Goal: Task Accomplishment & Management: Use online tool/utility

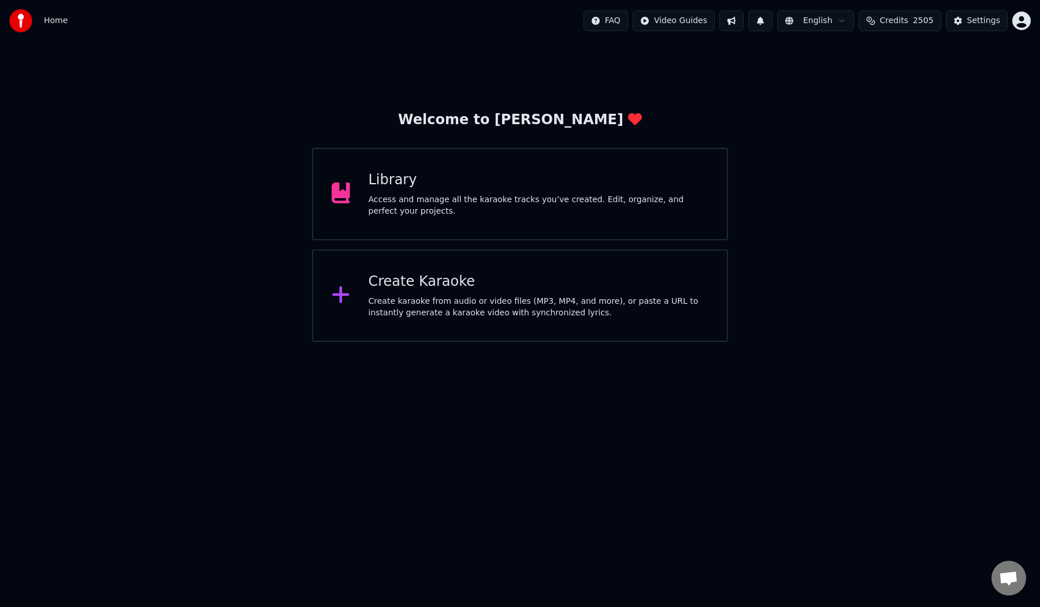
click at [429, 290] on div "Create Karaoke" at bounding box center [539, 282] width 340 height 18
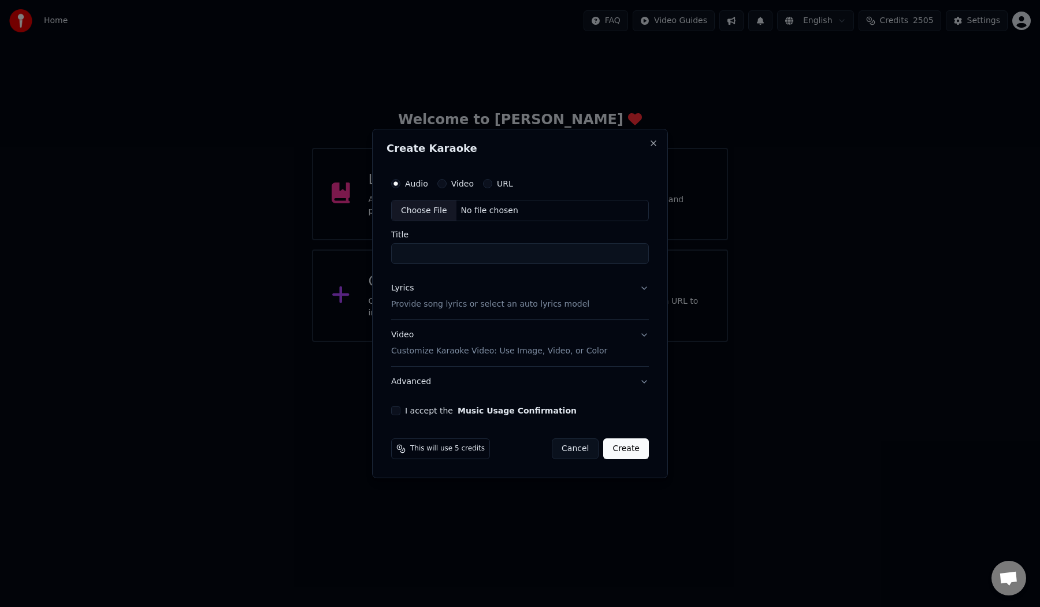
click at [407, 214] on div "Choose File" at bounding box center [424, 211] width 65 height 21
type input "**********"
click at [429, 307] on p "Provide song lyrics or select an auto lyrics model" at bounding box center [488, 305] width 198 height 12
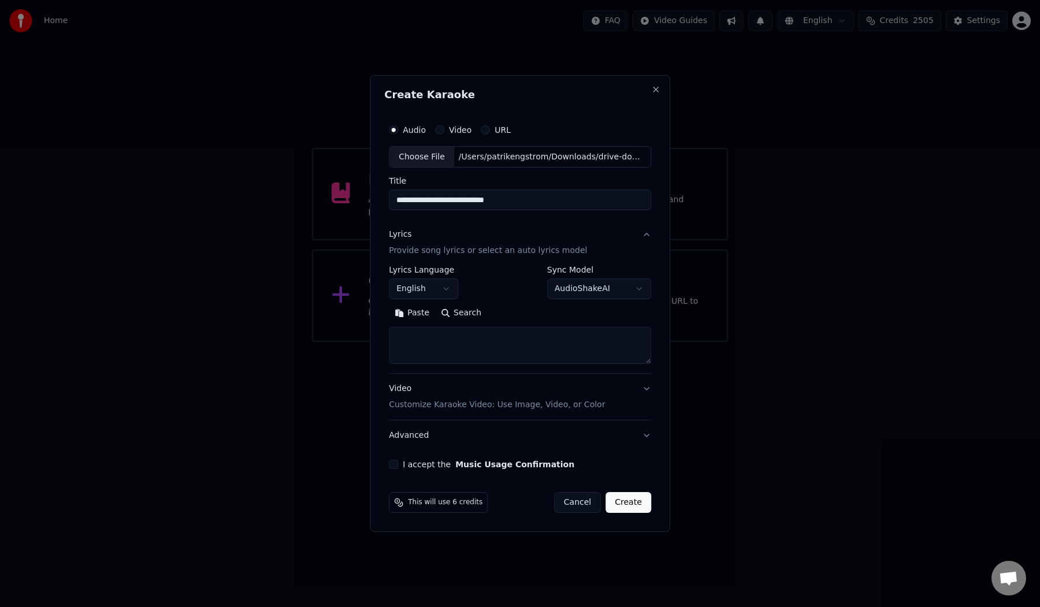
click at [418, 312] on button "Paste" at bounding box center [412, 314] width 46 height 18
type textarea "**********"
click at [520, 312] on button "Expand" at bounding box center [514, 314] width 54 height 18
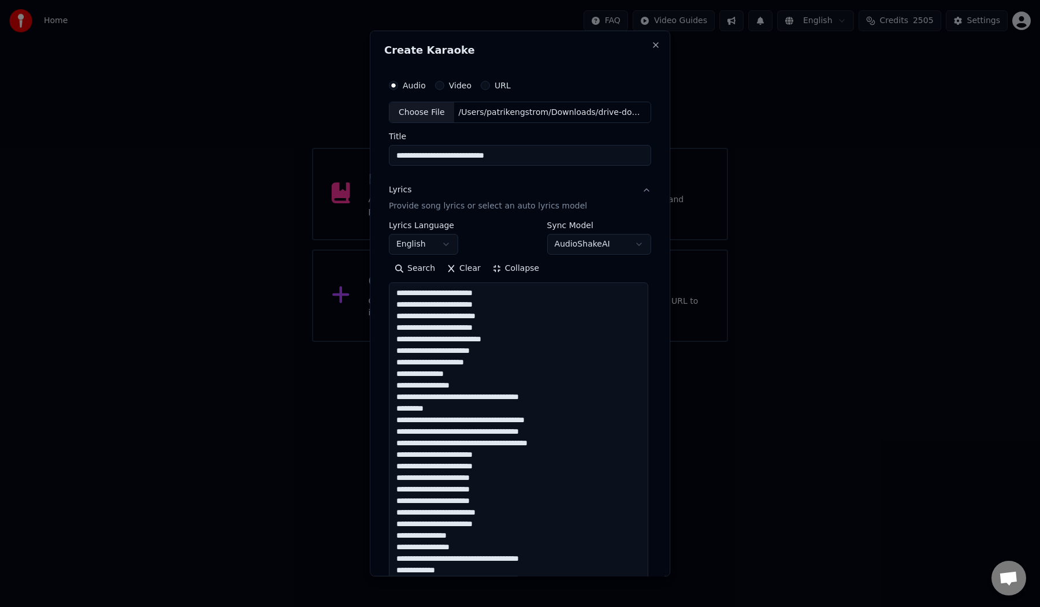
click at [442, 248] on body "**********" at bounding box center [520, 171] width 1040 height 342
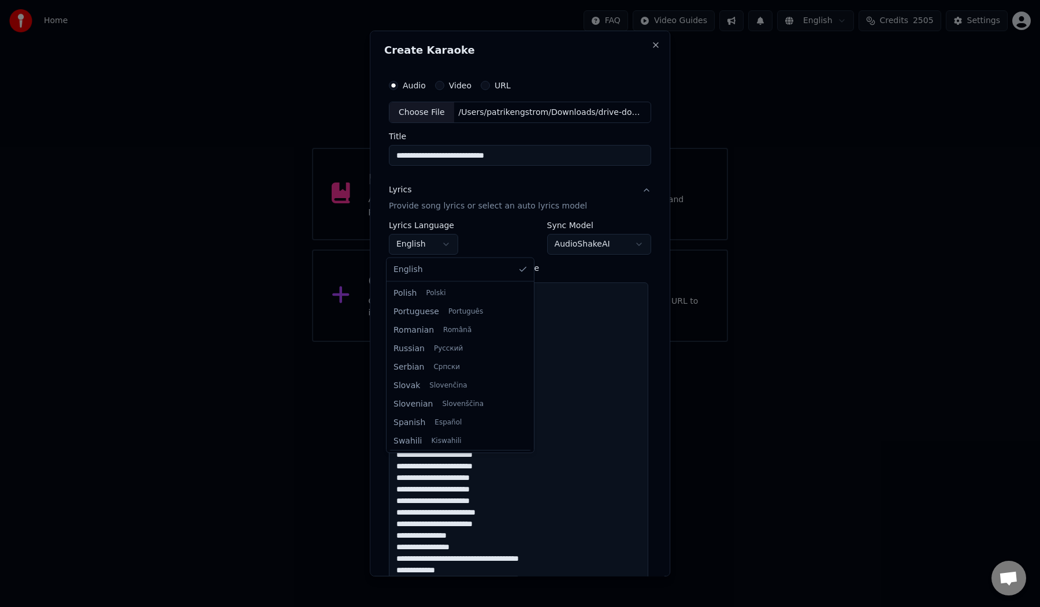
scroll to position [758, 0]
select select "**"
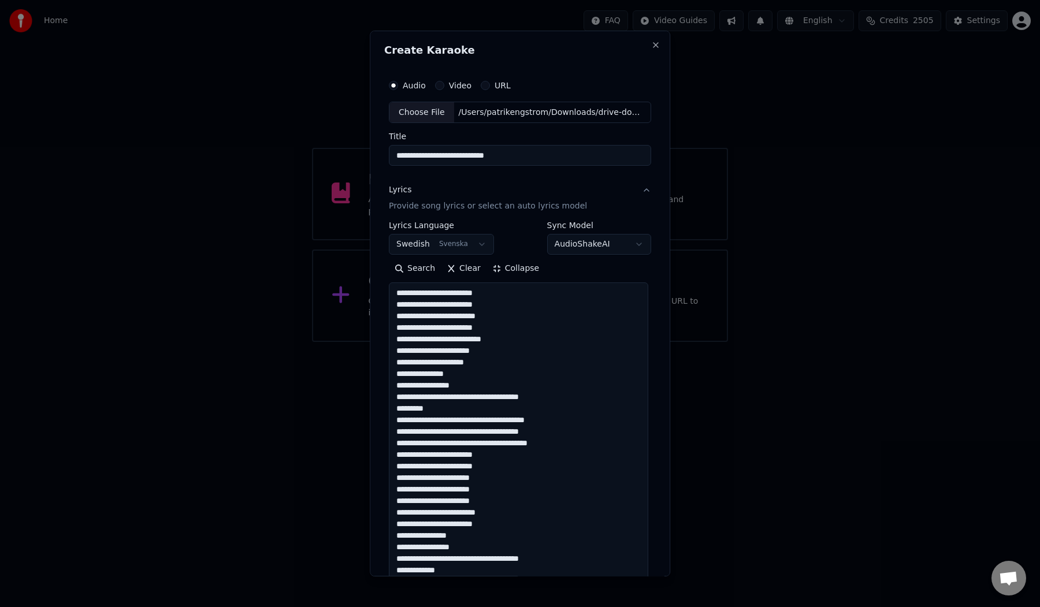
click at [377, 262] on div "**********" at bounding box center [520, 304] width 301 height 547
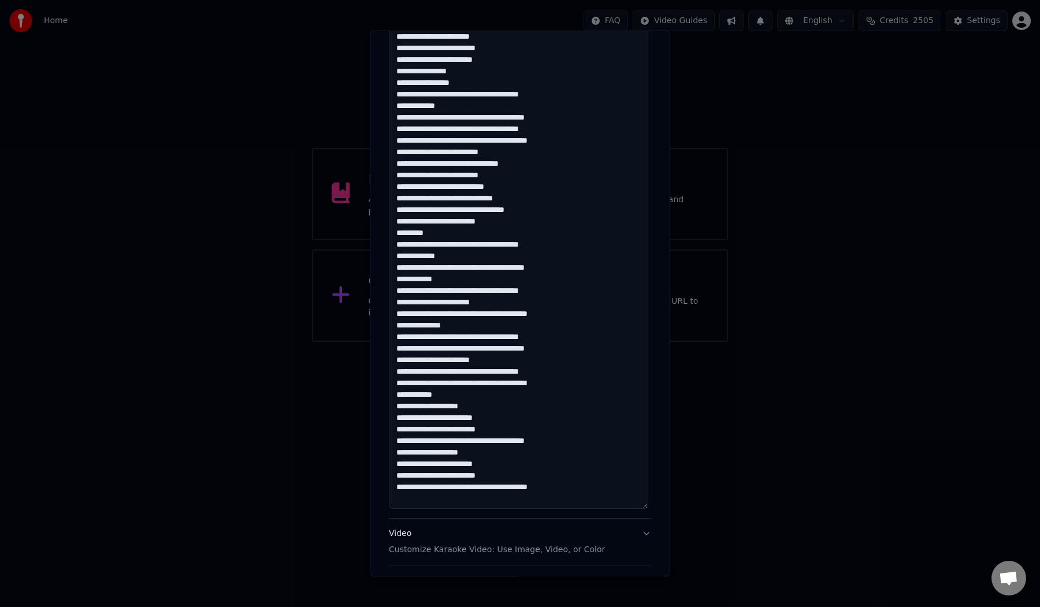
scroll to position [565, 0]
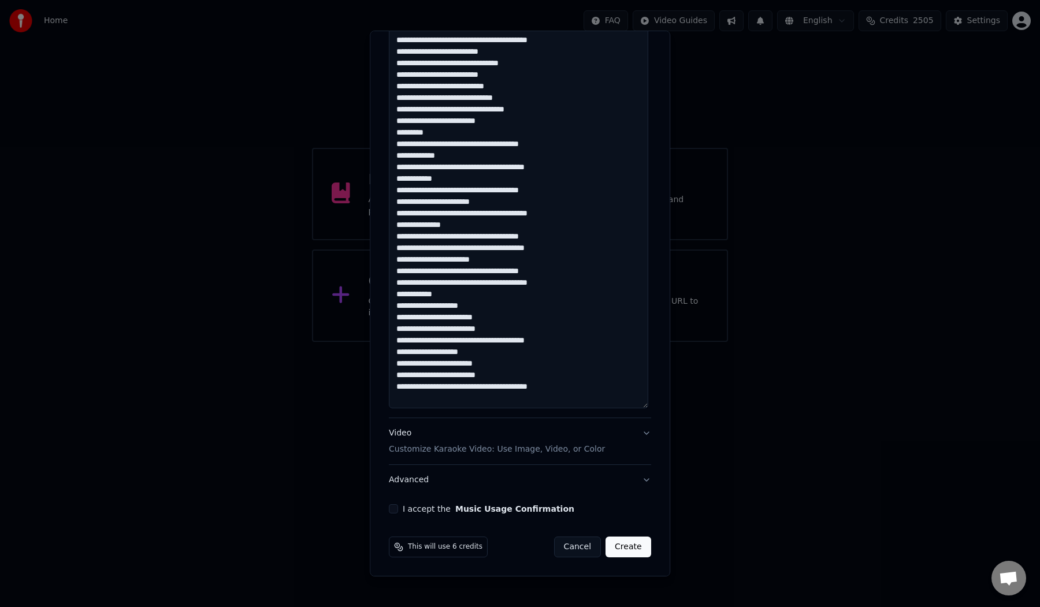
click at [391, 511] on button "I accept the Music Usage Confirmation" at bounding box center [393, 509] width 9 height 9
click at [614, 545] on button "Create" at bounding box center [629, 547] width 46 height 21
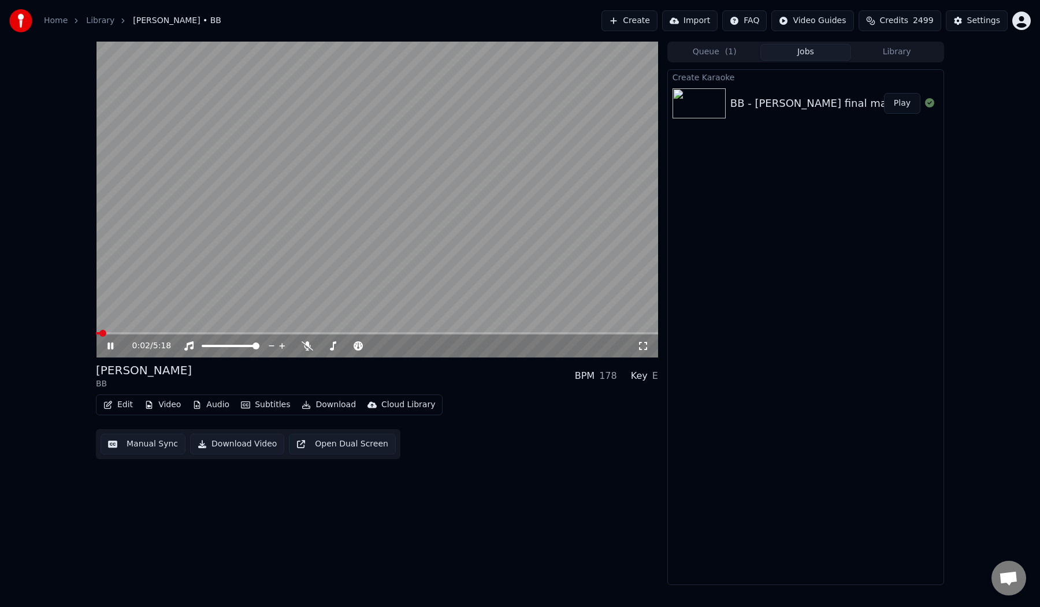
click at [138, 446] on button "Manual Sync" at bounding box center [143, 444] width 85 height 21
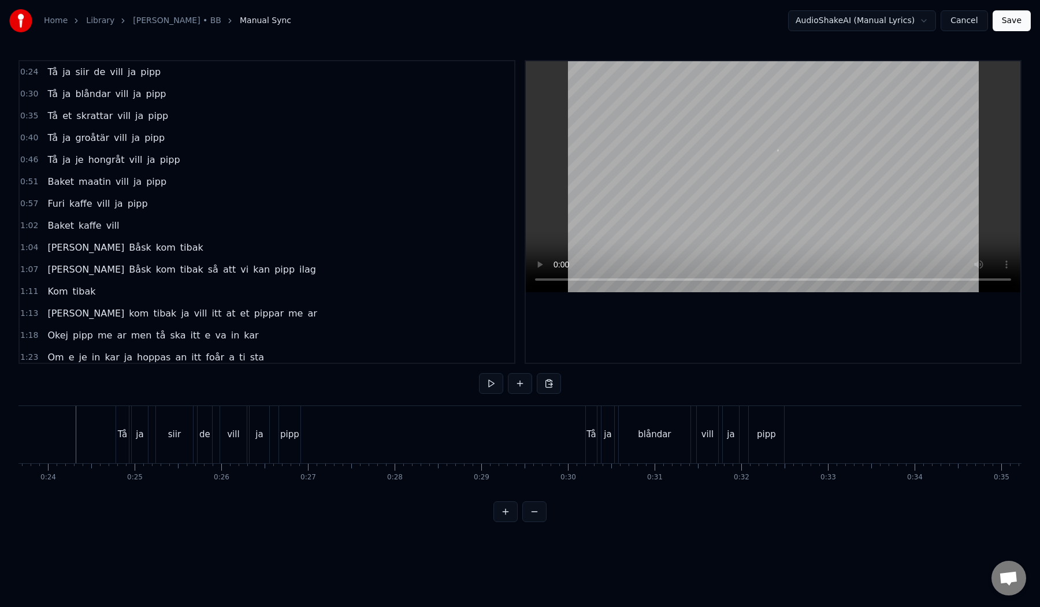
scroll to position [0, 2050]
click at [487, 385] on button at bounding box center [491, 383] width 24 height 21
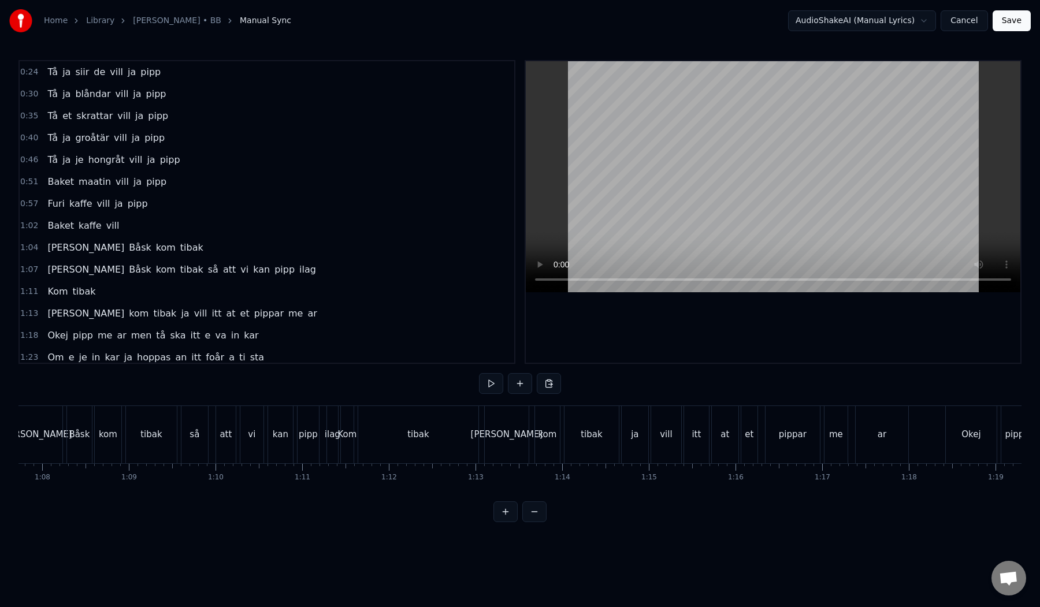
scroll to position [0, 5898]
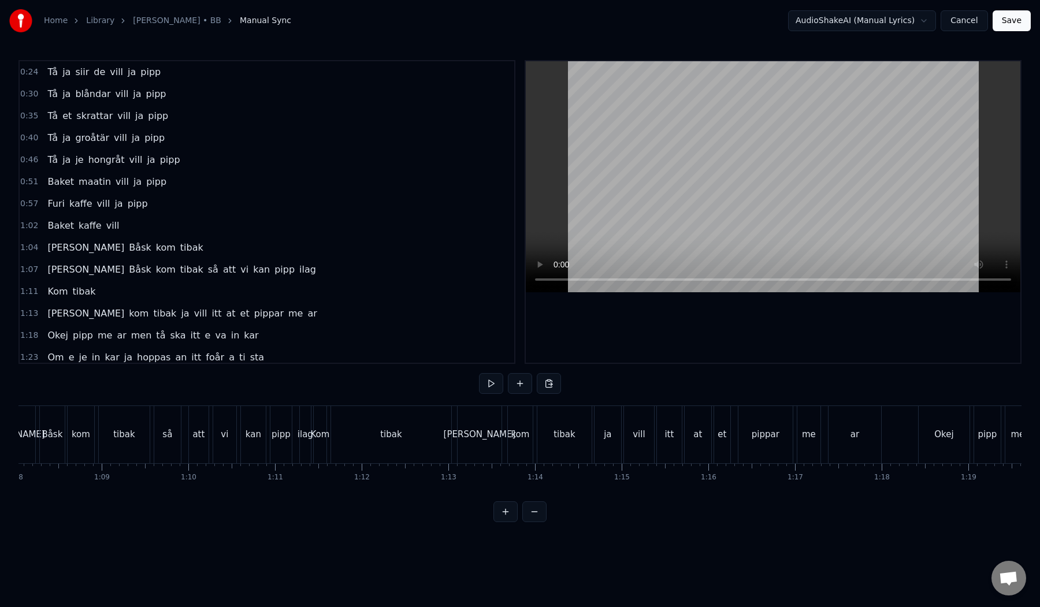
click at [406, 440] on div "tibak" at bounding box center [391, 434] width 120 height 57
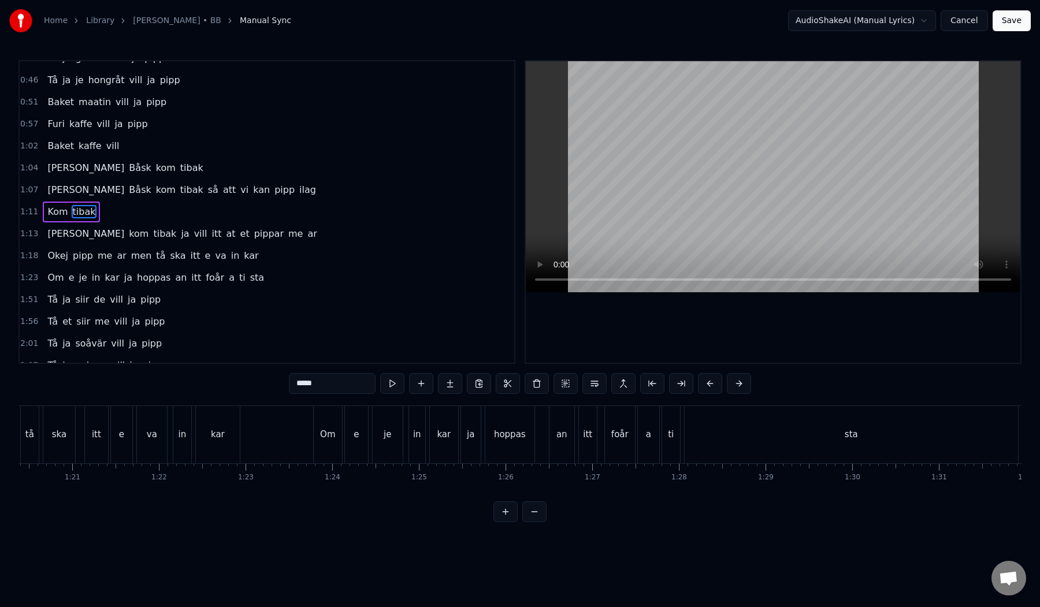
scroll to position [0, 6969]
click at [742, 438] on div "sta" at bounding box center [850, 434] width 333 height 57
type input "***"
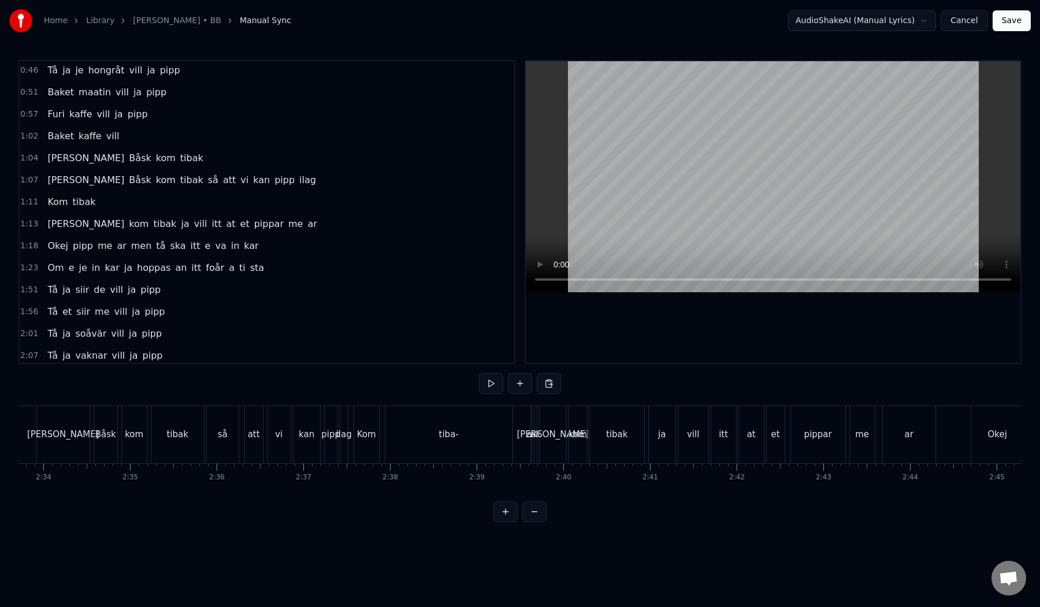
scroll to position [0, 13326]
click at [440, 445] on div "tiba-" at bounding box center [448, 434] width 127 height 57
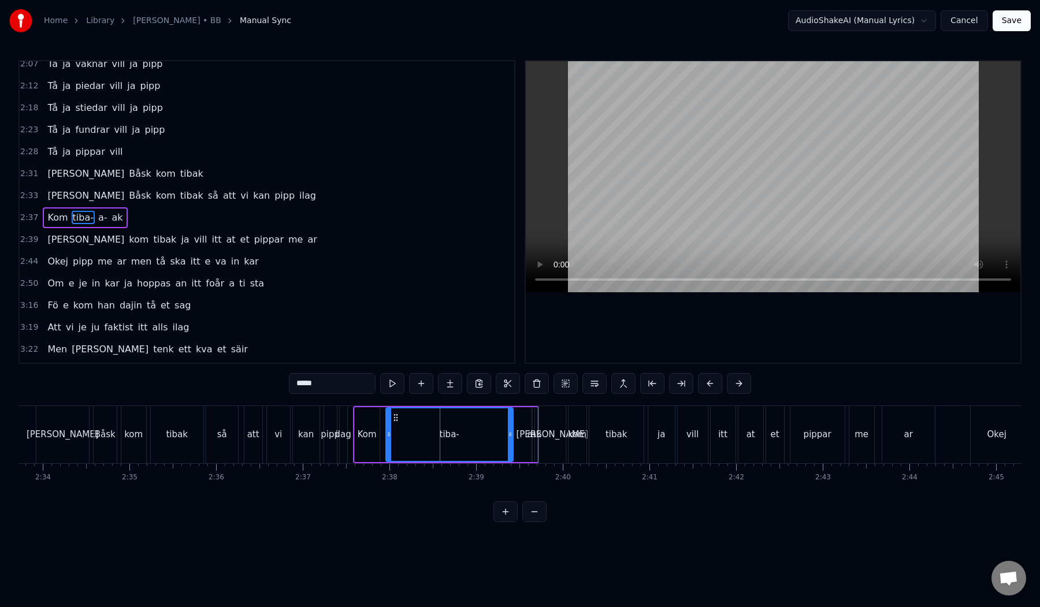
scroll to position [387, 0]
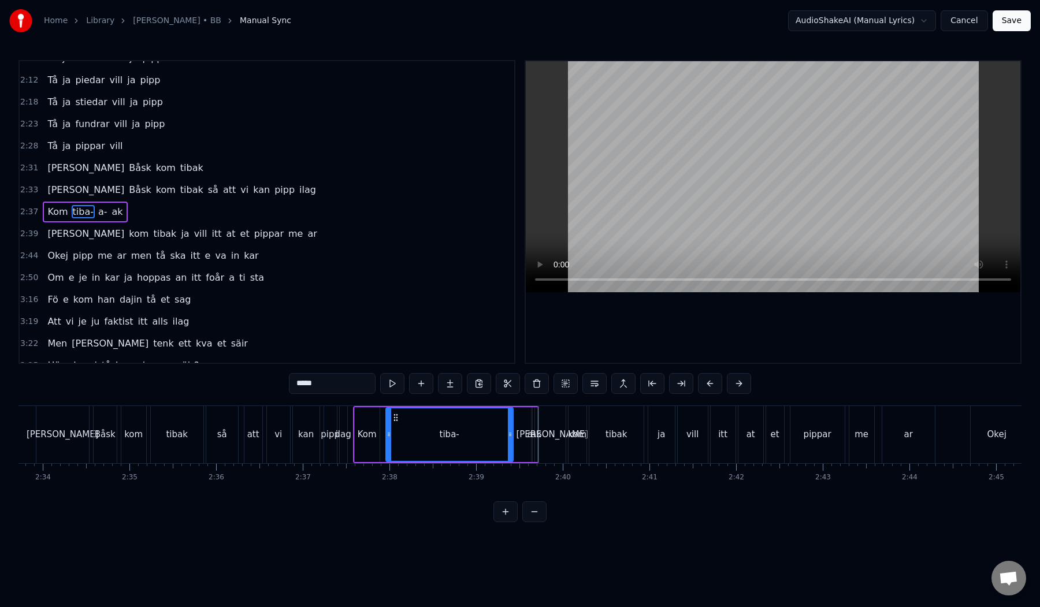
click at [92, 221] on div "Kom tiba- a- ak" at bounding box center [85, 212] width 84 height 21
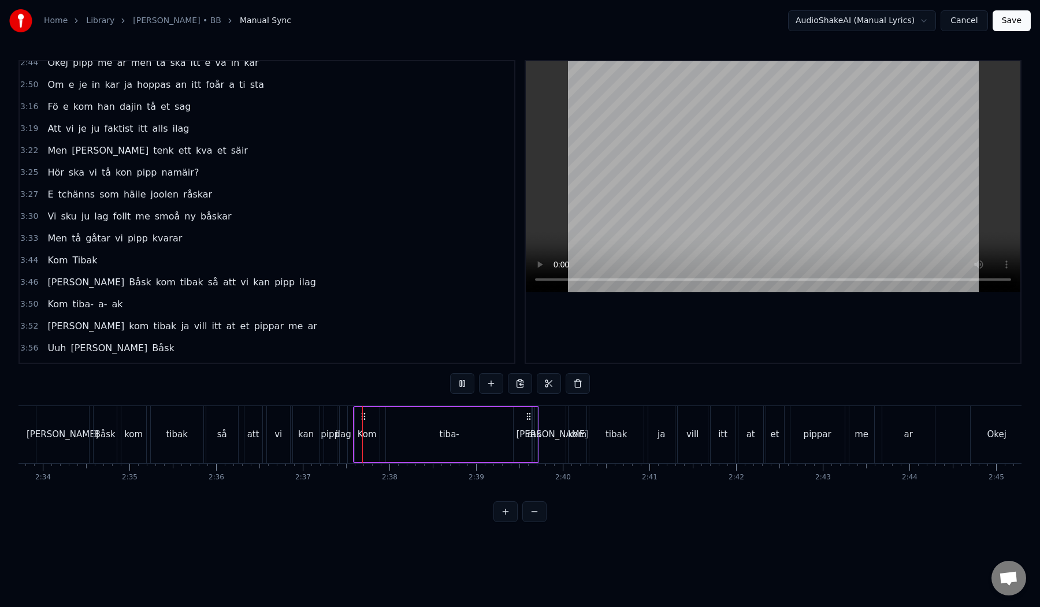
scroll to position [677, 0]
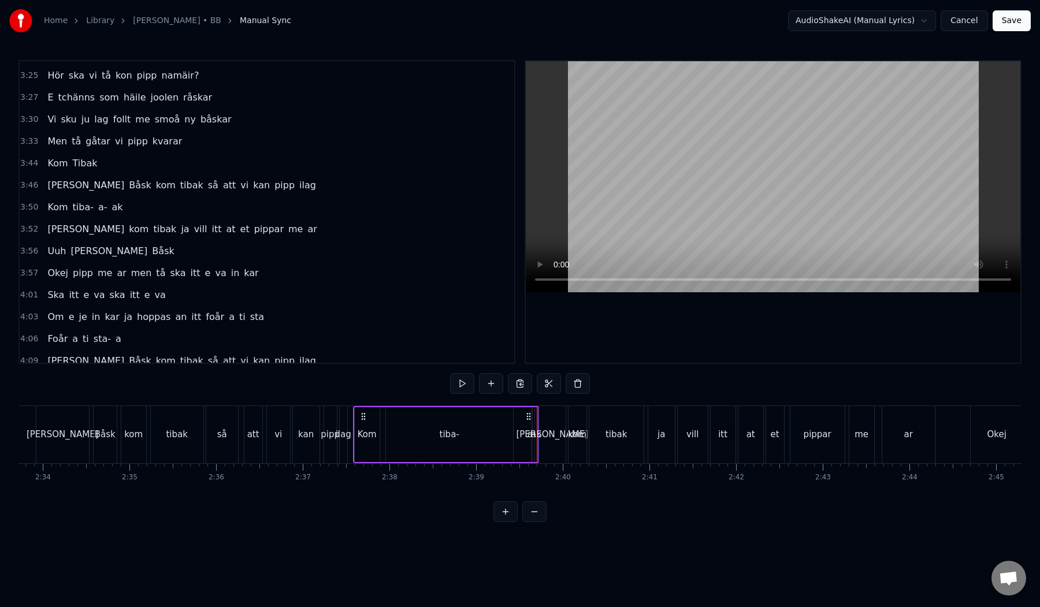
click at [551, 435] on div "[PERSON_NAME]" at bounding box center [552, 434] width 72 height 13
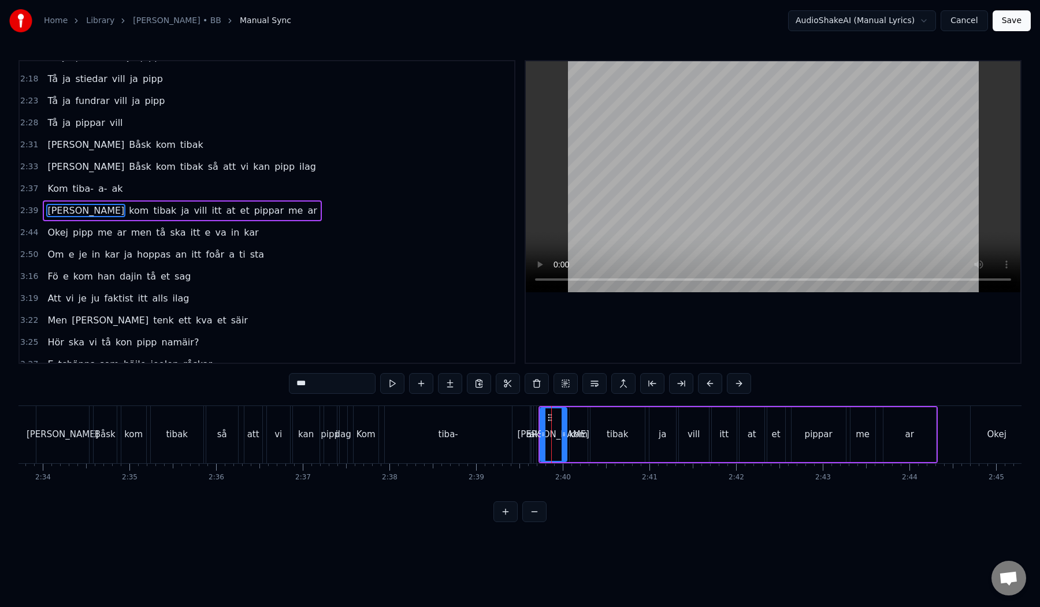
scroll to position [409, 0]
click at [572, 433] on div "kom" at bounding box center [578, 434] width 18 height 13
click at [600, 433] on div "tibak" at bounding box center [618, 434] width 54 height 55
click at [575, 432] on div "kom" at bounding box center [578, 434] width 18 height 13
click at [550, 429] on div "[PERSON_NAME]" at bounding box center [553, 434] width 72 height 13
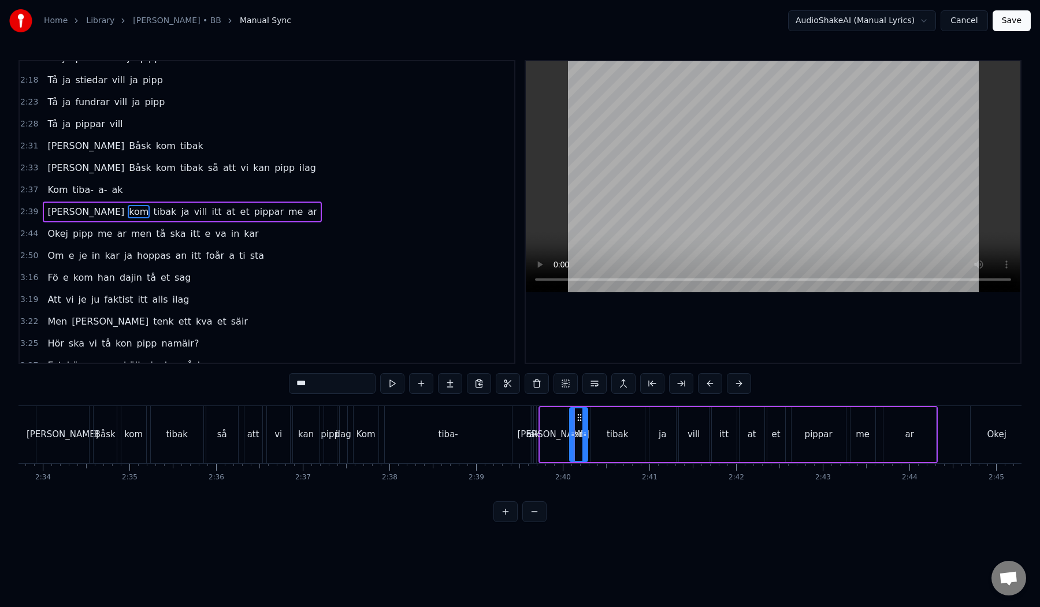
type input "***"
click at [520, 432] on div "Kom tiba- a- ak" at bounding box center [446, 434] width 186 height 57
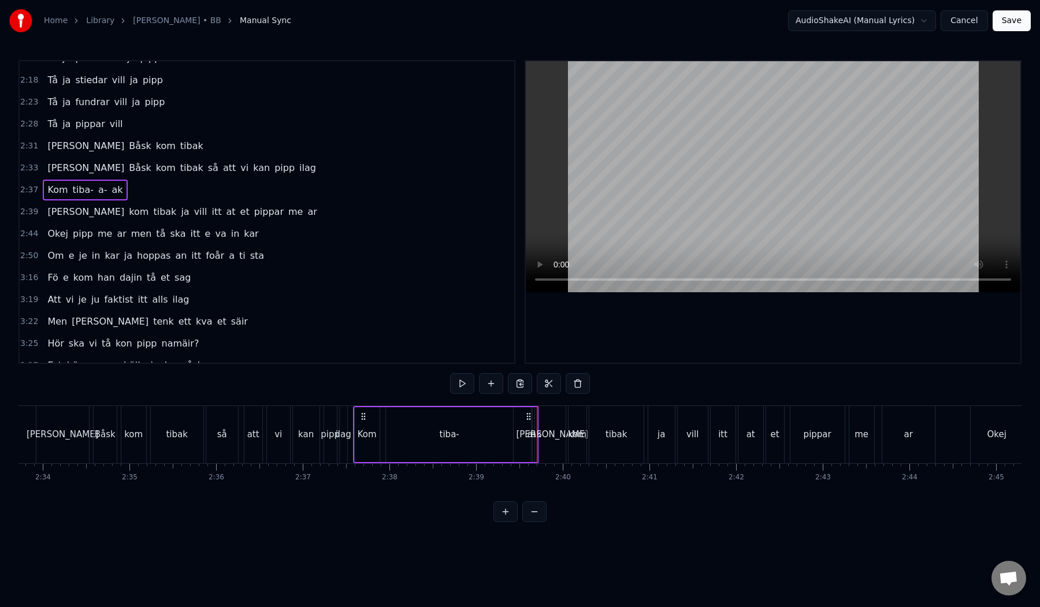
click at [499, 435] on div "tiba-" at bounding box center [449, 434] width 127 height 55
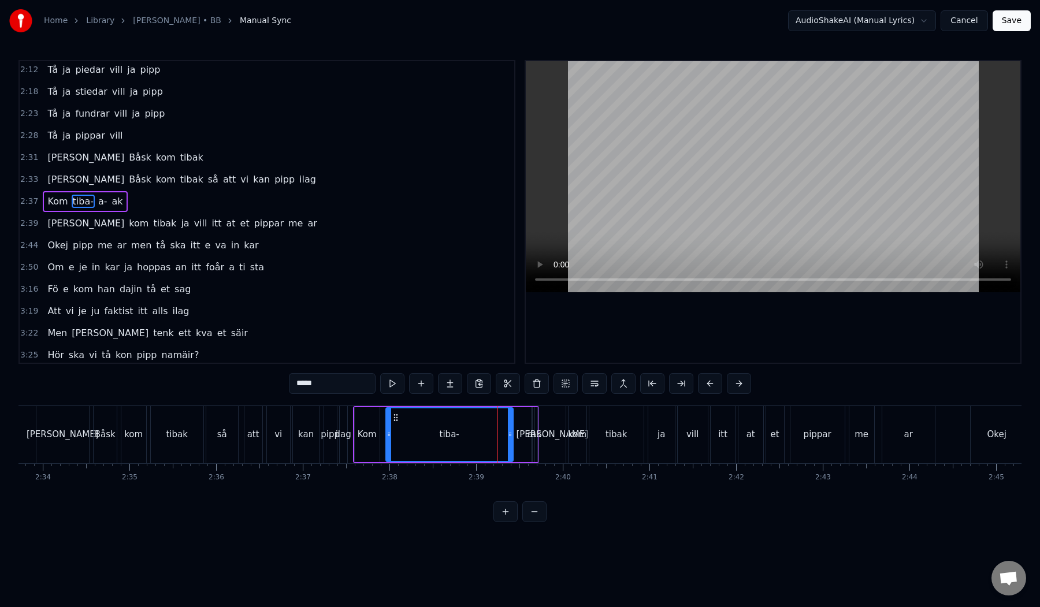
scroll to position [387, 0]
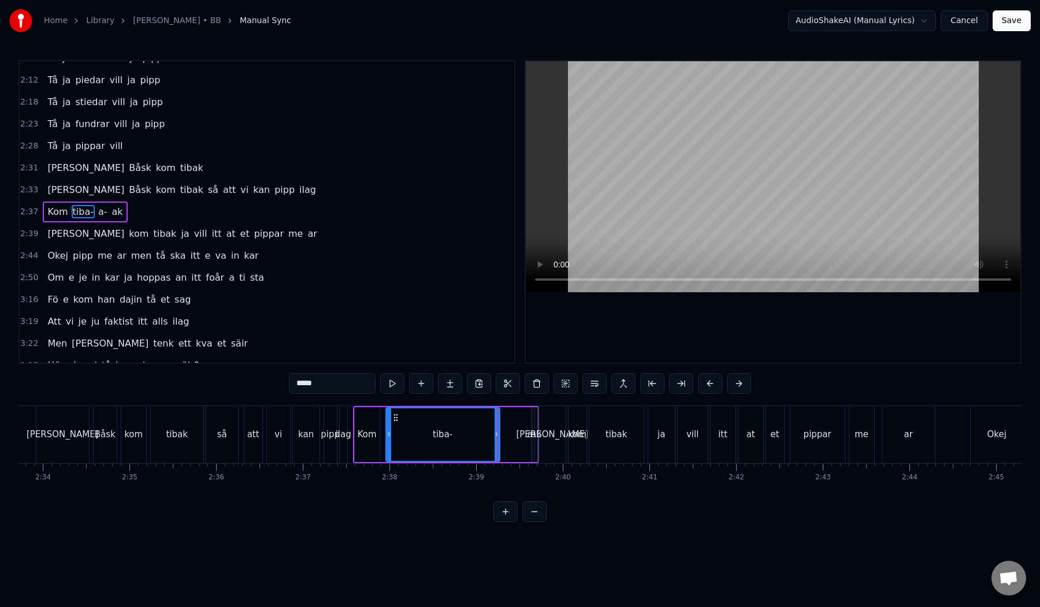
drag, startPoint x: 511, startPoint y: 436, endPoint x: 498, endPoint y: 436, distance: 13.3
click at [498, 436] on div "Tå ja siir de vill ja pipp Tå ja blåndar vill ja pipp Tå et skrattar vill ja pi…" at bounding box center [491, 435] width 27597 height 58
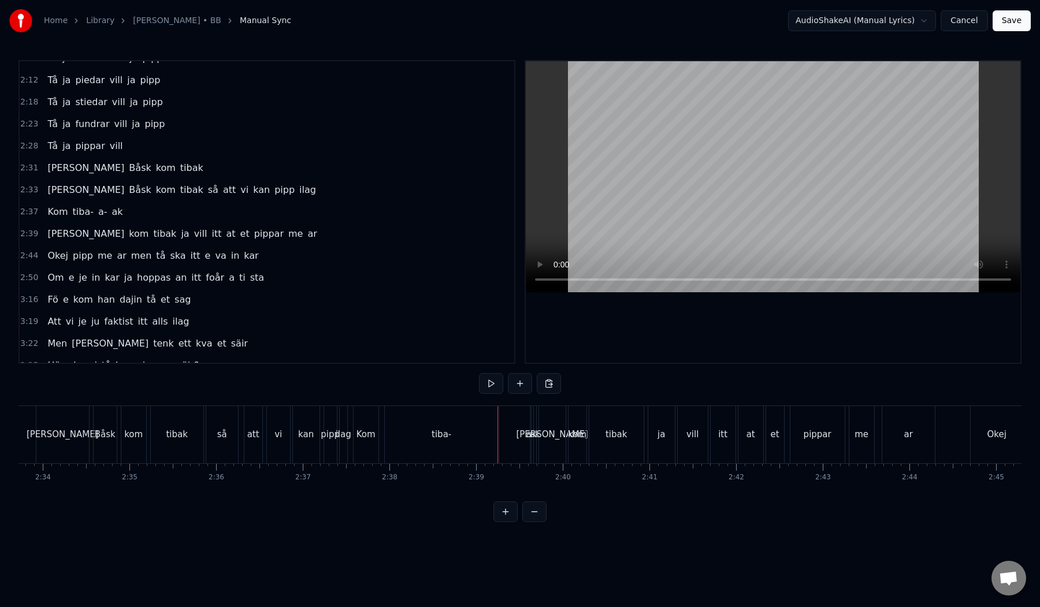
click at [527, 436] on div "a-" at bounding box center [530, 434] width 9 height 13
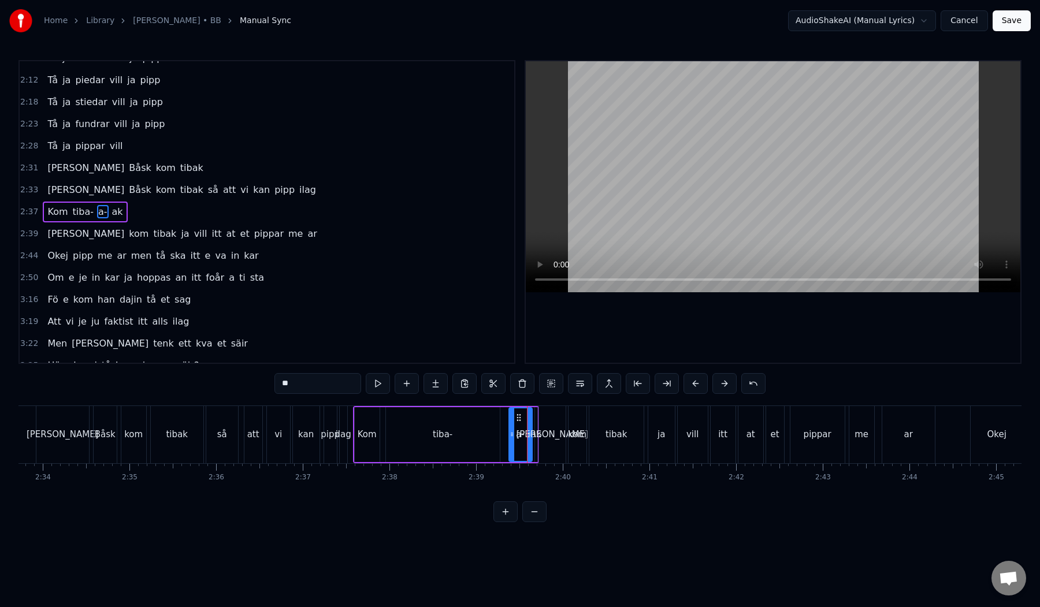
drag, startPoint x: 535, startPoint y: 434, endPoint x: 512, endPoint y: 434, distance: 22.5
click at [512, 434] on icon at bounding box center [512, 434] width 5 height 9
drag, startPoint x: 518, startPoint y: 419, endPoint x: 512, endPoint y: 418, distance: 5.8
click at [512, 418] on icon at bounding box center [512, 417] width 9 height 9
click at [533, 437] on div "ak" at bounding box center [536, 434] width 10 height 13
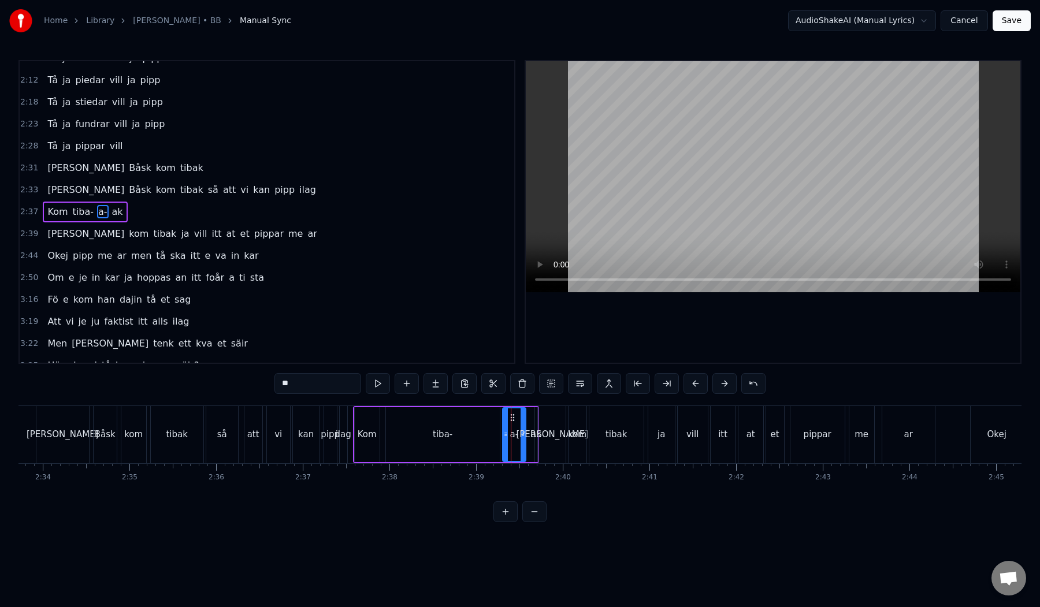
type input "**"
drag, startPoint x: 537, startPoint y: 436, endPoint x: 525, endPoint y: 436, distance: 11.6
click at [525, 436] on icon at bounding box center [527, 434] width 5 height 9
click at [76, 220] on div "Kom tiba- a- ak" at bounding box center [85, 212] width 84 height 21
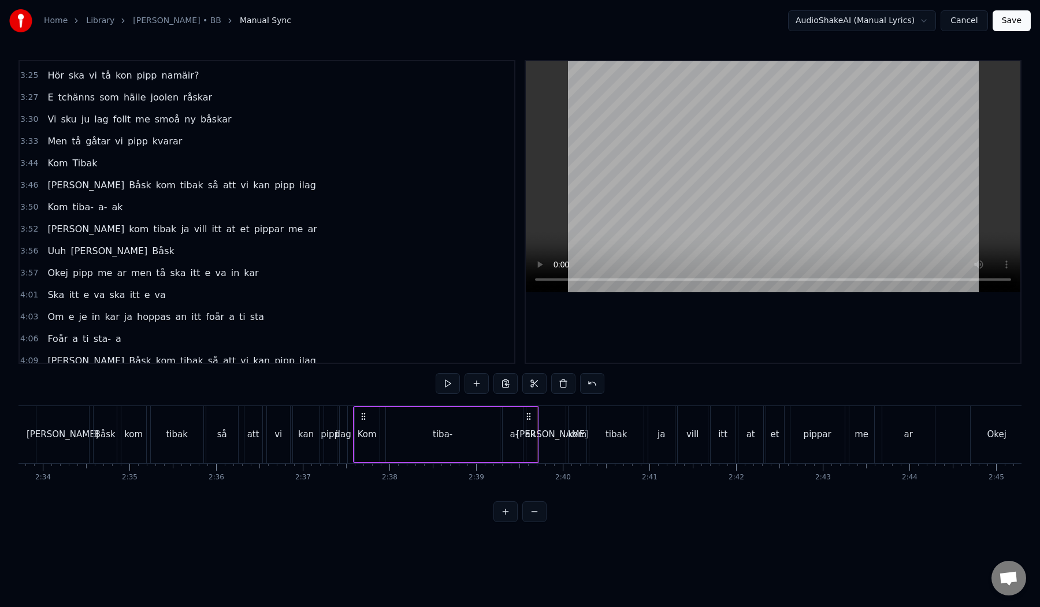
scroll to position [967, 0]
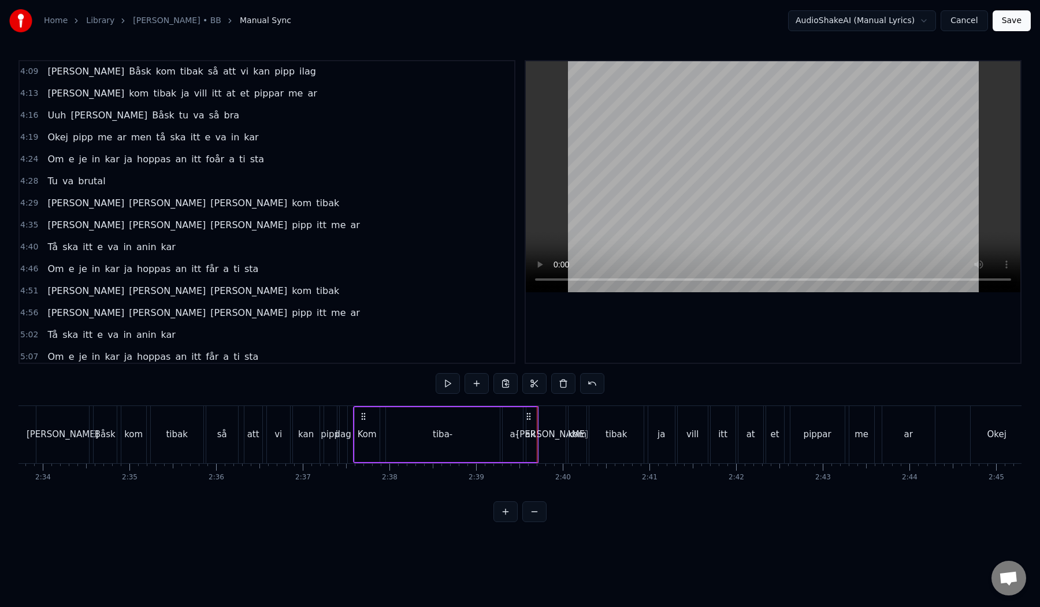
click at [339, 436] on div "ilag" at bounding box center [344, 434] width 16 height 13
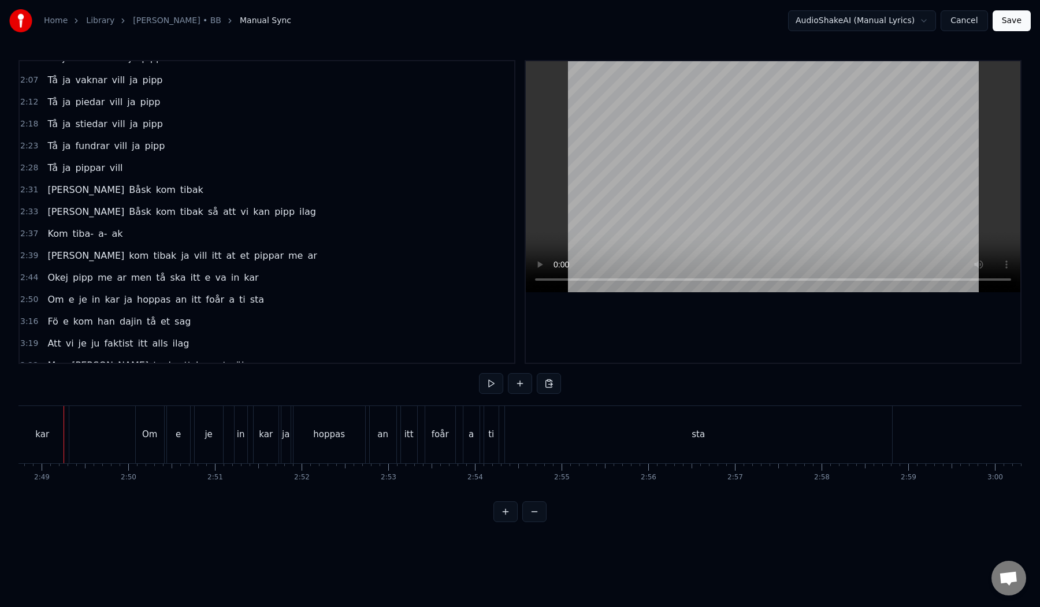
scroll to position [0, 14662]
click at [632, 439] on div "sta" at bounding box center [663, 434] width 387 height 57
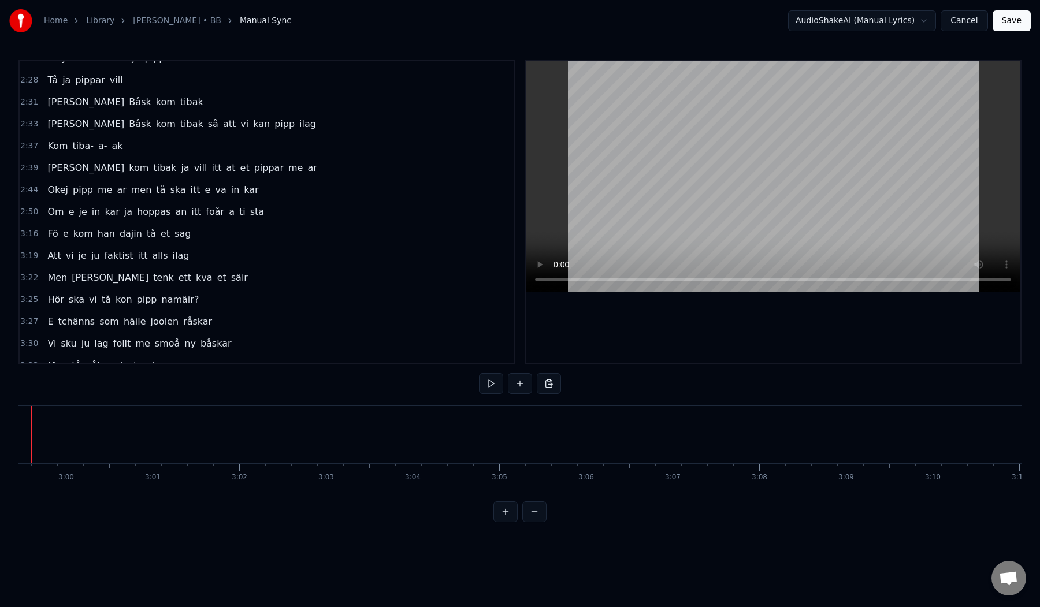
scroll to position [0, 15512]
drag, startPoint x: 357, startPoint y: 434, endPoint x: 0, endPoint y: 429, distance: 356.6
click at [0, 429] on div "Home Library [PERSON_NAME] • BB Manual Sync AudioShakeAI (Manual Lyrics) Cancel…" at bounding box center [520, 261] width 1040 height 522
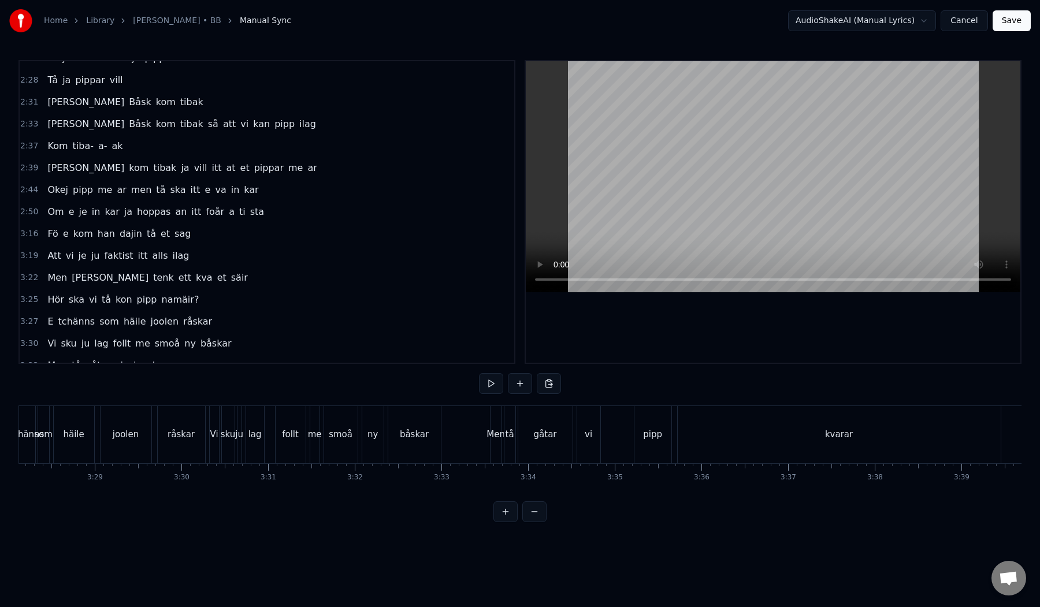
scroll to position [0, 18049]
click at [804, 430] on div "kvarar" at bounding box center [832, 434] width 323 height 57
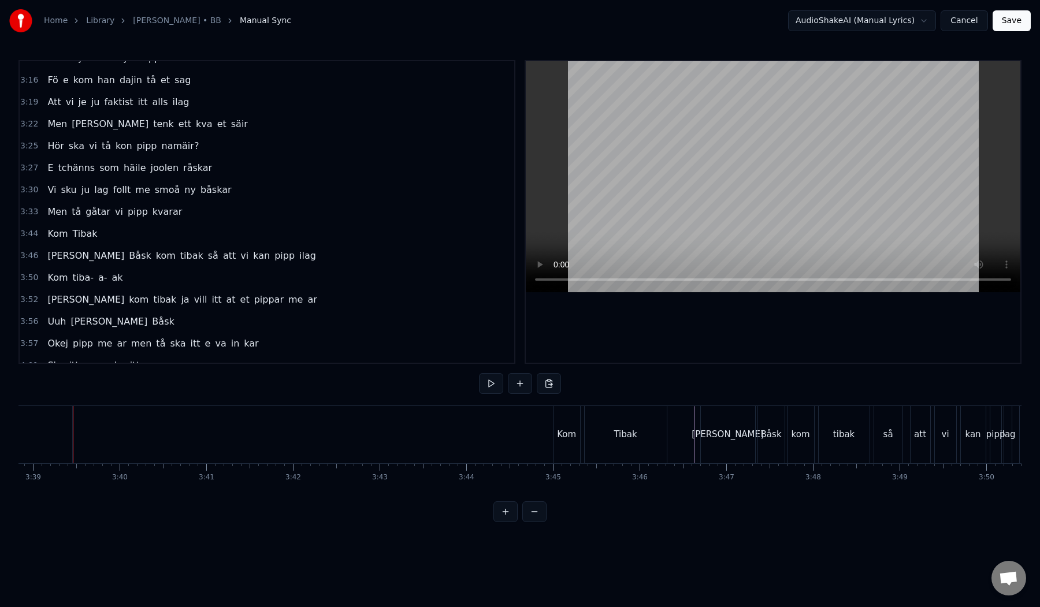
scroll to position [0, 18966]
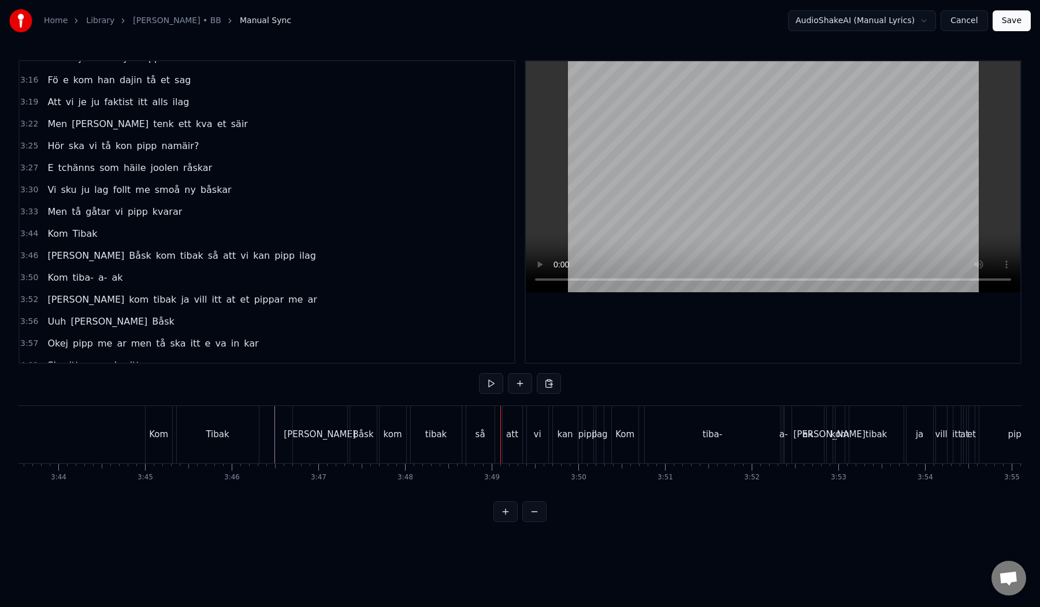
scroll to position [0, 19424]
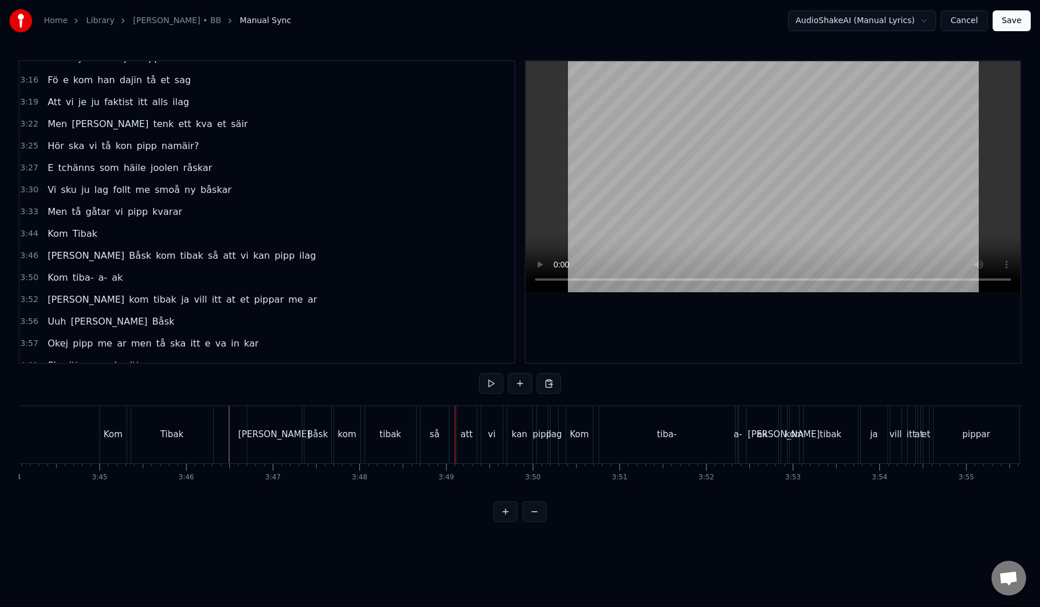
click at [707, 432] on div "tiba-" at bounding box center [667, 434] width 136 height 57
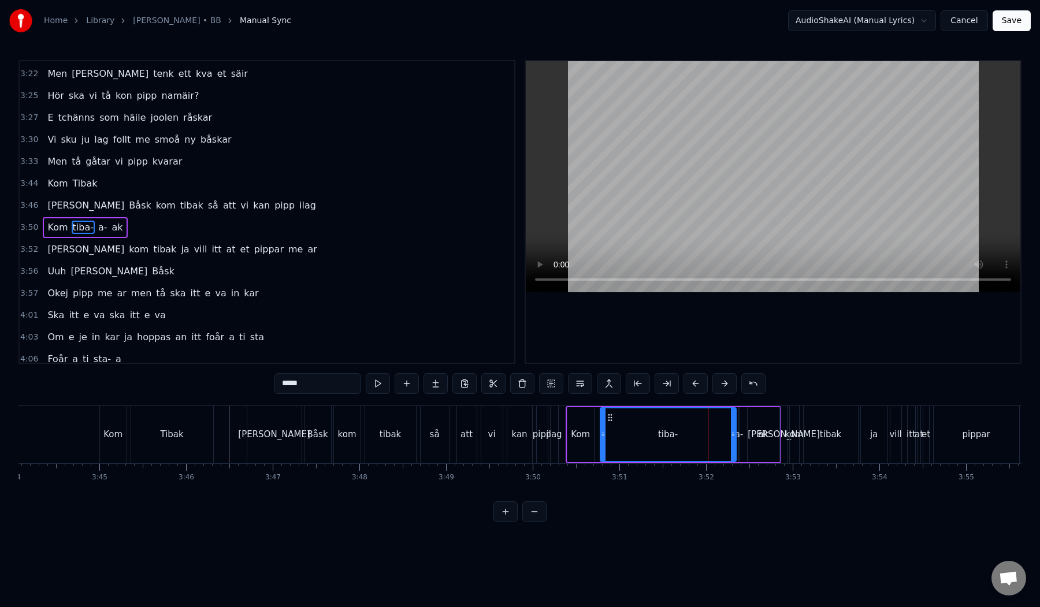
scroll to position [673, 0]
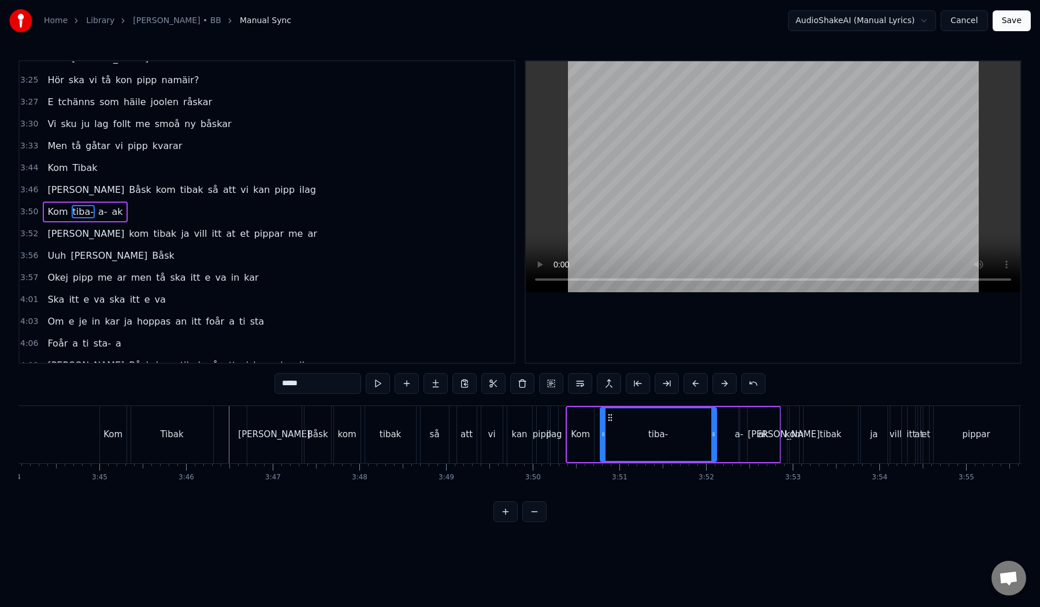
drag, startPoint x: 733, startPoint y: 434, endPoint x: 711, endPoint y: 435, distance: 21.4
click at [711, 435] on icon at bounding box center [713, 434] width 5 height 9
click at [740, 436] on div "a-" at bounding box center [739, 434] width 9 height 13
type input "**"
drag, startPoint x: 740, startPoint y: 436, endPoint x: 714, endPoint y: 436, distance: 26.0
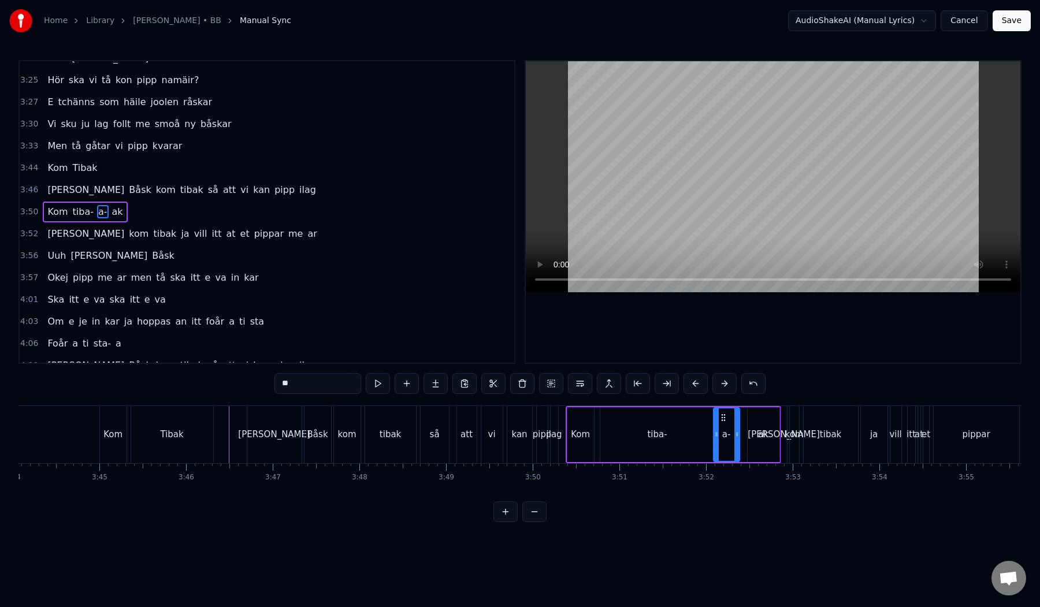
click at [714, 436] on icon at bounding box center [716, 434] width 5 height 9
click at [80, 221] on div "Kom tiba- a- ak" at bounding box center [85, 212] width 84 height 21
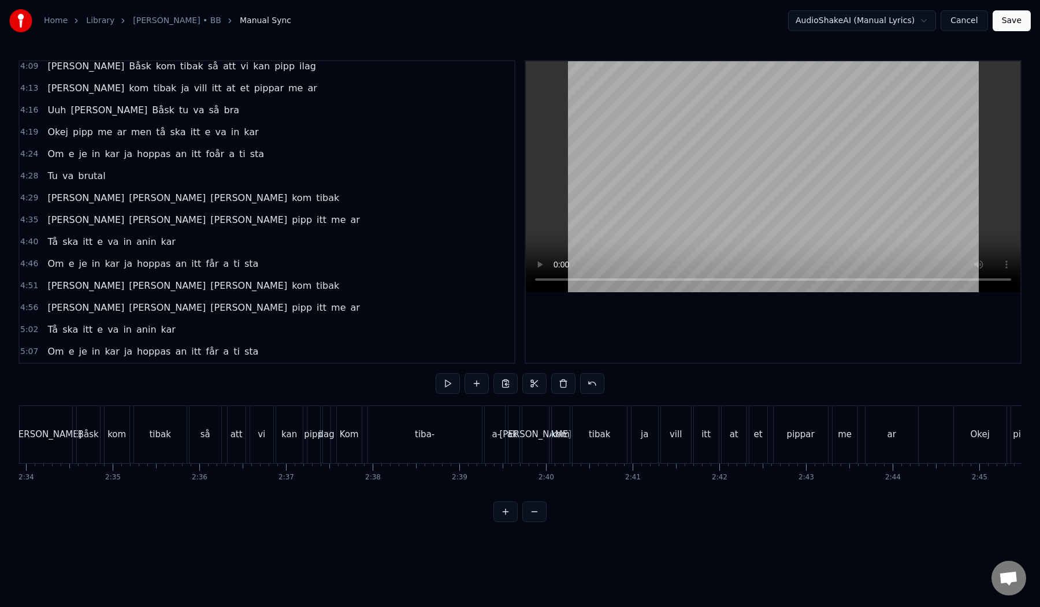
scroll to position [0, 13355]
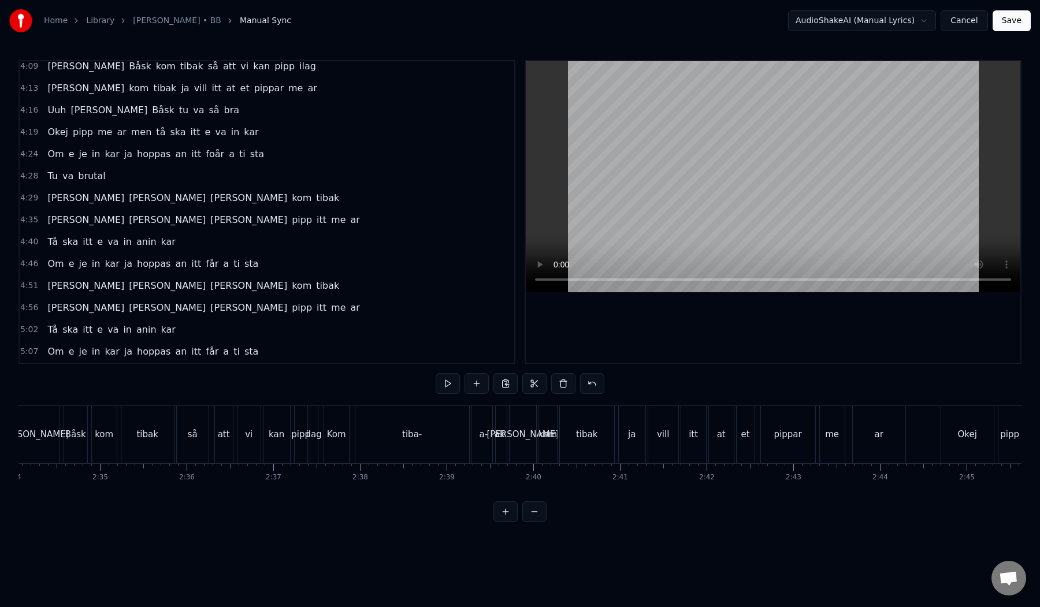
click at [421, 452] on div "tiba-" at bounding box center [412, 434] width 114 height 57
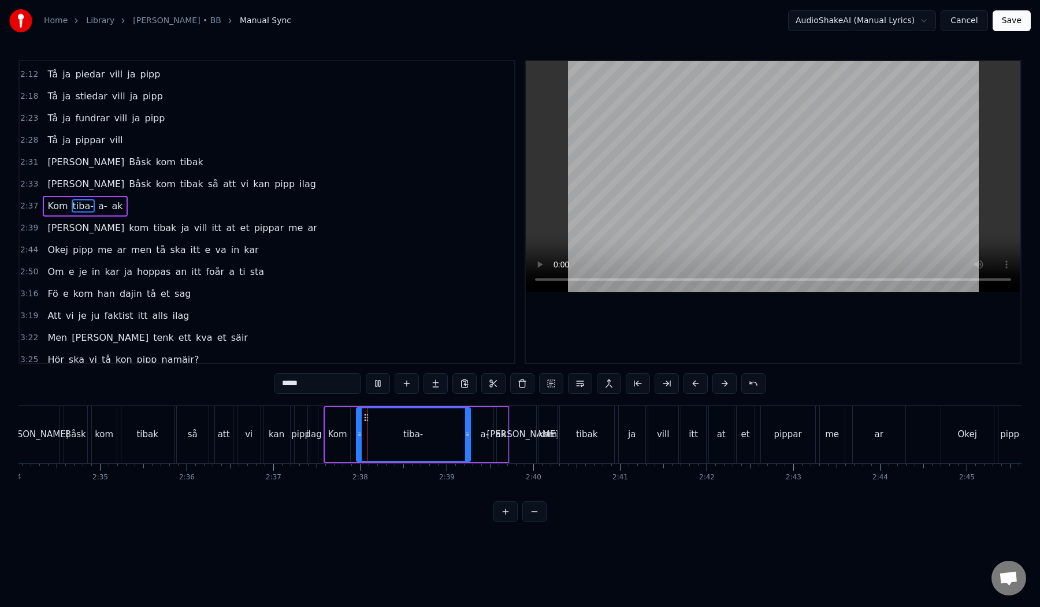
scroll to position [387, 0]
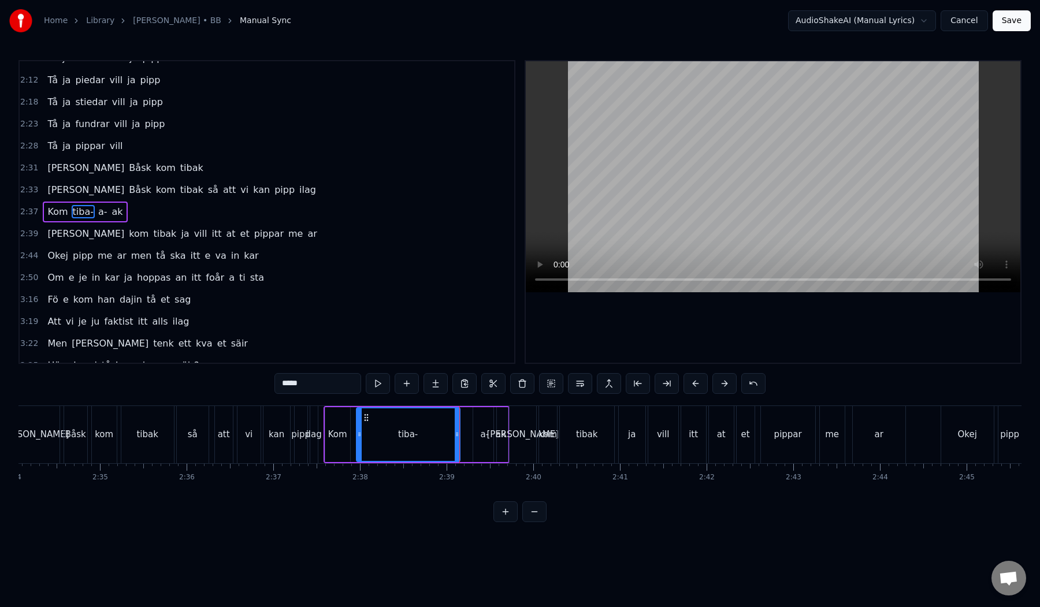
drag, startPoint x: 466, startPoint y: 435, endPoint x: 454, endPoint y: 434, distance: 12.2
click at [455, 435] on icon at bounding box center [457, 434] width 5 height 9
click at [477, 432] on div "a-" at bounding box center [484, 434] width 23 height 55
drag, startPoint x: 483, startPoint y: 417, endPoint x: 465, endPoint y: 416, distance: 18.0
click at [465, 416] on icon at bounding box center [465, 417] width 9 height 9
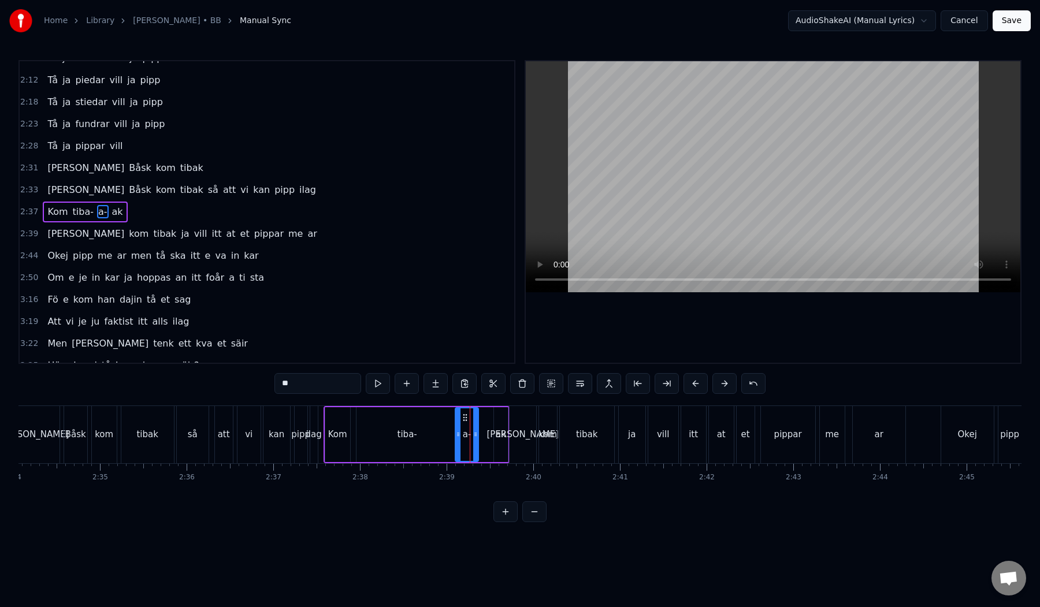
click at [499, 427] on div "ak" at bounding box center [501, 434] width 14 height 55
drag, startPoint x: 497, startPoint y: 436, endPoint x: 481, endPoint y: 436, distance: 15.6
click at [481, 436] on icon at bounding box center [482, 434] width 5 height 9
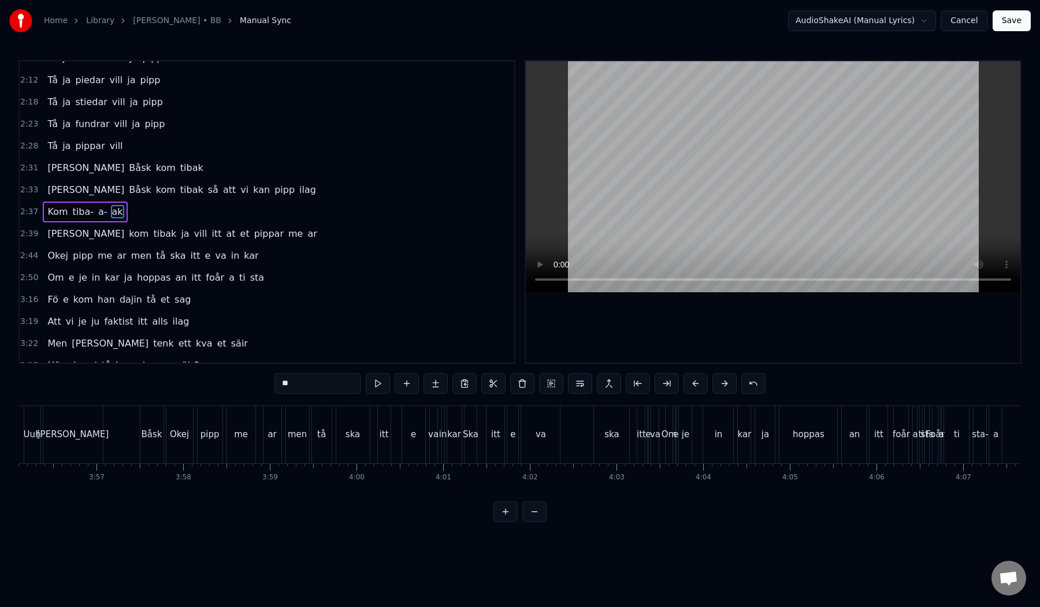
scroll to position [0, 20492]
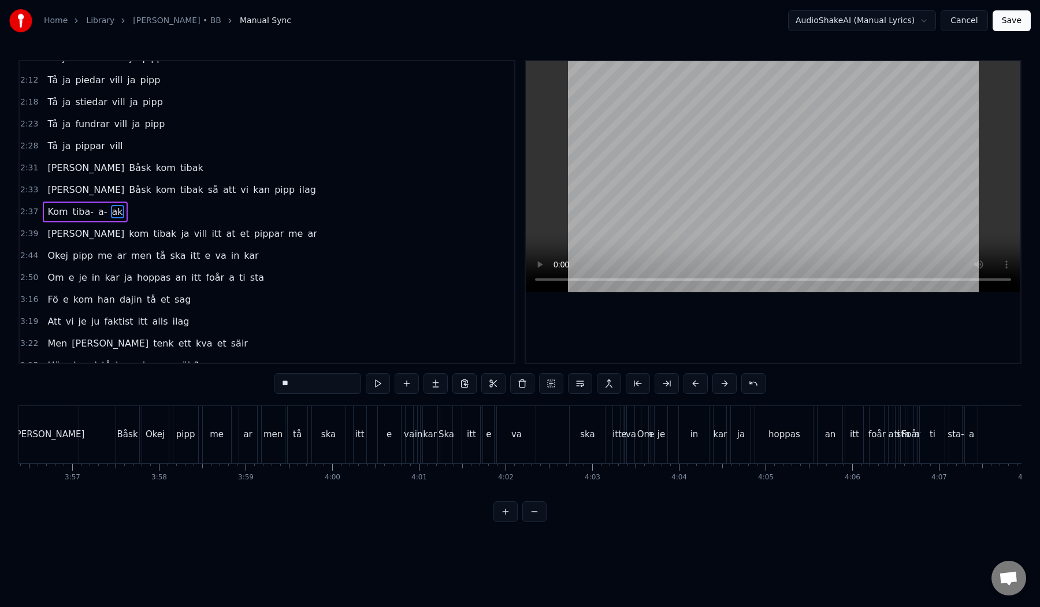
click at [570, 434] on div "ska" at bounding box center [587, 434] width 35 height 57
type input "***"
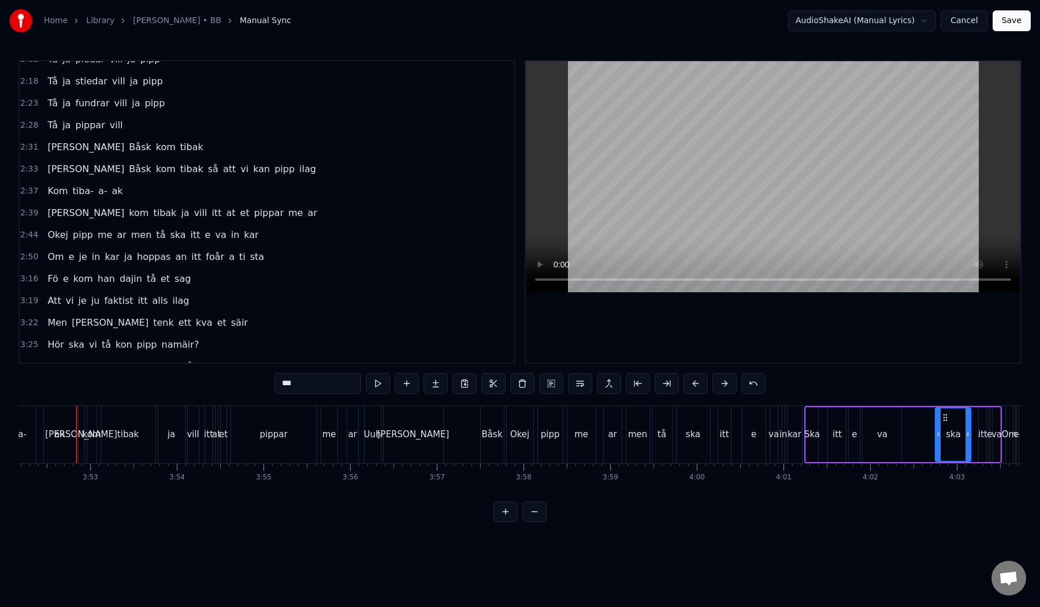
scroll to position [0, 20126]
click at [455, 440] on div "[PERSON_NAME]" at bounding box center [436, 434] width 143 height 57
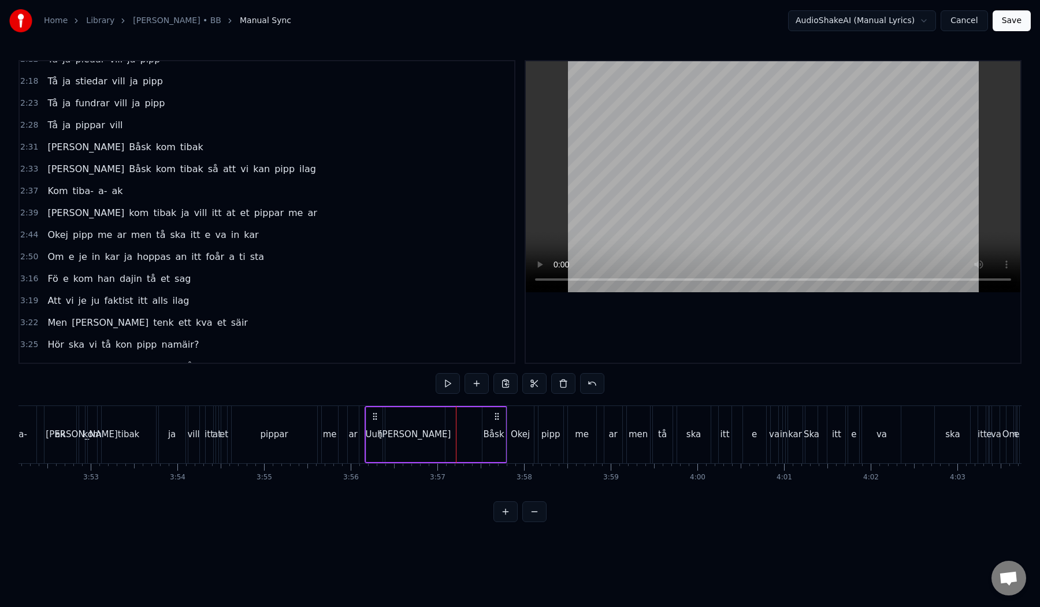
click at [465, 440] on div "[PERSON_NAME]" at bounding box center [436, 434] width 143 height 57
click at [280, 446] on div "pippar" at bounding box center [275, 434] width 86 height 57
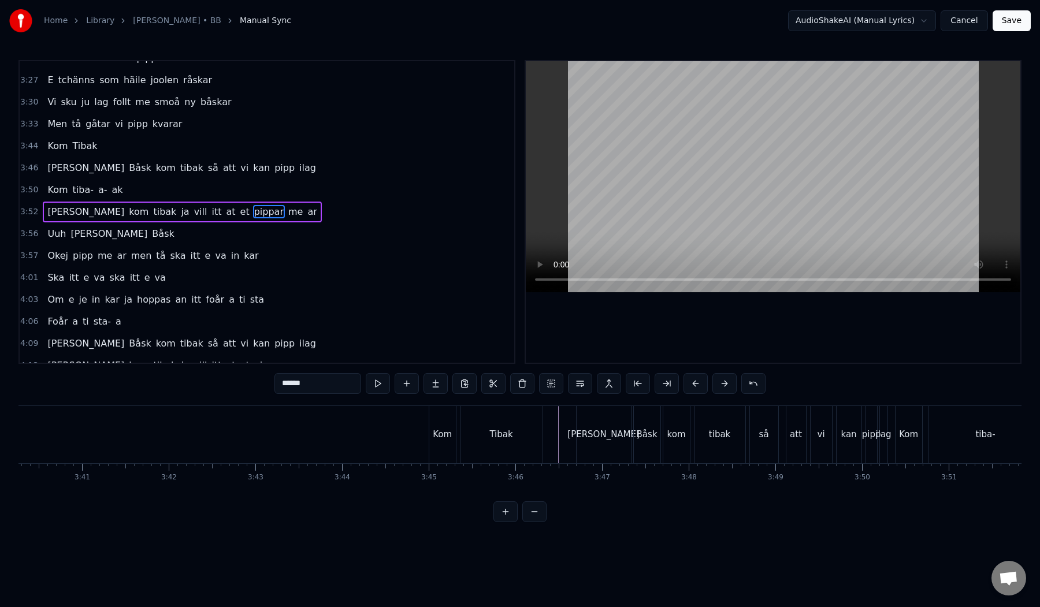
scroll to position [0, 19096]
click at [428, 416] on div "Kom" at bounding box center [441, 434] width 27 height 57
type input "***"
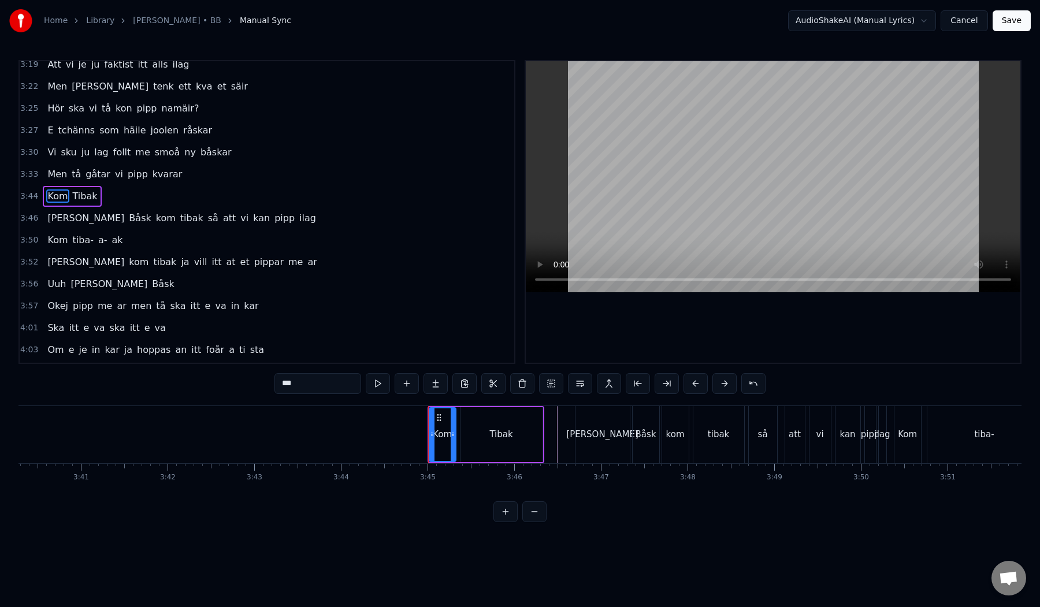
scroll to position [629, 0]
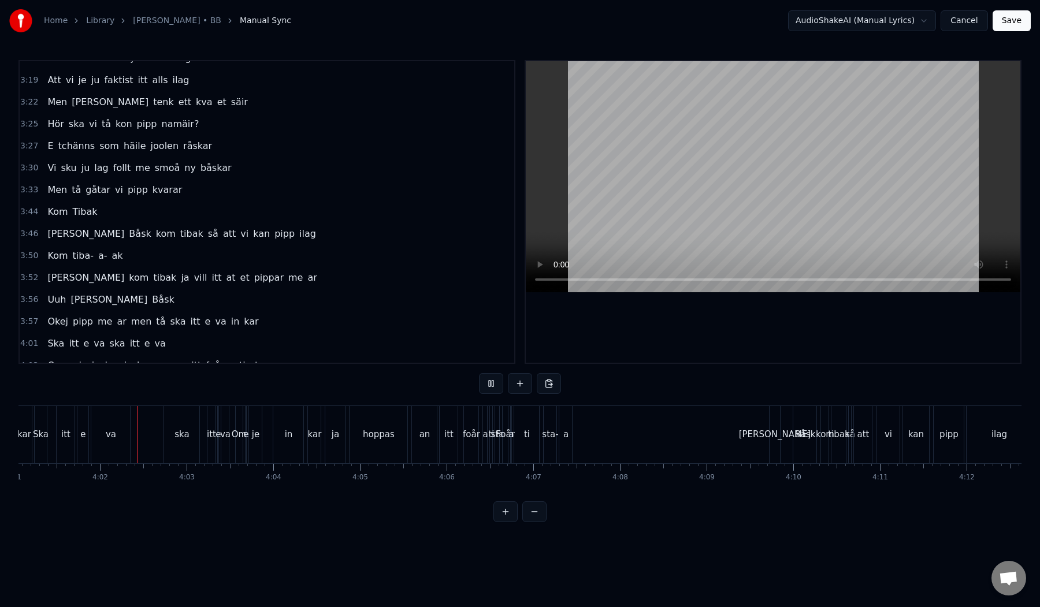
scroll to position [0, 20904]
click at [554, 450] on div "a" at bounding box center [559, 434] width 13 height 57
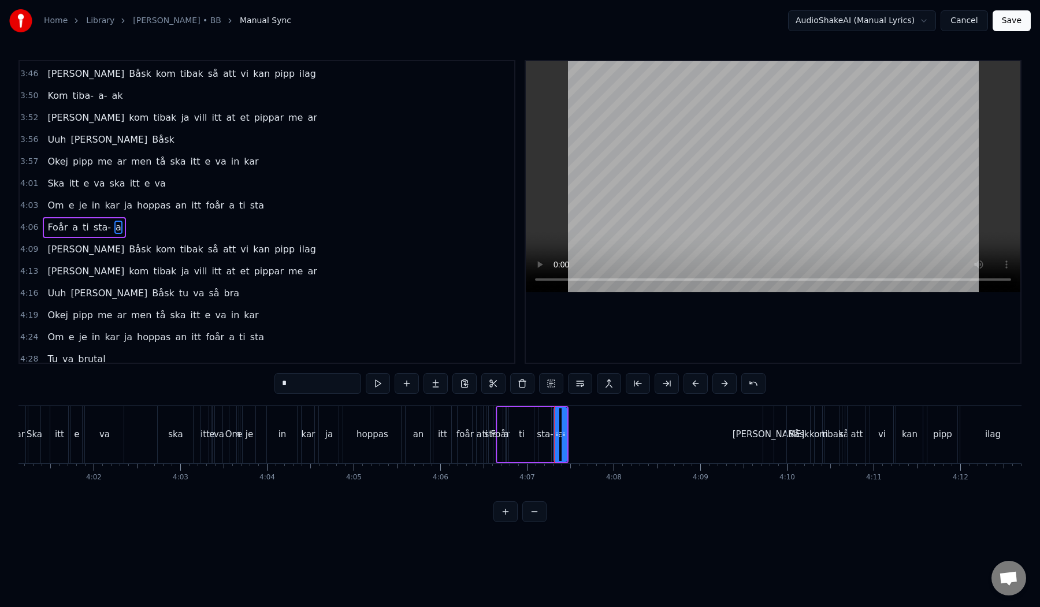
scroll to position [804, 0]
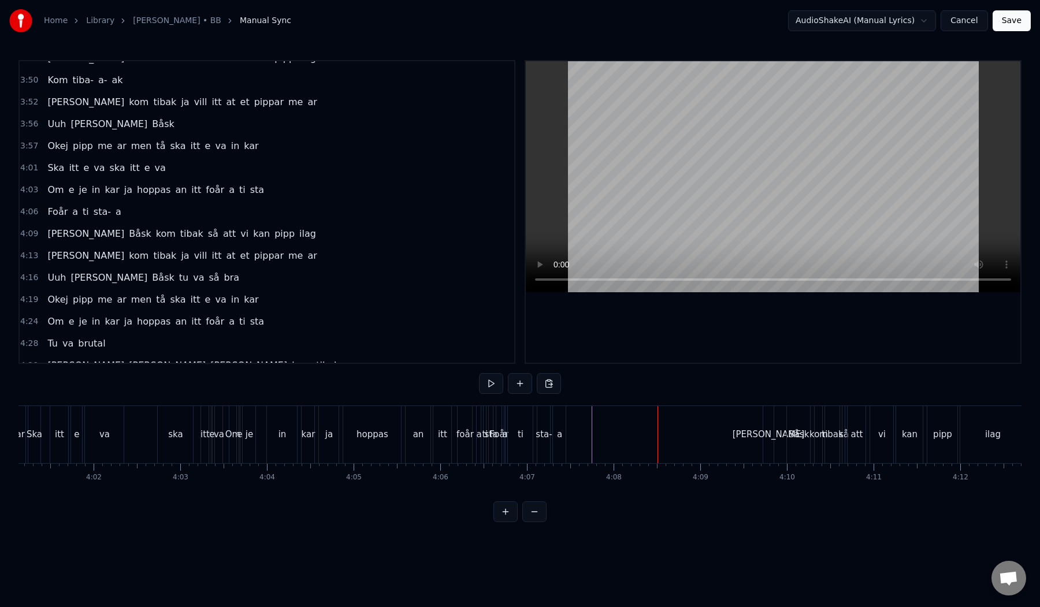
click at [148, 433] on div "Ska itt e va ska itt e va" at bounding box center [127, 434] width 198 height 57
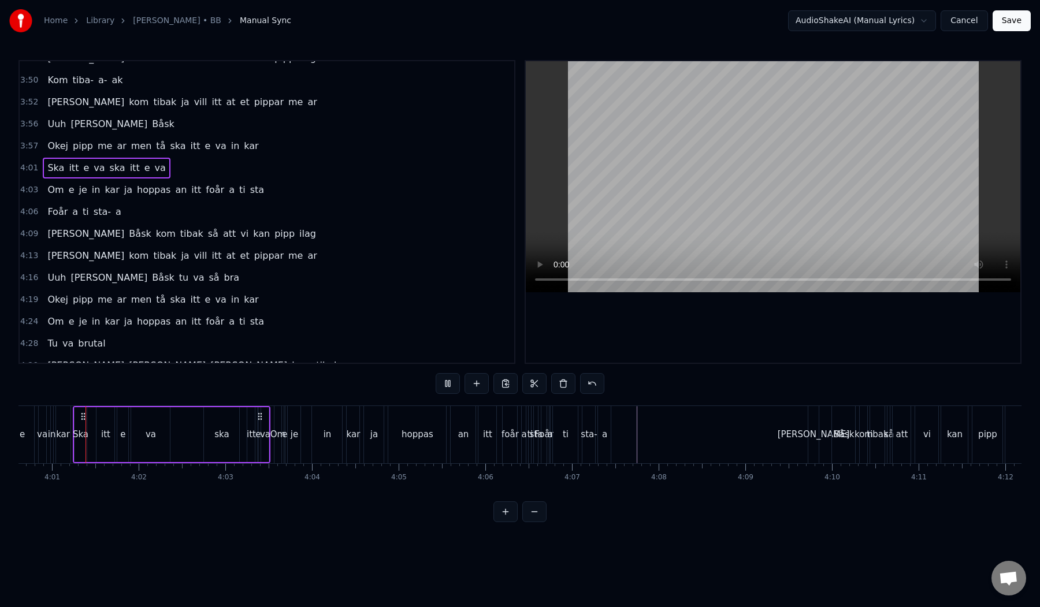
scroll to position [0, 20855]
click at [412, 437] on div "hoppas" at bounding box center [422, 434] width 32 height 13
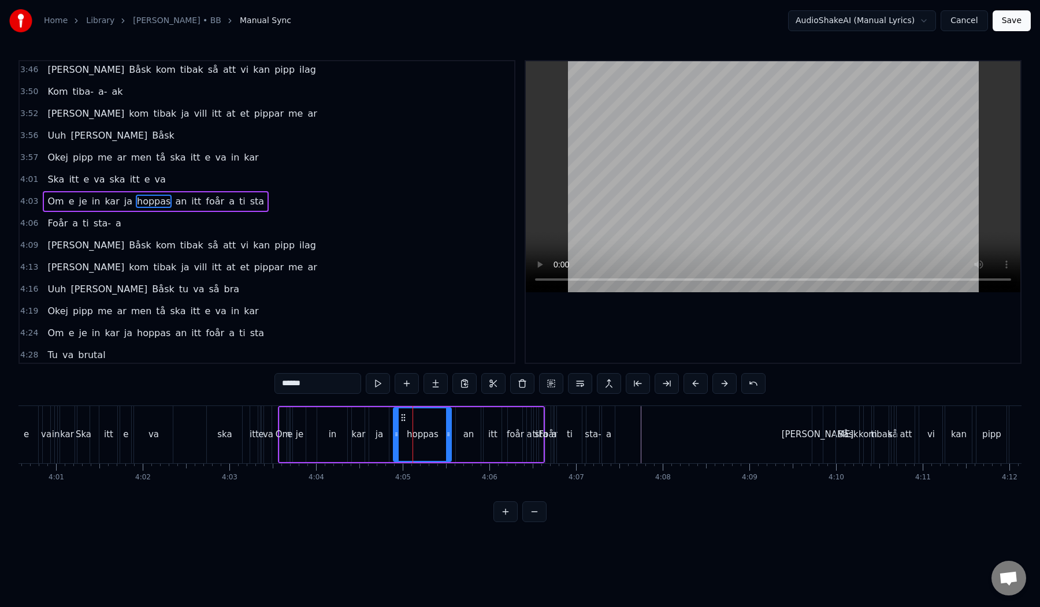
scroll to position [783, 0]
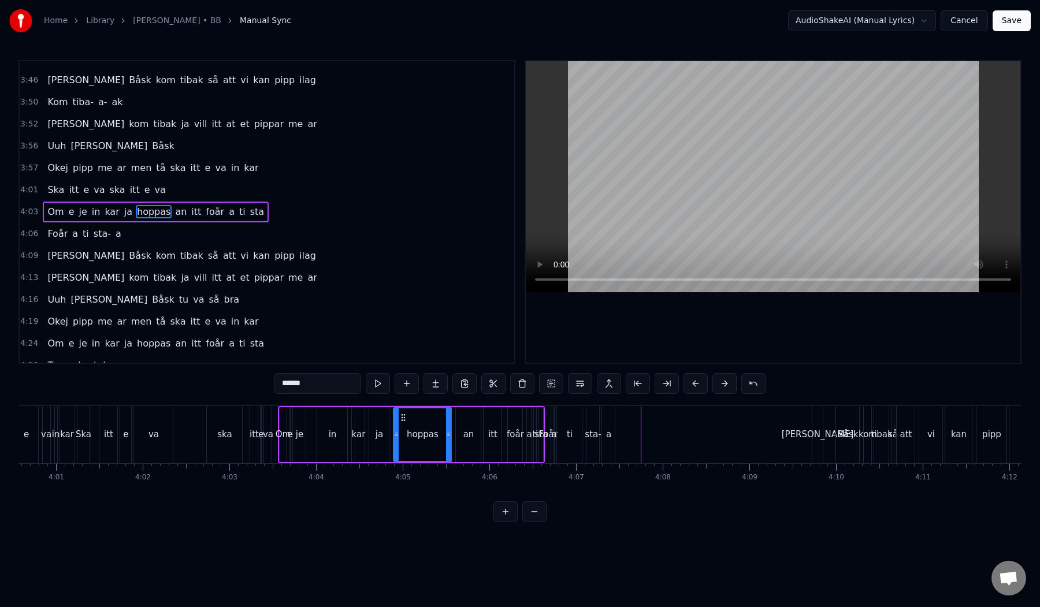
click at [606, 429] on div "a" at bounding box center [608, 434] width 5 height 13
type input "*"
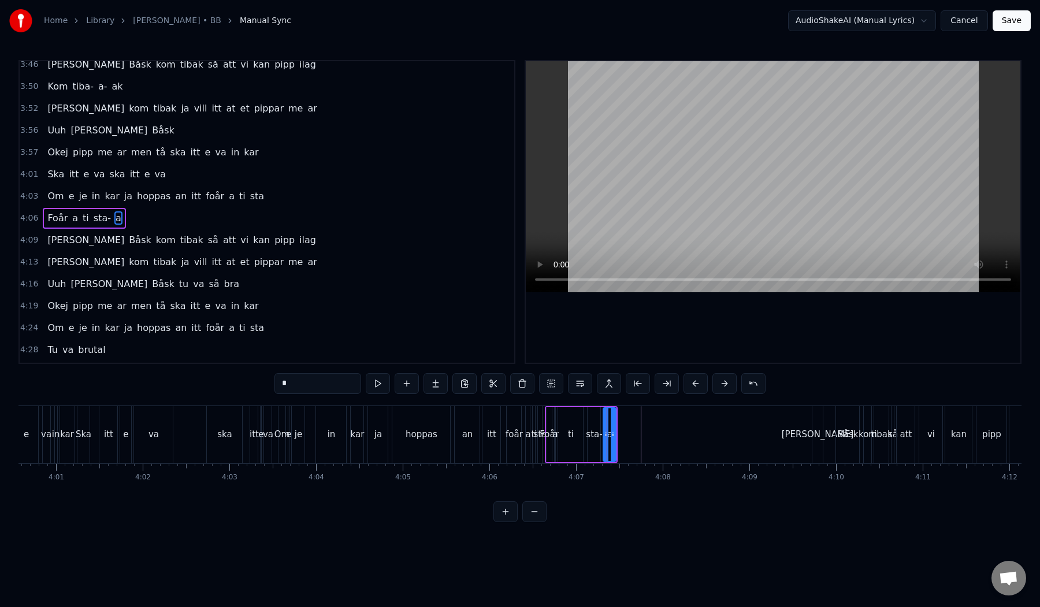
scroll to position [804, 0]
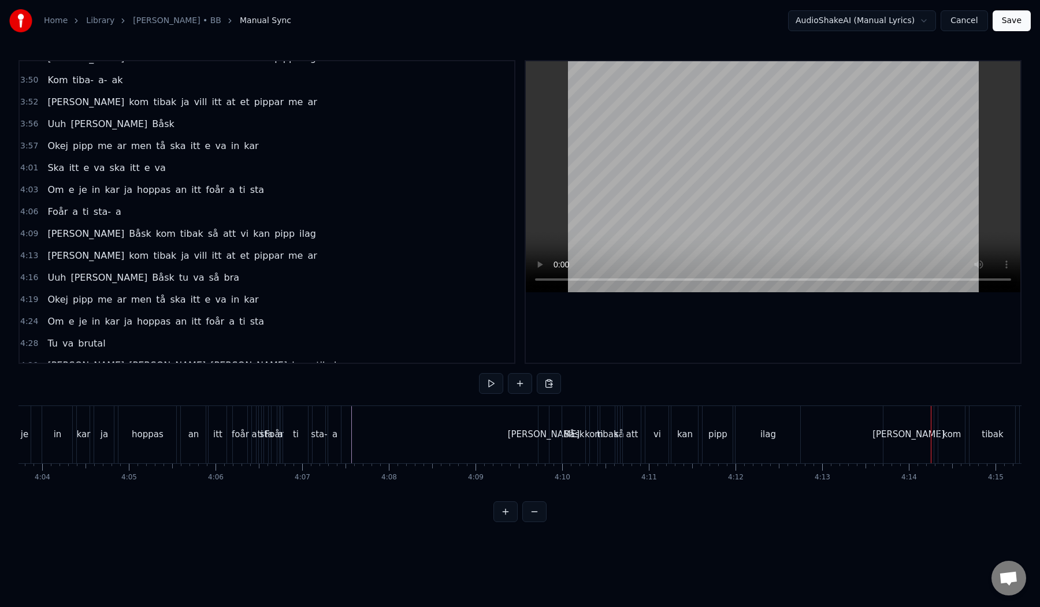
scroll to position [0, 21120]
click at [345, 433] on div "a" at bounding box center [342, 434] width 13 height 57
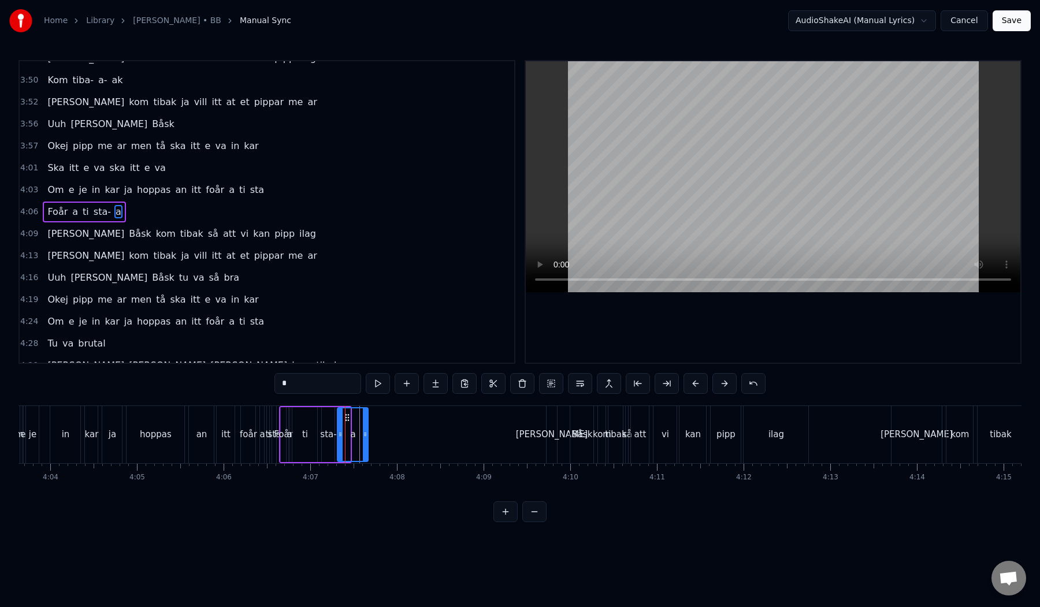
drag, startPoint x: 348, startPoint y: 436, endPoint x: 366, endPoint y: 435, distance: 18.0
click at [366, 435] on icon at bounding box center [365, 434] width 5 height 9
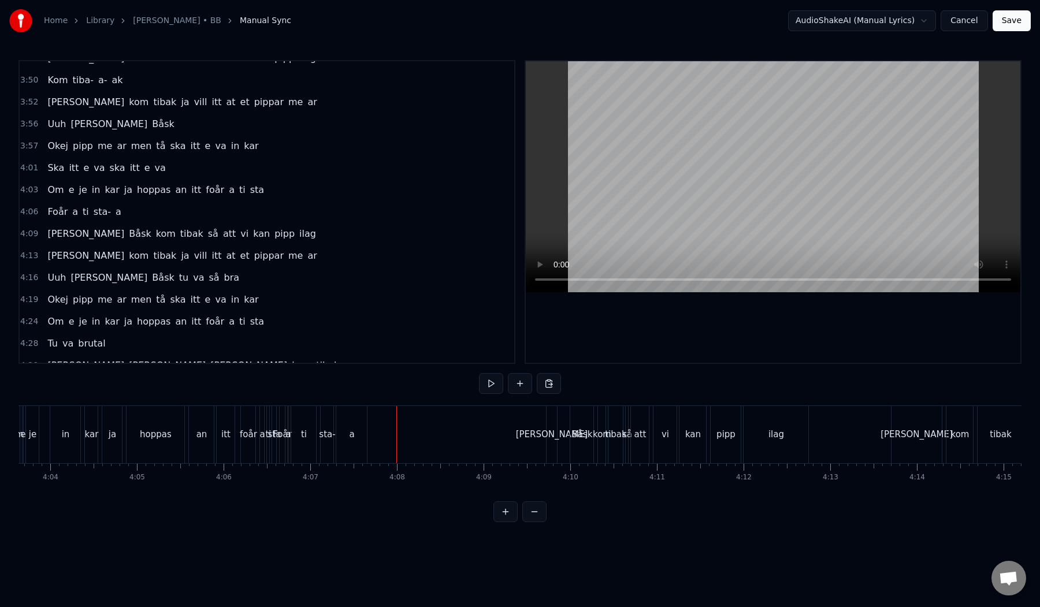
click at [557, 432] on div "[PERSON_NAME]" at bounding box center [552, 434] width 72 height 13
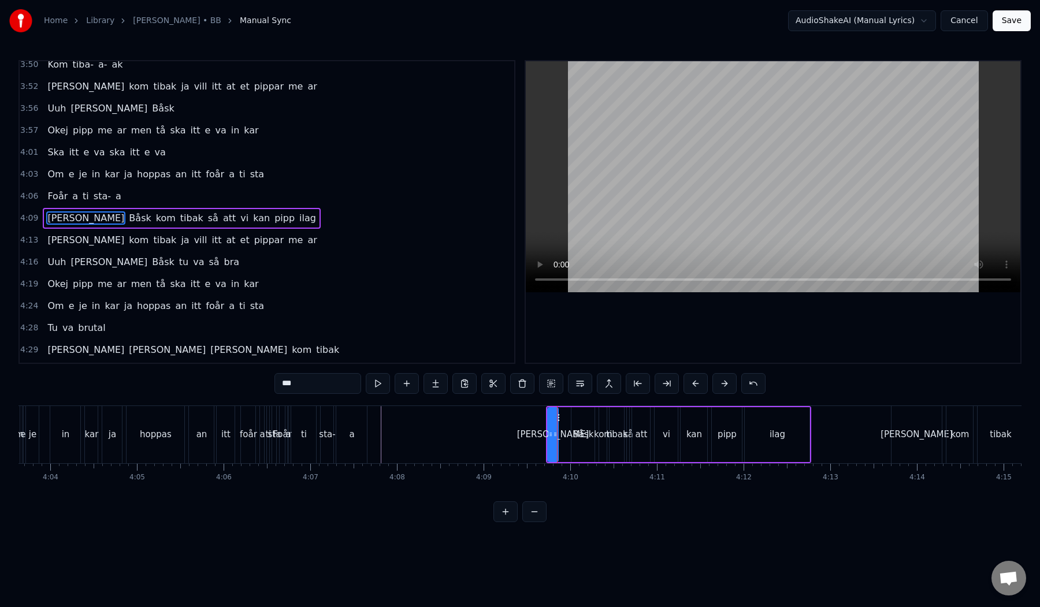
scroll to position [826, 0]
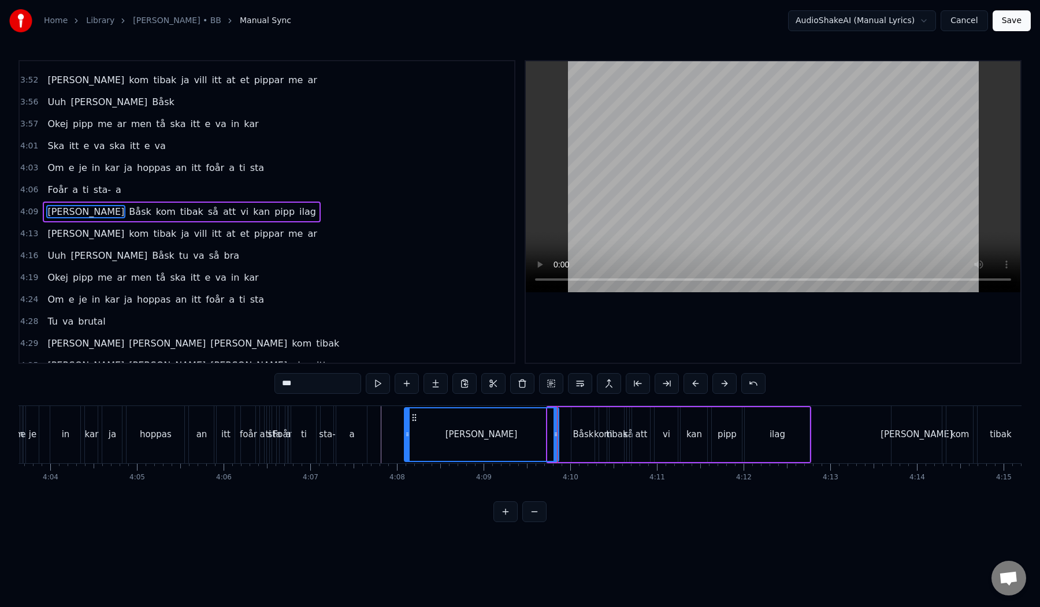
drag, startPoint x: 549, startPoint y: 432, endPoint x: 406, endPoint y: 439, distance: 143.5
click at [406, 439] on div at bounding box center [407, 435] width 5 height 53
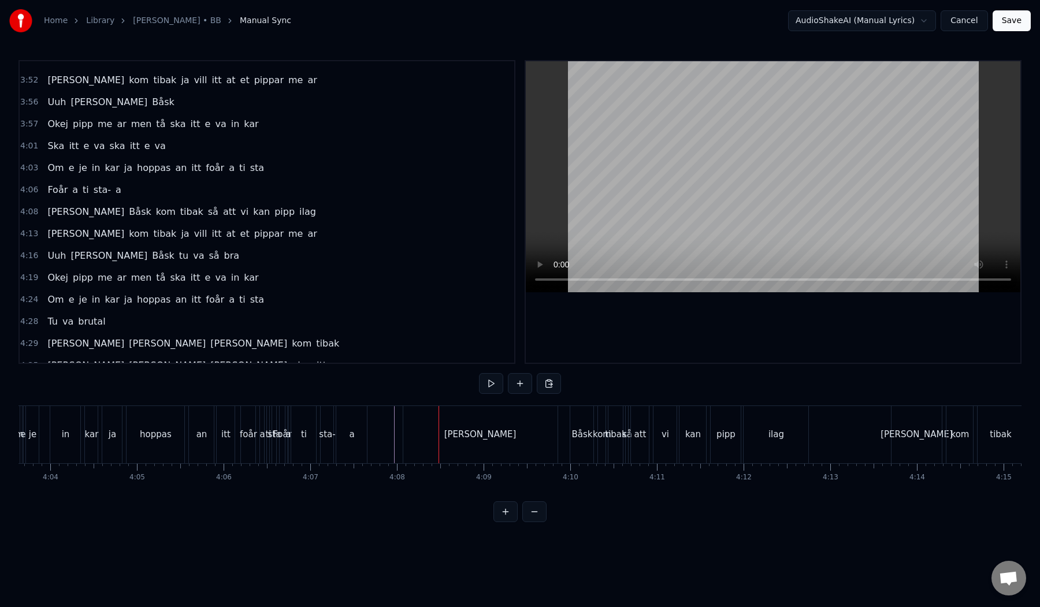
click at [424, 426] on div "[PERSON_NAME]" at bounding box center [480, 434] width 154 height 57
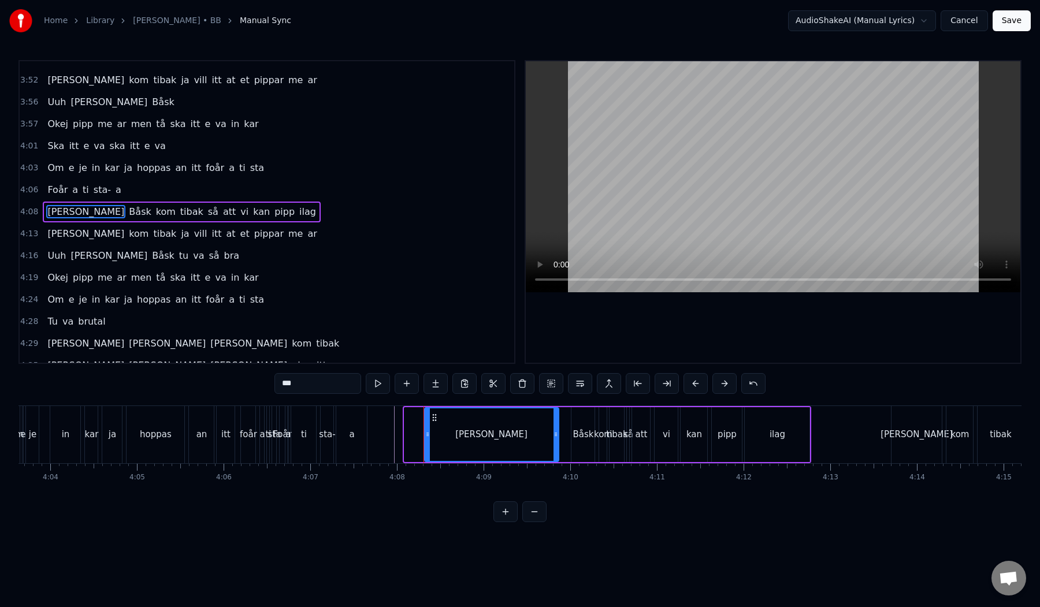
drag, startPoint x: 406, startPoint y: 437, endPoint x: 426, endPoint y: 437, distance: 20.2
click at [426, 437] on icon at bounding box center [427, 434] width 5 height 9
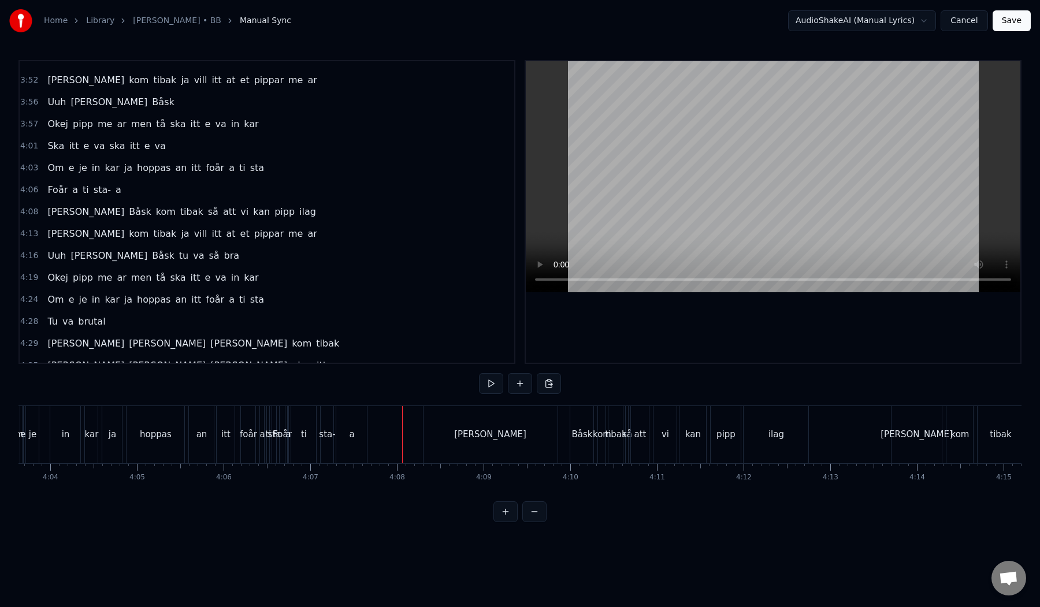
click at [536, 432] on div "[PERSON_NAME]" at bounding box center [491, 434] width 134 height 57
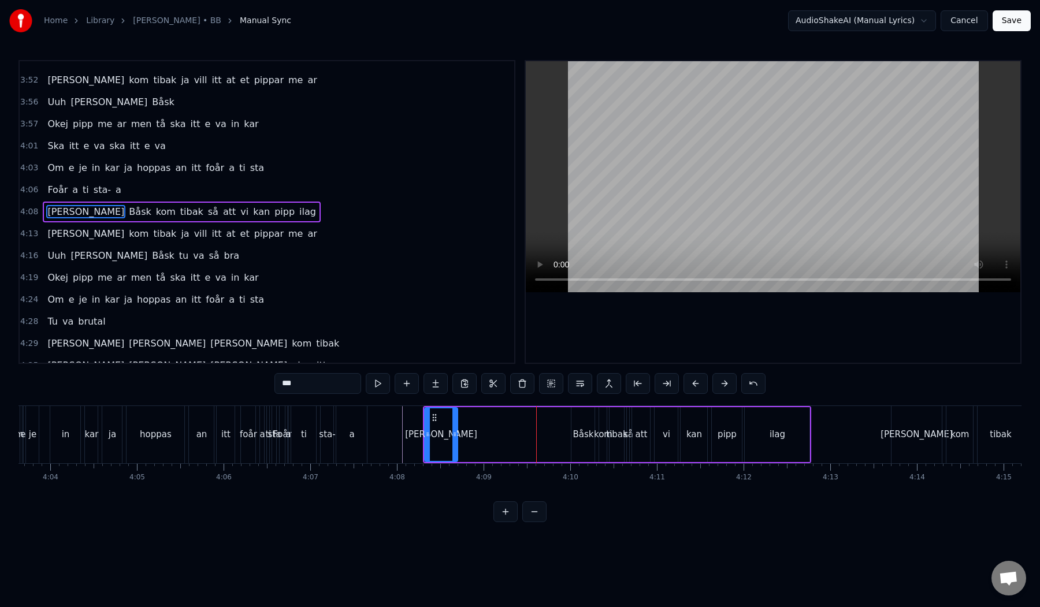
drag, startPoint x: 555, startPoint y: 433, endPoint x: 451, endPoint y: 435, distance: 103.5
click at [453, 435] on icon at bounding box center [455, 434] width 5 height 9
click at [580, 436] on div "Båsk" at bounding box center [583, 434] width 21 height 13
type input "****"
drag, startPoint x: 582, startPoint y: 416, endPoint x: 468, endPoint y: 418, distance: 113.9
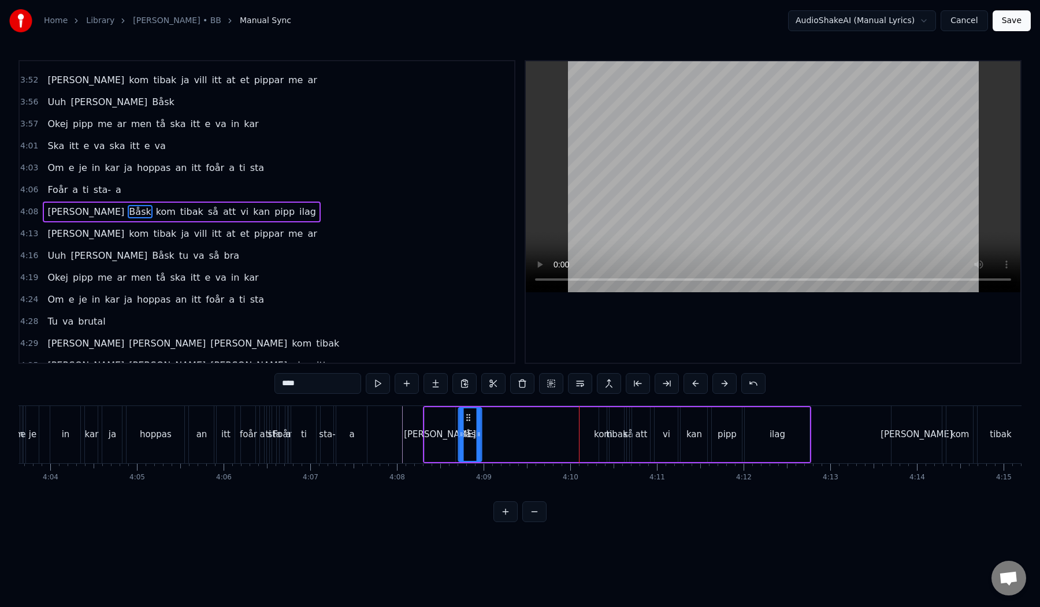
click at [468, 418] on icon at bounding box center [468, 417] width 9 height 9
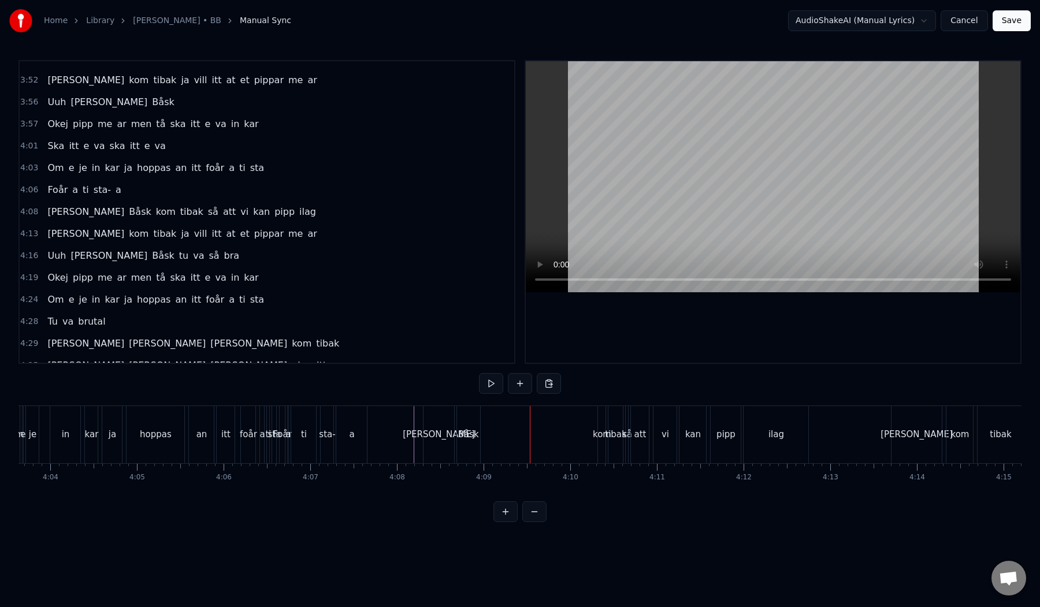
click at [469, 431] on div "Båsk" at bounding box center [468, 434] width 21 height 13
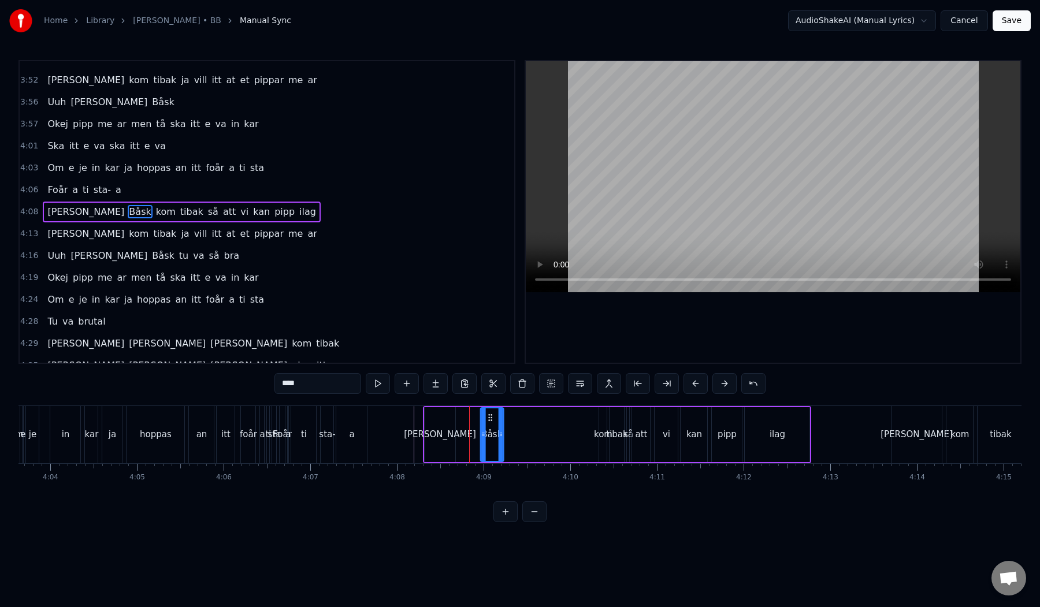
drag, startPoint x: 468, startPoint y: 418, endPoint x: 492, endPoint y: 420, distance: 24.3
click at [492, 420] on icon at bounding box center [489, 417] width 9 height 9
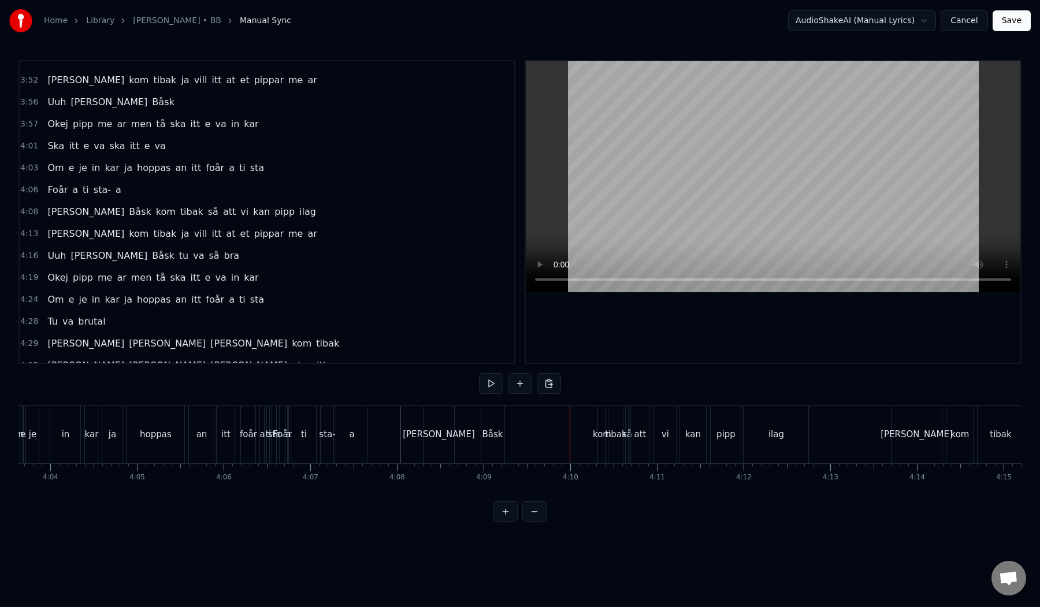
click at [598, 429] on div "kom" at bounding box center [602, 434] width 18 height 13
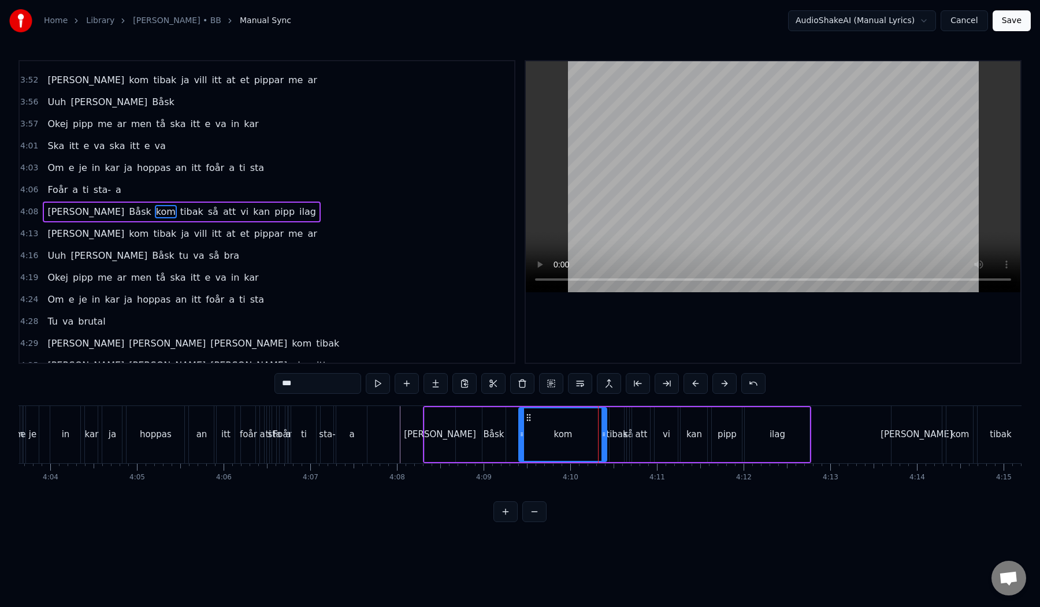
drag, startPoint x: 600, startPoint y: 435, endPoint x: 520, endPoint y: 444, distance: 80.8
click at [520, 444] on div at bounding box center [522, 435] width 5 height 53
drag, startPoint x: 602, startPoint y: 438, endPoint x: 542, endPoint y: 440, distance: 60.1
click at [542, 440] on div at bounding box center [544, 435] width 5 height 53
click at [612, 436] on div "tibak" at bounding box center [616, 434] width 21 height 13
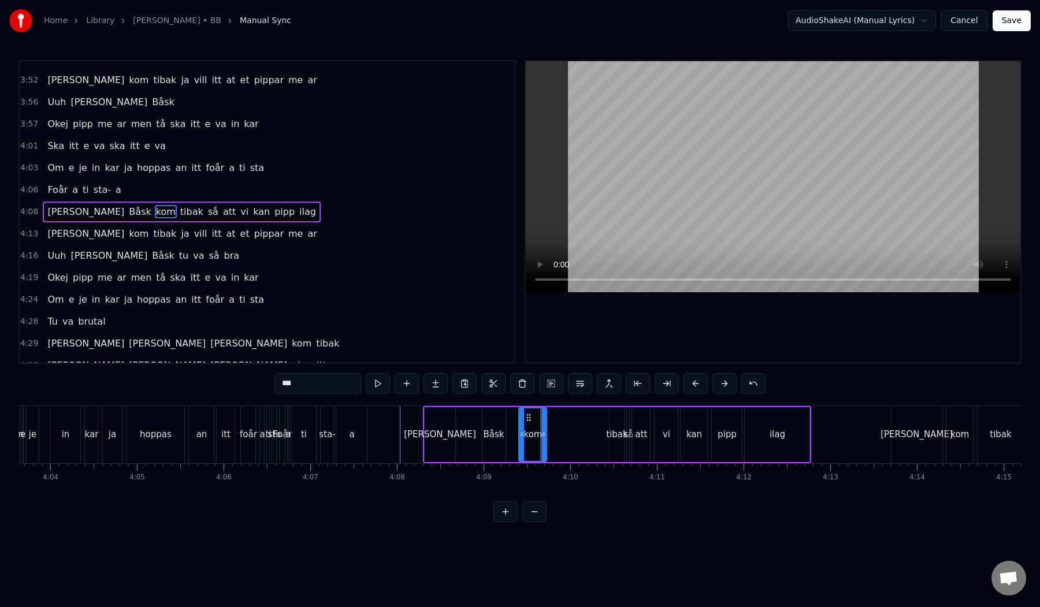
type input "*****"
drag, startPoint x: 618, startPoint y: 417, endPoint x: 569, endPoint y: 417, distance: 49.1
click at [567, 417] on circle at bounding box center [566, 417] width 1 height 1
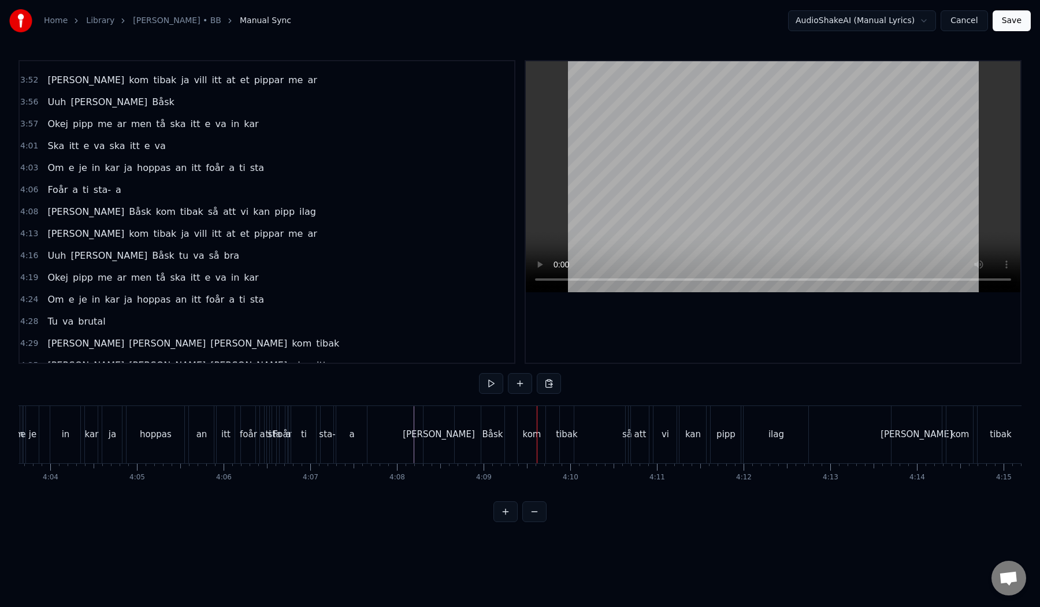
click at [500, 427] on div "Båsk" at bounding box center [492, 434] width 23 height 57
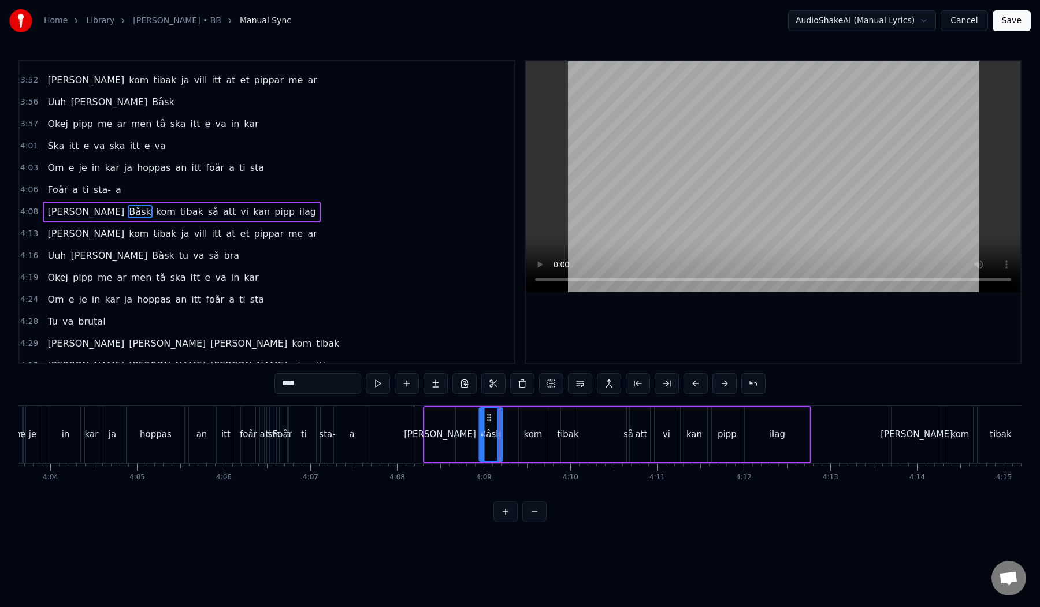
drag, startPoint x: 491, startPoint y: 416, endPoint x: 485, endPoint y: 416, distance: 6.4
click at [485, 416] on icon at bounding box center [488, 417] width 9 height 9
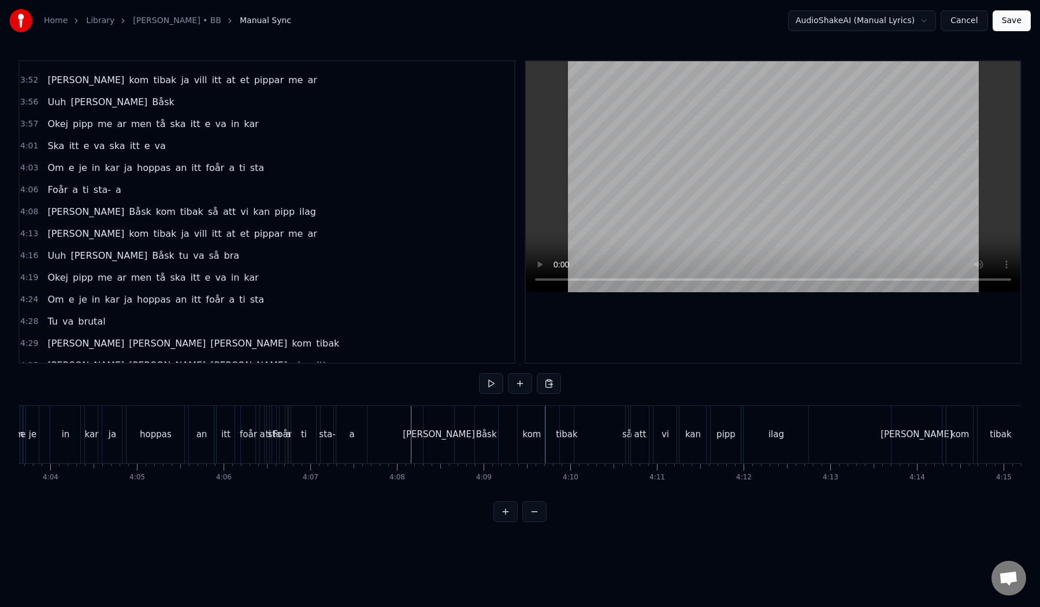
click at [534, 421] on div "kom" at bounding box center [532, 434] width 28 height 57
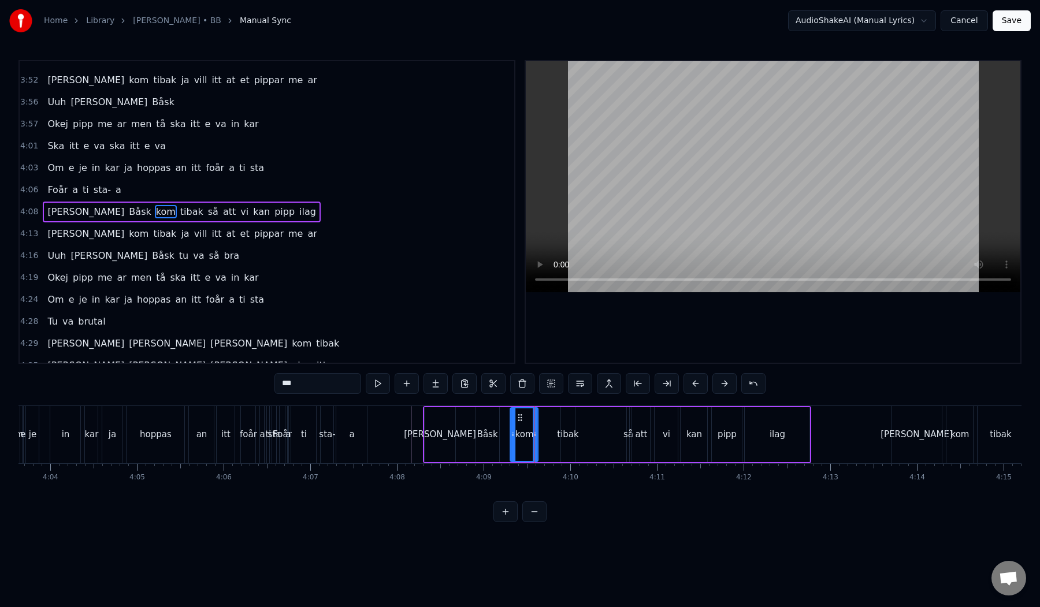
drag, startPoint x: 529, startPoint y: 419, endPoint x: 520, endPoint y: 419, distance: 9.8
click at [520, 419] on icon at bounding box center [520, 417] width 9 height 9
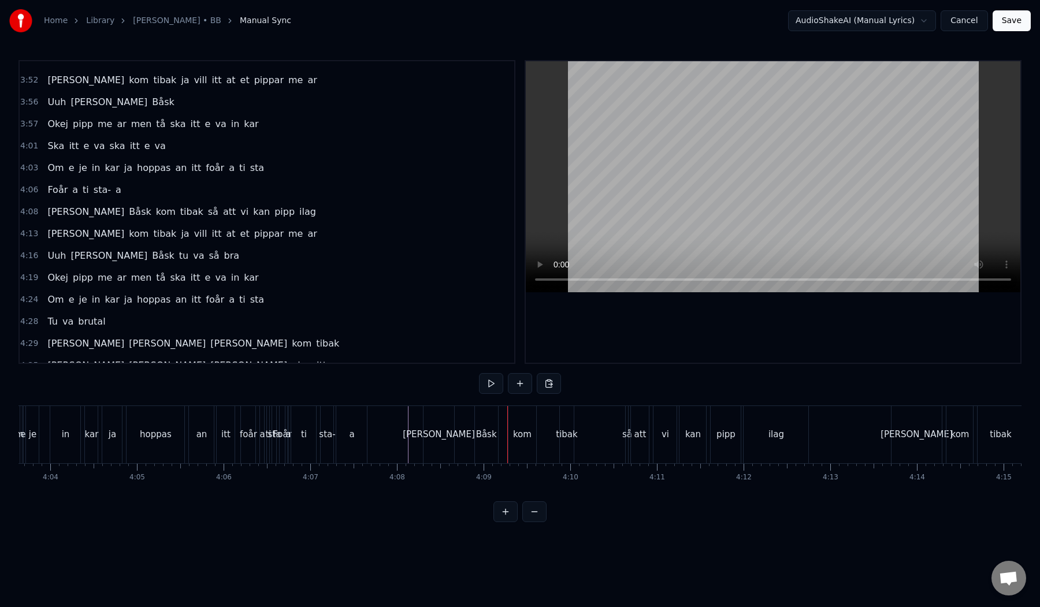
click at [480, 427] on div "Båsk" at bounding box center [486, 434] width 23 height 57
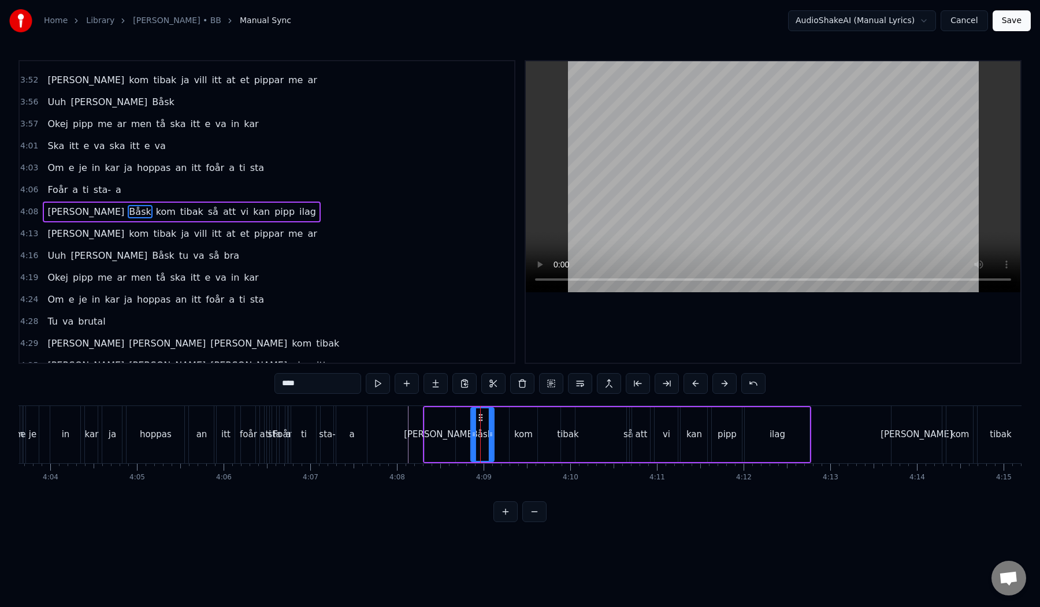
drag, startPoint x: 485, startPoint y: 416, endPoint x: 479, endPoint y: 416, distance: 6.4
click at [479, 416] on icon at bounding box center [480, 417] width 9 height 9
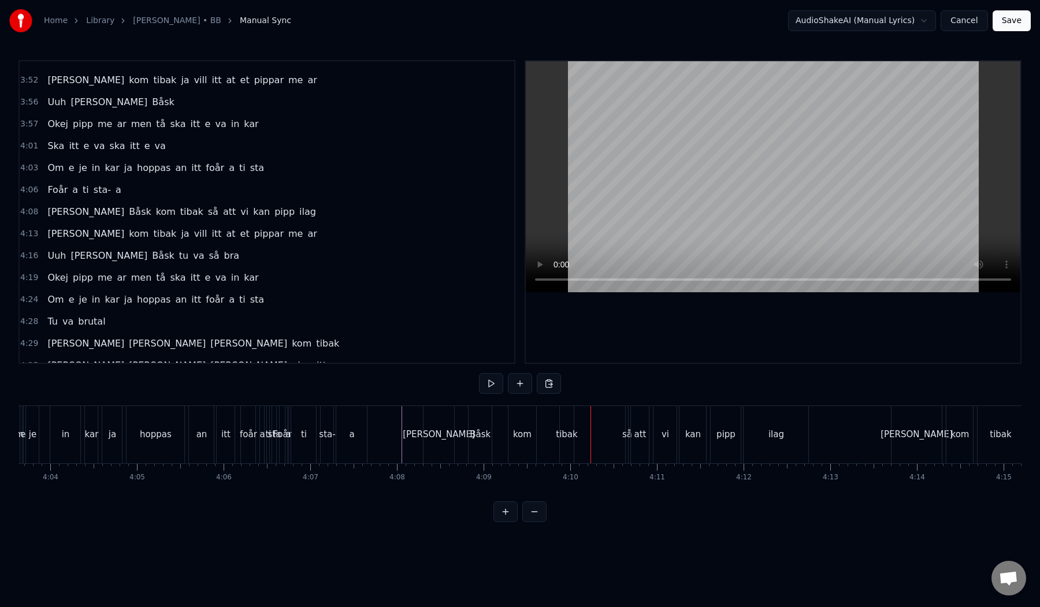
click at [562, 436] on div "tibak" at bounding box center [566, 434] width 21 height 13
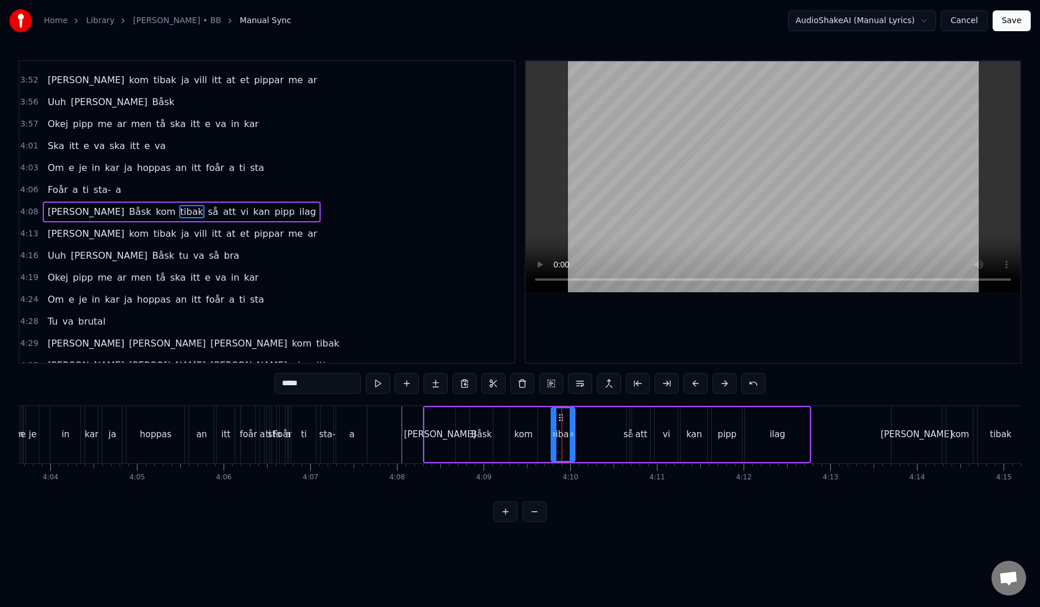
drag, startPoint x: 563, startPoint y: 433, endPoint x: 553, endPoint y: 433, distance: 9.8
click at [553, 433] on icon at bounding box center [554, 434] width 5 height 9
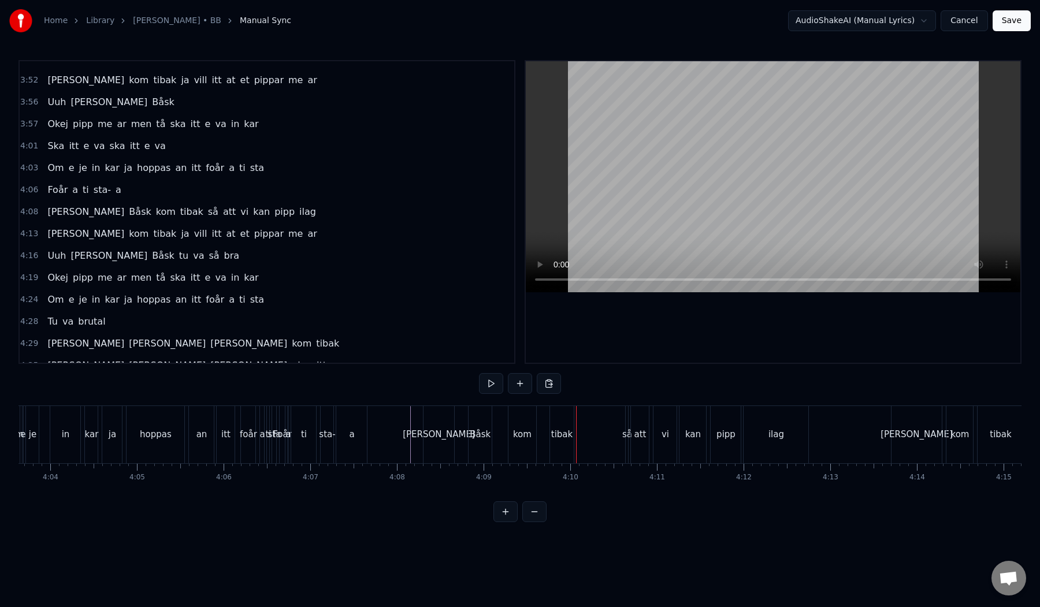
click at [552, 432] on div "tibak" at bounding box center [561, 434] width 21 height 13
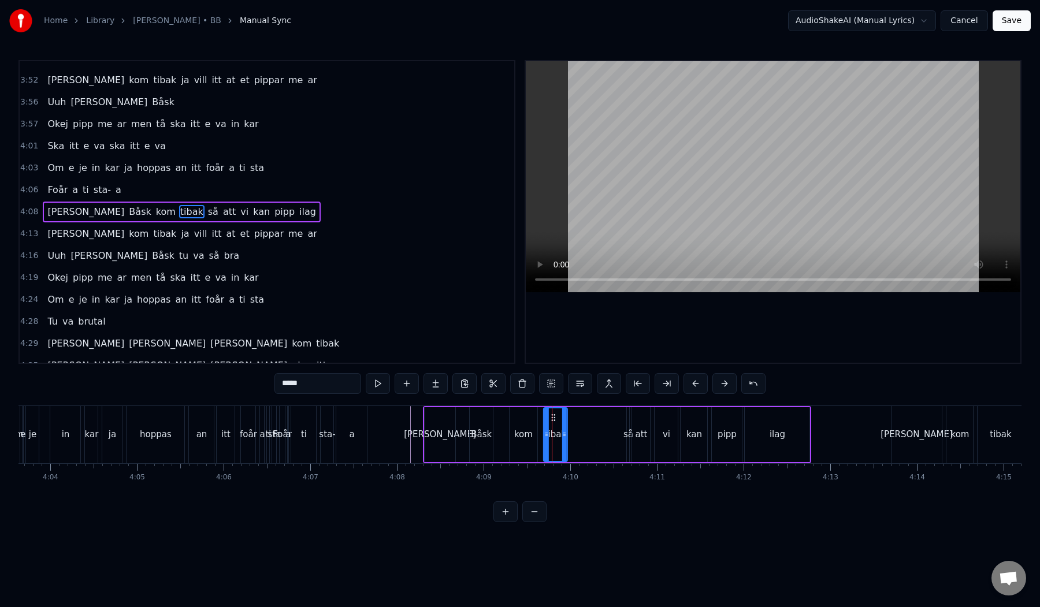
drag, startPoint x: 561, startPoint y: 416, endPoint x: 550, endPoint y: 415, distance: 11.0
click at [550, 415] on icon at bounding box center [552, 417] width 9 height 9
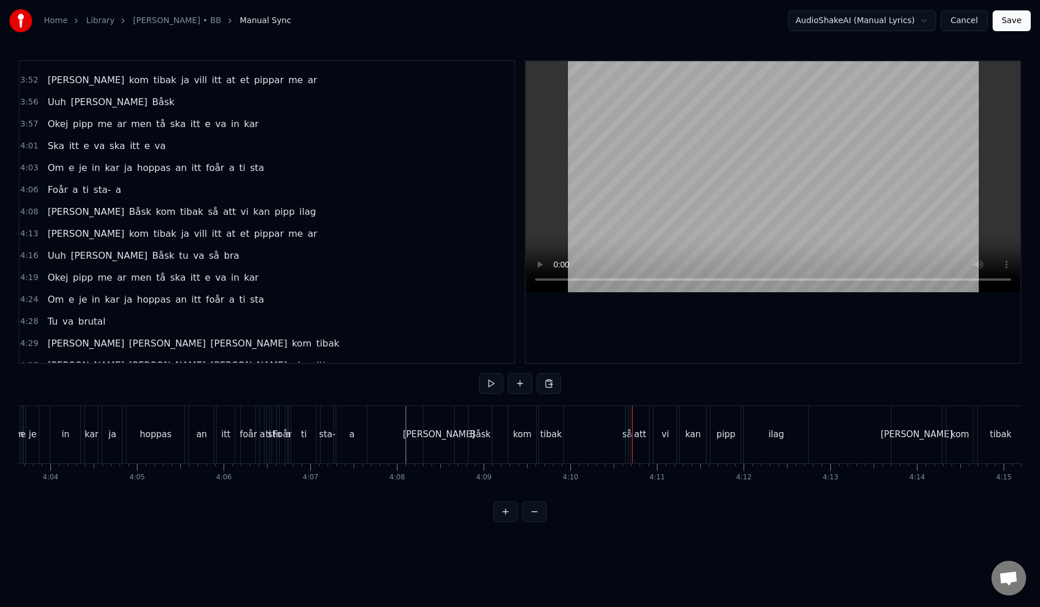
click at [627, 431] on div "så" at bounding box center [627, 434] width 10 height 13
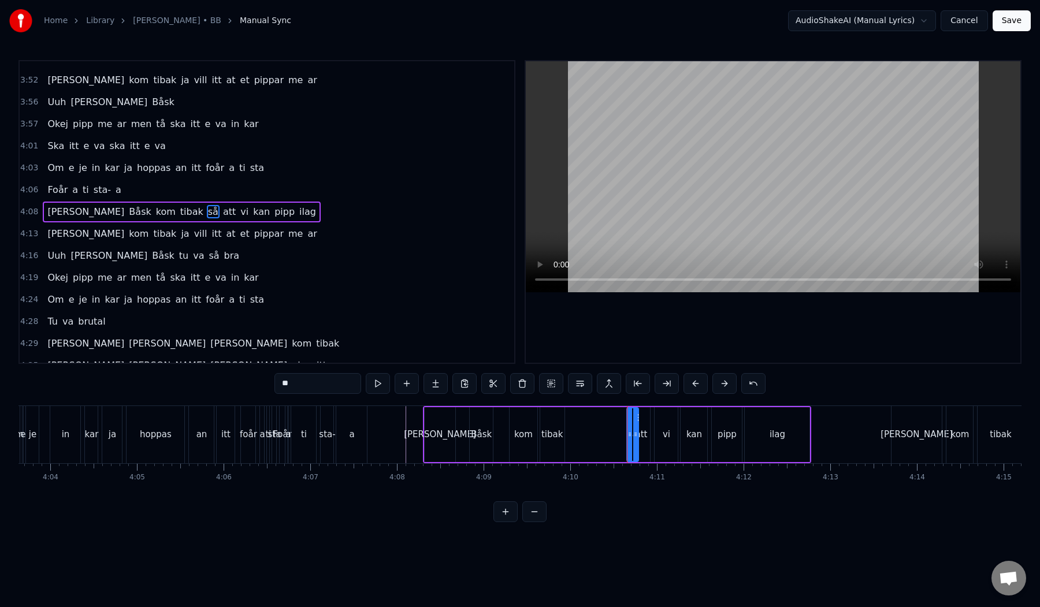
drag, startPoint x: 629, startPoint y: 433, endPoint x: 638, endPoint y: 432, distance: 9.3
click at [638, 432] on div "så" at bounding box center [632, 434] width 13 height 55
drag, startPoint x: 630, startPoint y: 433, endPoint x: 578, endPoint y: 429, distance: 52.1
click at [578, 430] on icon at bounding box center [579, 434] width 5 height 9
drag, startPoint x: 637, startPoint y: 432, endPoint x: 595, endPoint y: 436, distance: 43.0
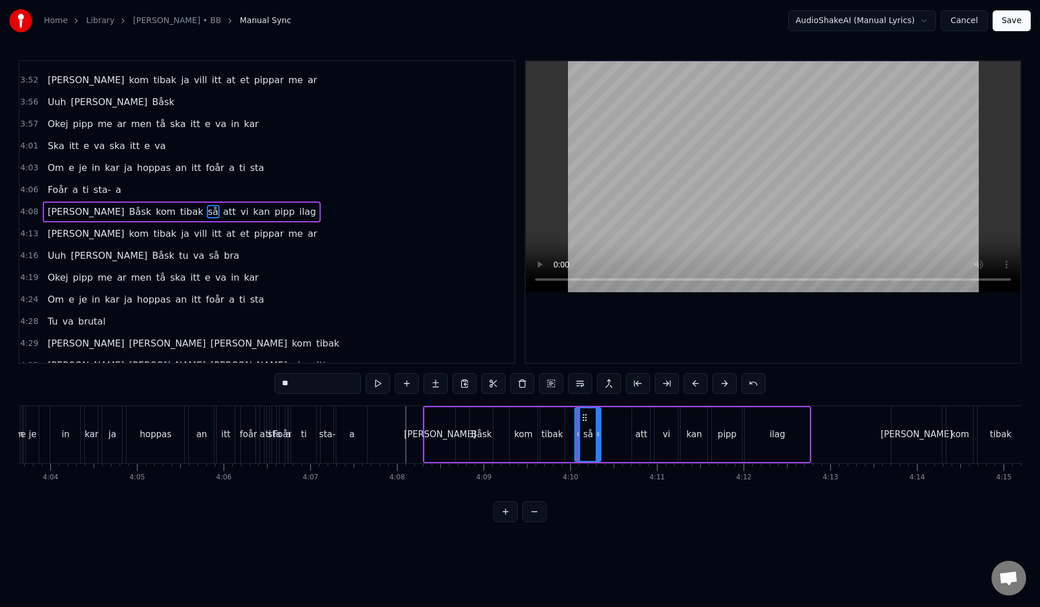
click at [596, 436] on icon at bounding box center [598, 434] width 5 height 9
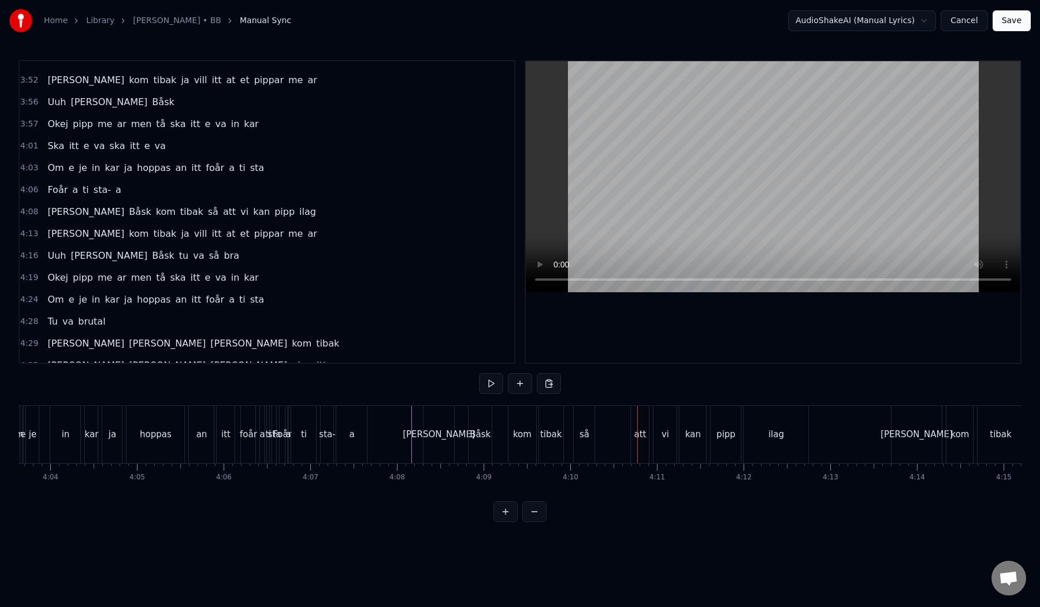
click at [566, 435] on div "[PERSON_NAME] kom tibak så att vi kan pipp ilag" at bounding box center [617, 434] width 389 height 57
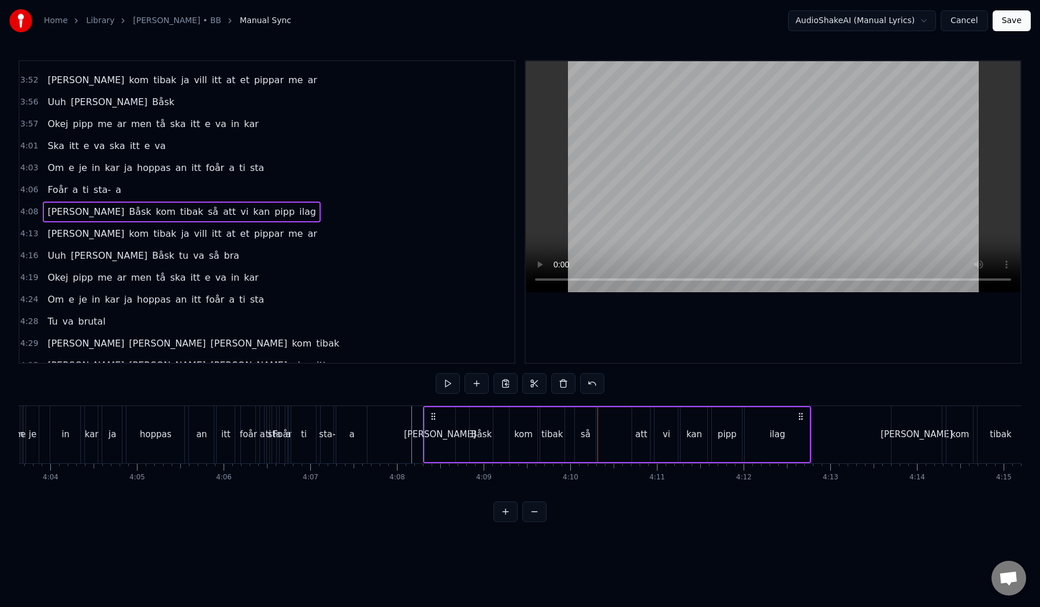
click at [592, 434] on div "så" at bounding box center [585, 434] width 21 height 55
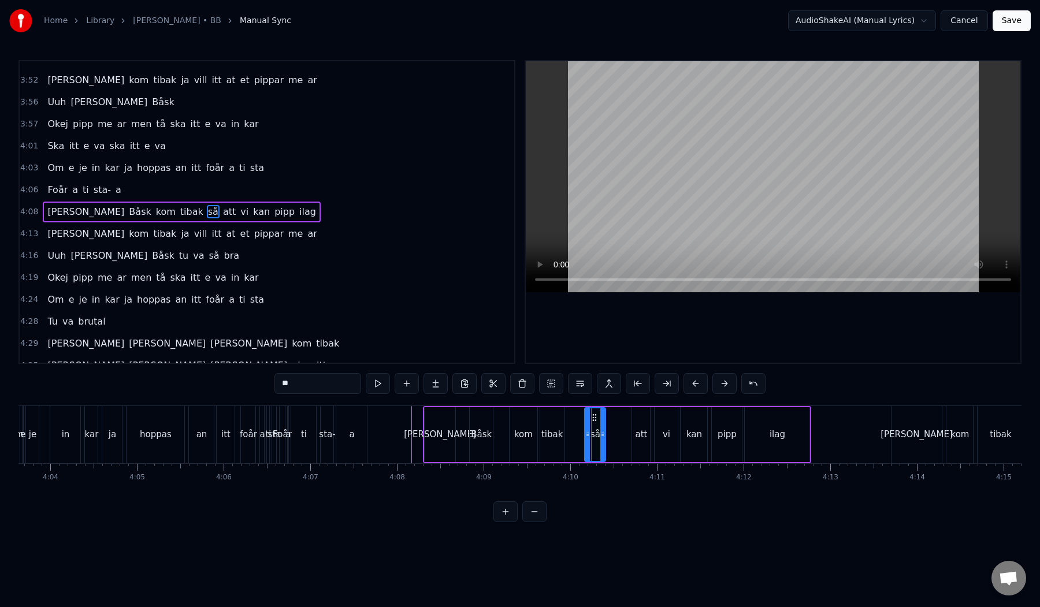
drag, startPoint x: 584, startPoint y: 416, endPoint x: 595, endPoint y: 415, distance: 10.4
click at [595, 415] on icon at bounding box center [594, 417] width 9 height 9
click at [579, 422] on div "[PERSON_NAME] kom tibak så att vi kan pipp ilag" at bounding box center [617, 434] width 389 height 57
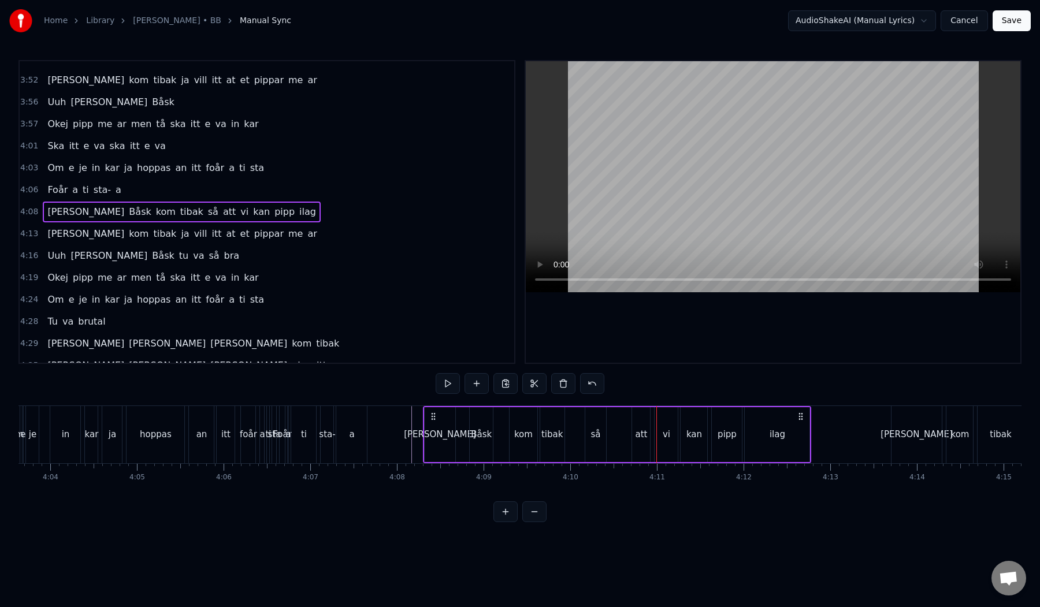
click at [635, 425] on div "att" at bounding box center [641, 434] width 18 height 55
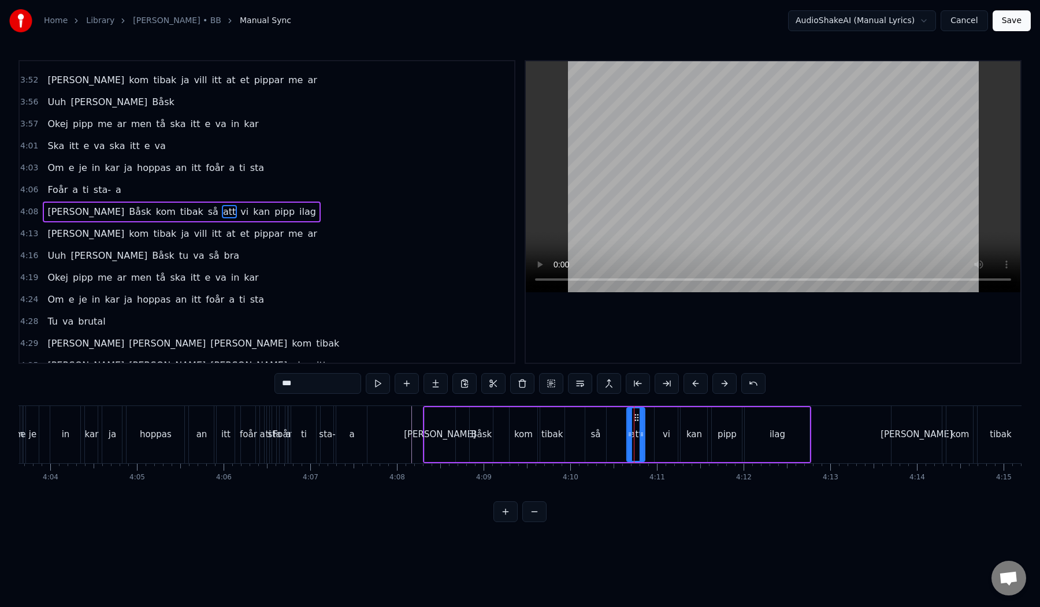
click at [636, 417] on icon at bounding box center [636, 417] width 9 height 9
click at [576, 433] on div "[PERSON_NAME] kom tibak så att vi kan pipp ilag" at bounding box center [617, 434] width 389 height 57
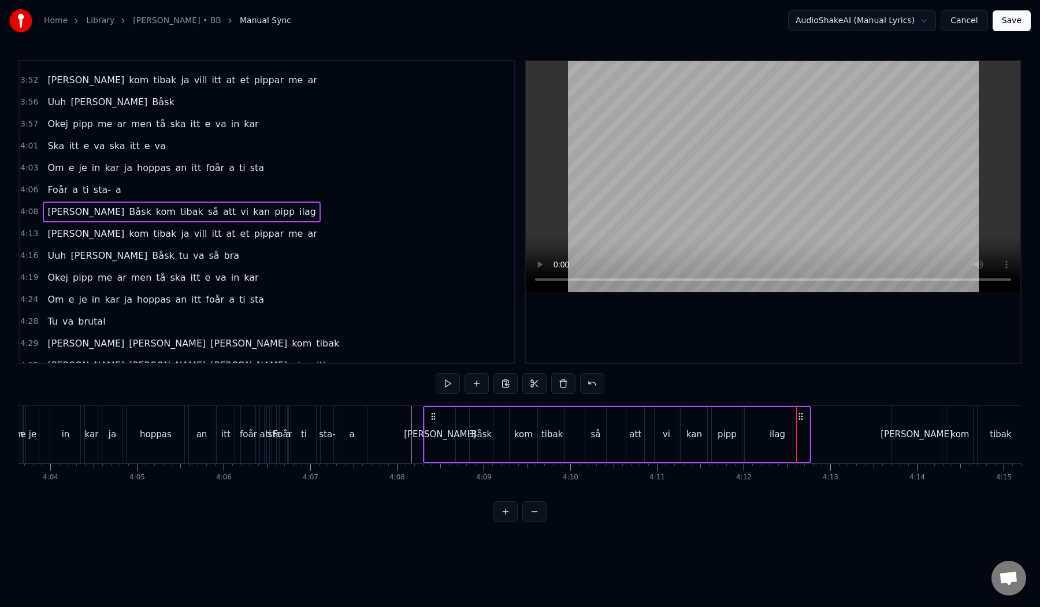
click at [351, 420] on div "a" at bounding box center [351, 434] width 31 height 57
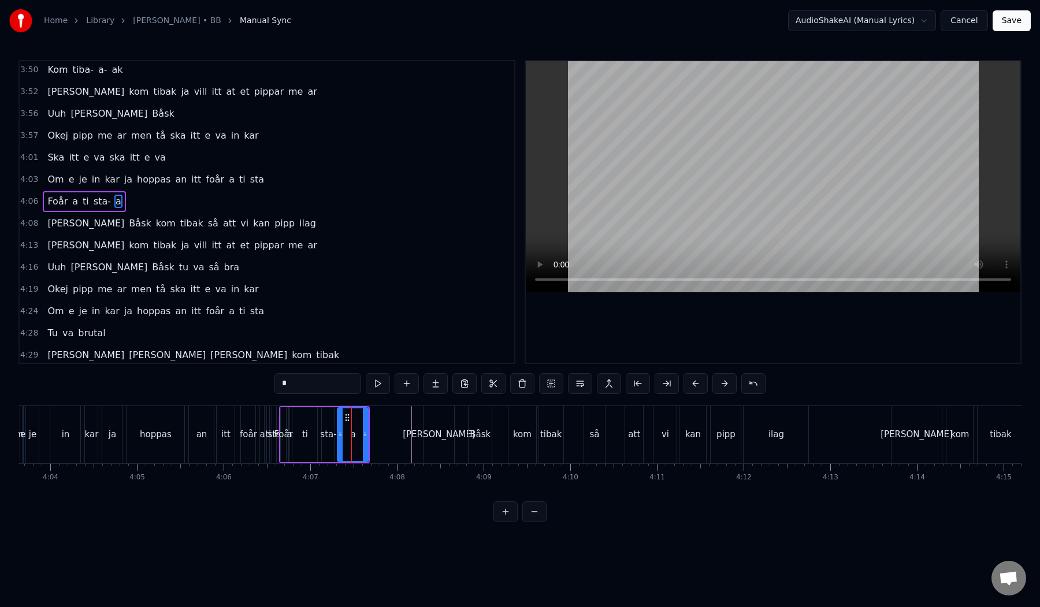
scroll to position [804, 0]
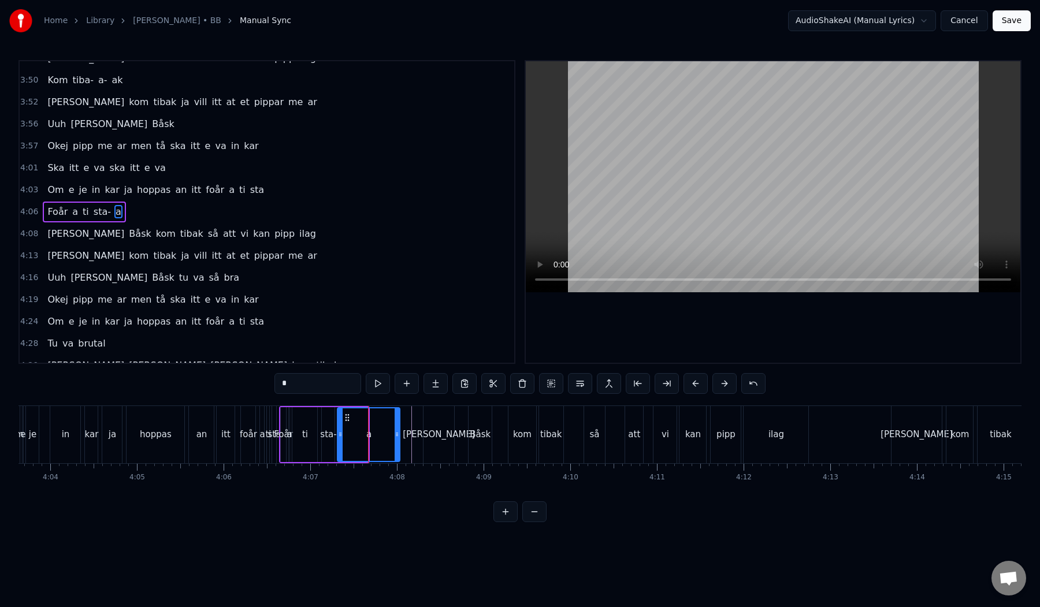
drag, startPoint x: 367, startPoint y: 432, endPoint x: 401, endPoint y: 432, distance: 33.5
click at [399, 432] on icon at bounding box center [397, 434] width 5 height 9
click at [87, 220] on div "Foår a ti sta- a" at bounding box center [84, 212] width 83 height 21
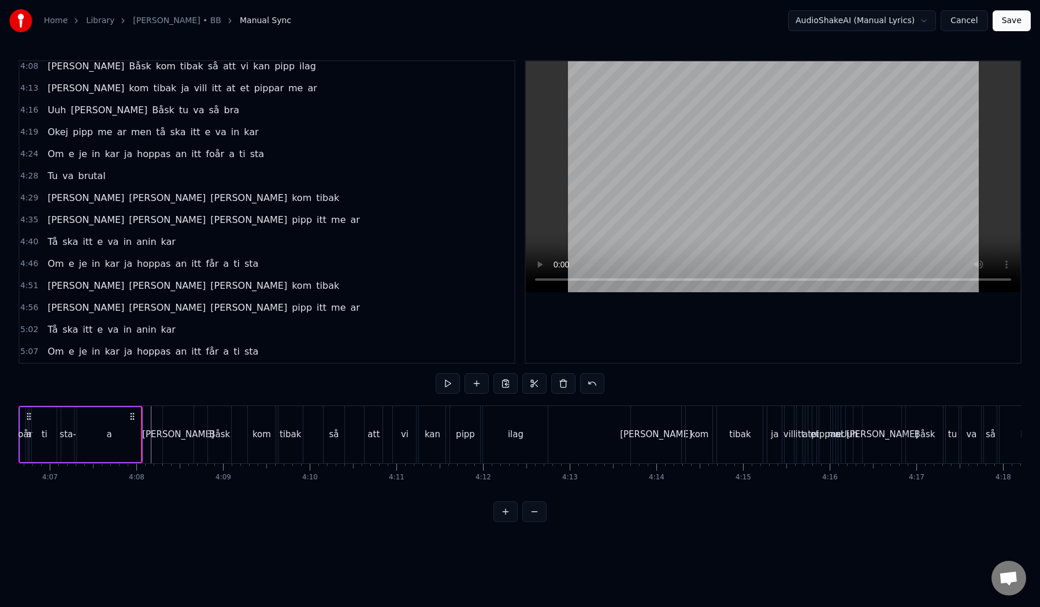
scroll to position [0, 21389]
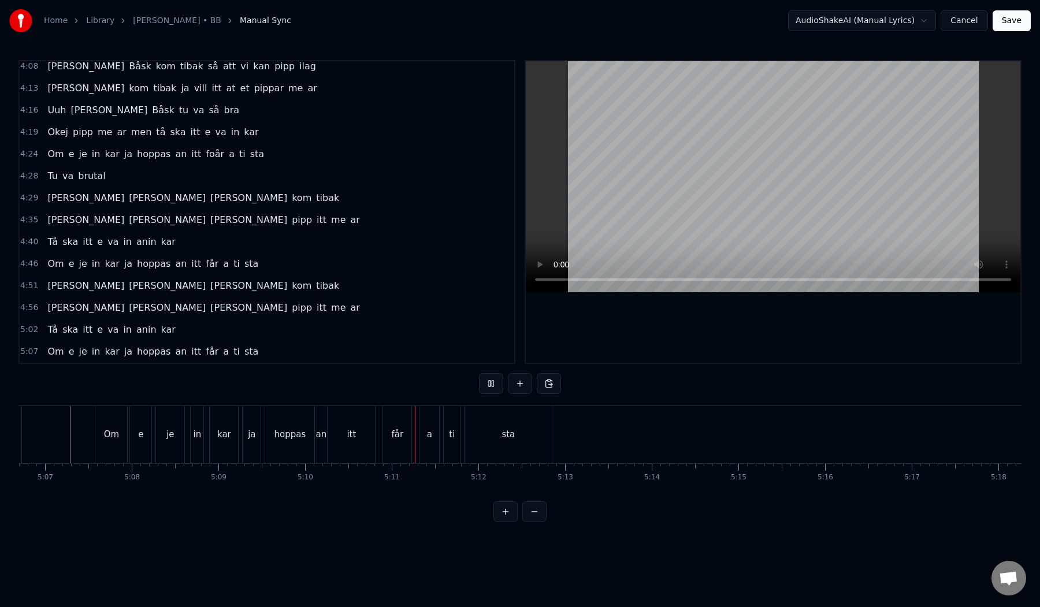
scroll to position [0, 26593]
click at [1010, 24] on button "Save" at bounding box center [1012, 20] width 38 height 21
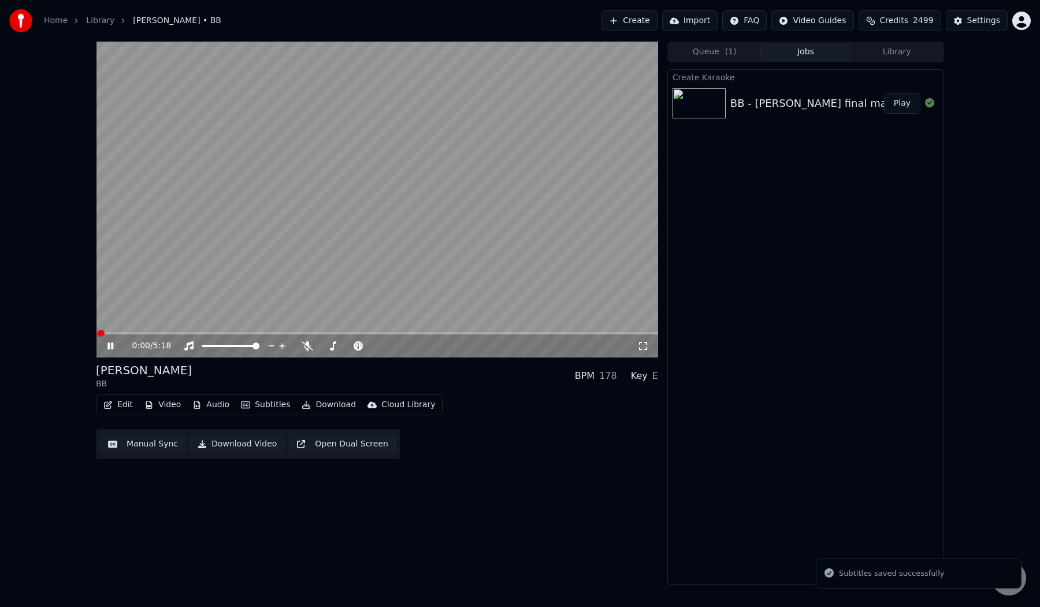
click at [328, 231] on video at bounding box center [377, 200] width 562 height 316
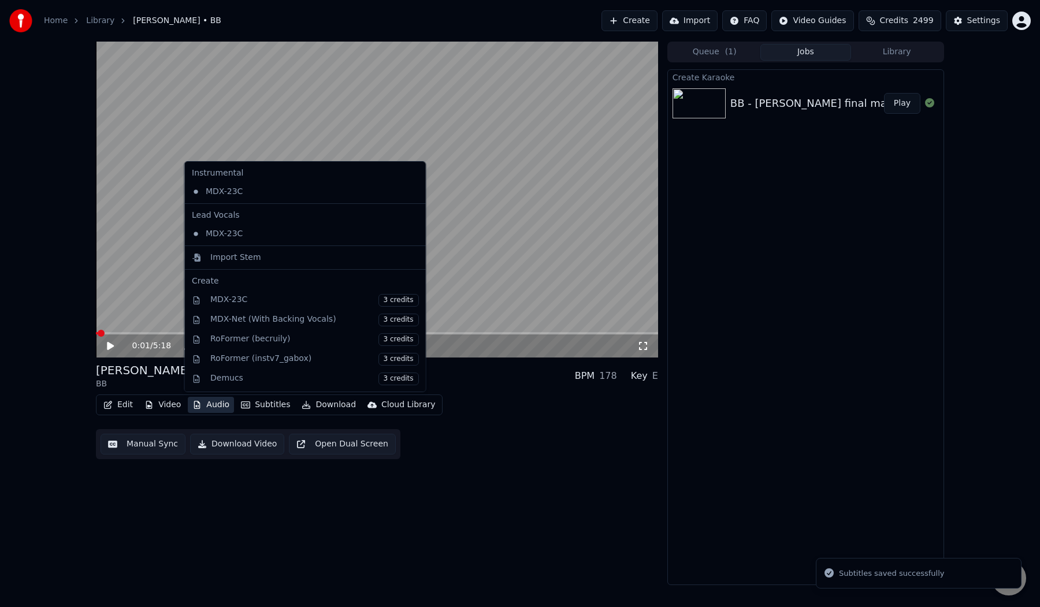
click at [194, 404] on icon "button" at bounding box center [196, 405] width 9 height 8
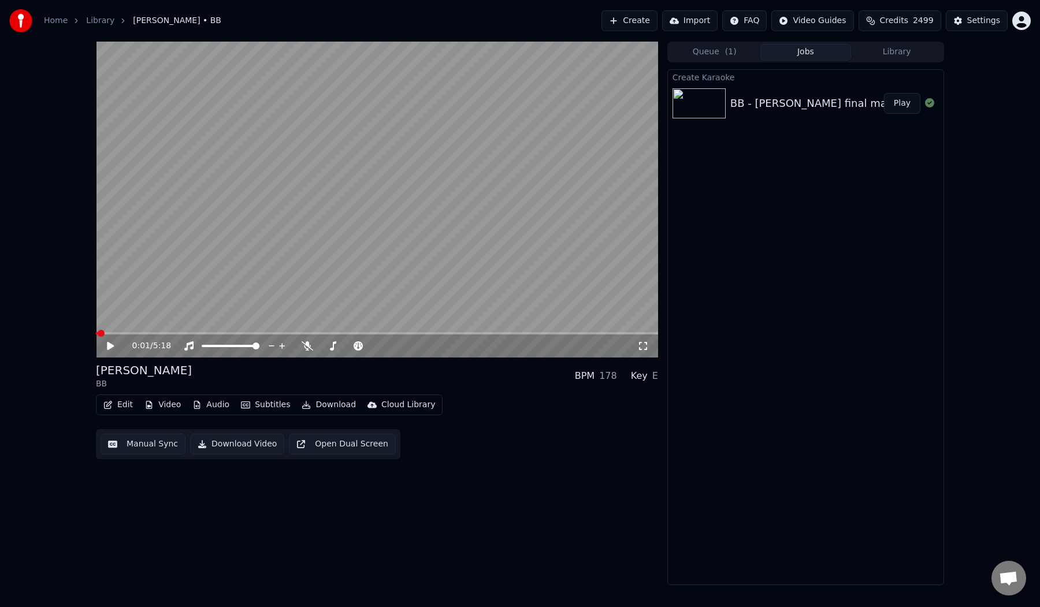
click at [49, 405] on div "0:01 / 5:18 [PERSON_NAME] BB BPM 178 Key E Edit Video Audio Subtitles Download …" at bounding box center [520, 314] width 1040 height 544
click at [164, 266] on video at bounding box center [377, 200] width 562 height 316
click at [148, 457] on div "Manual Sync Download Video Open Dual Screen" at bounding box center [248, 444] width 305 height 30
click at [140, 451] on button "Manual Sync" at bounding box center [143, 444] width 85 height 21
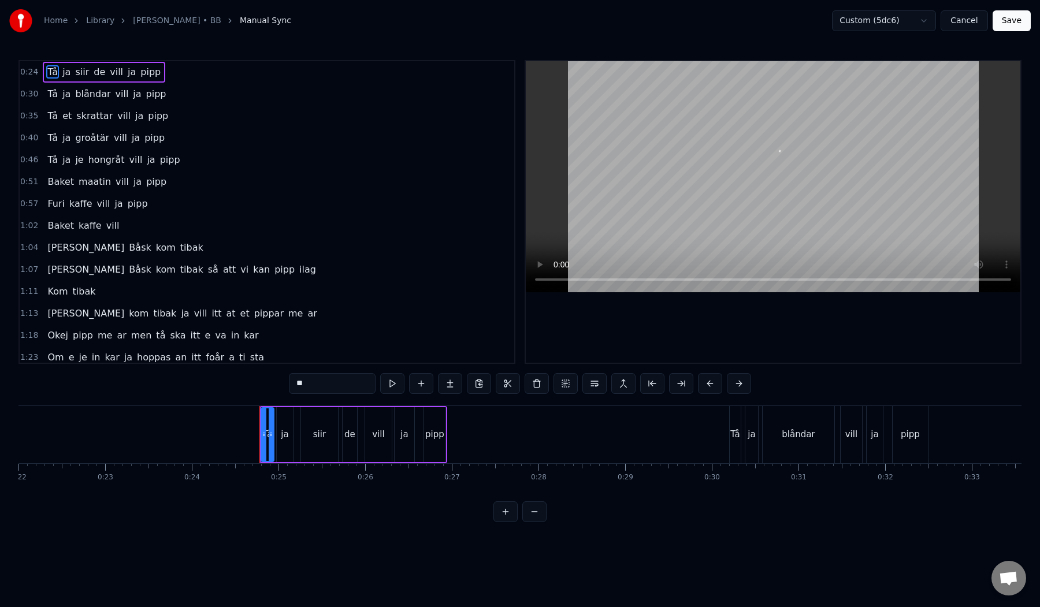
scroll to position [0, 1907]
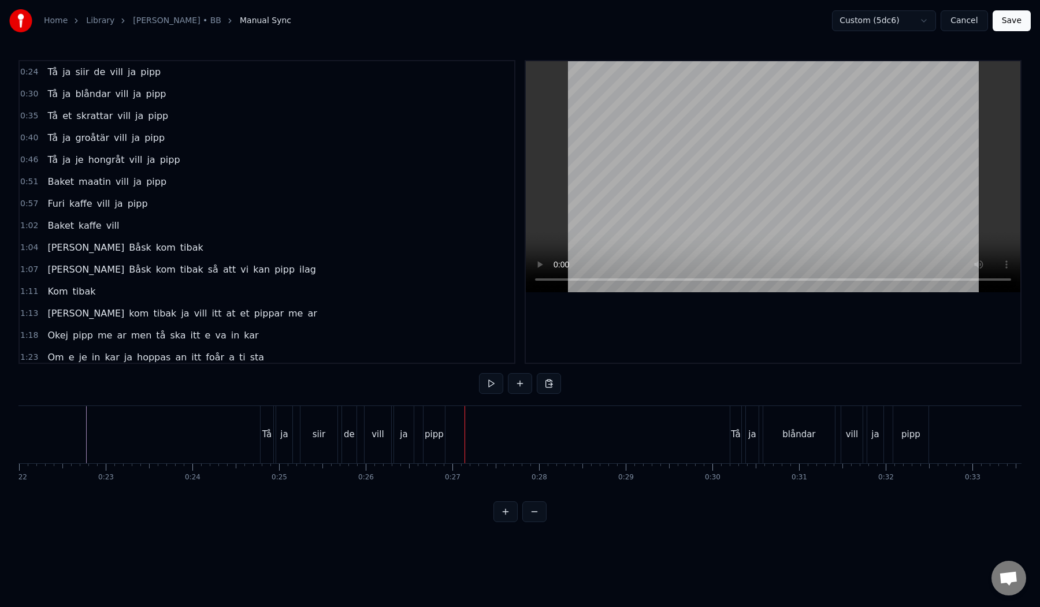
click at [961, 21] on button "Cancel" at bounding box center [964, 20] width 47 height 21
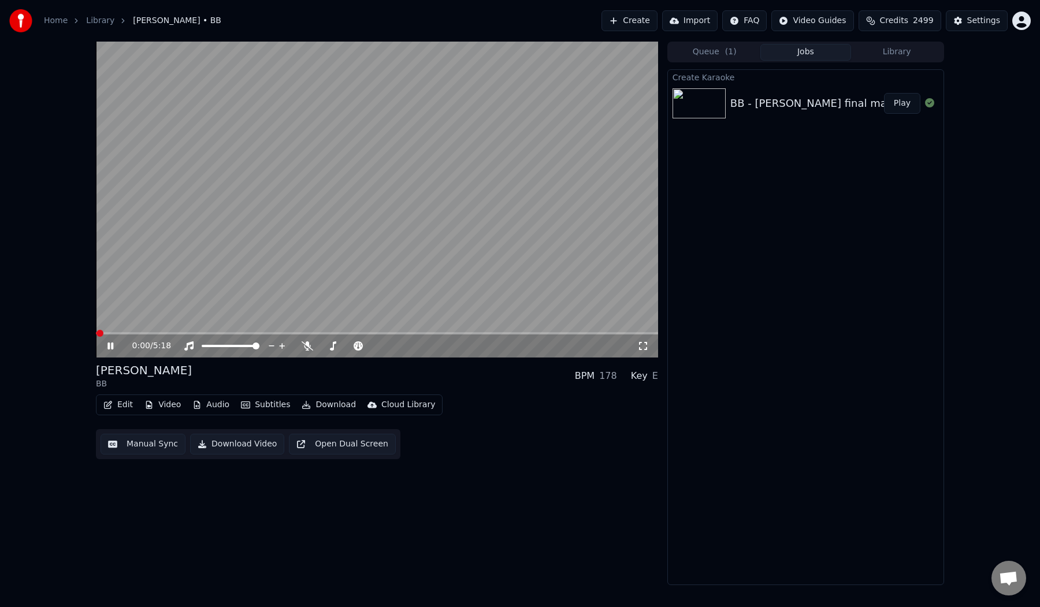
click at [330, 235] on video at bounding box center [377, 200] width 562 height 316
click at [195, 411] on button "Audio" at bounding box center [211, 405] width 46 height 16
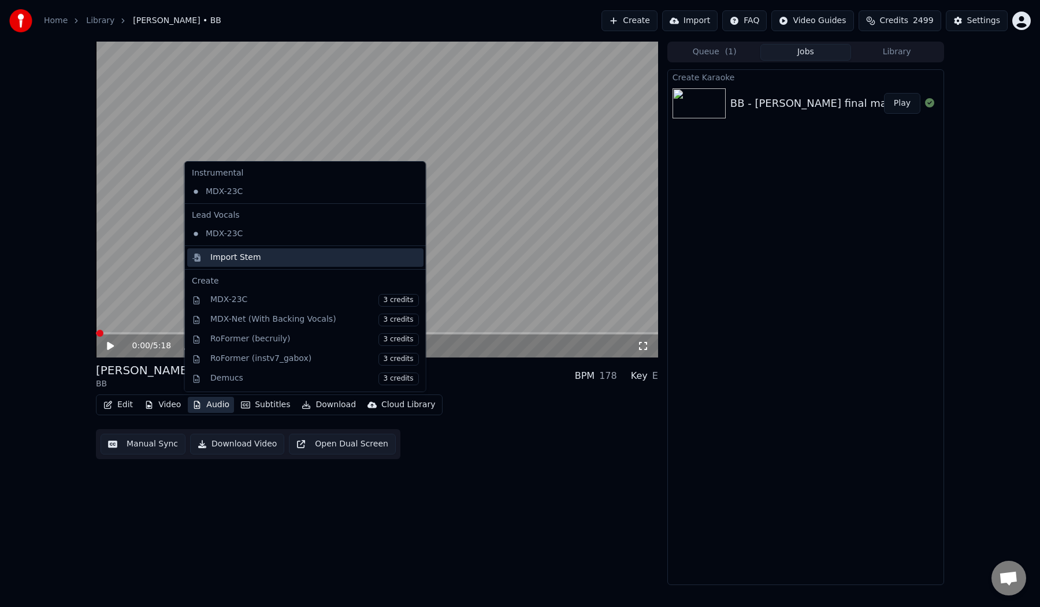
click at [254, 261] on div "Import Stem" at bounding box center [235, 258] width 51 height 12
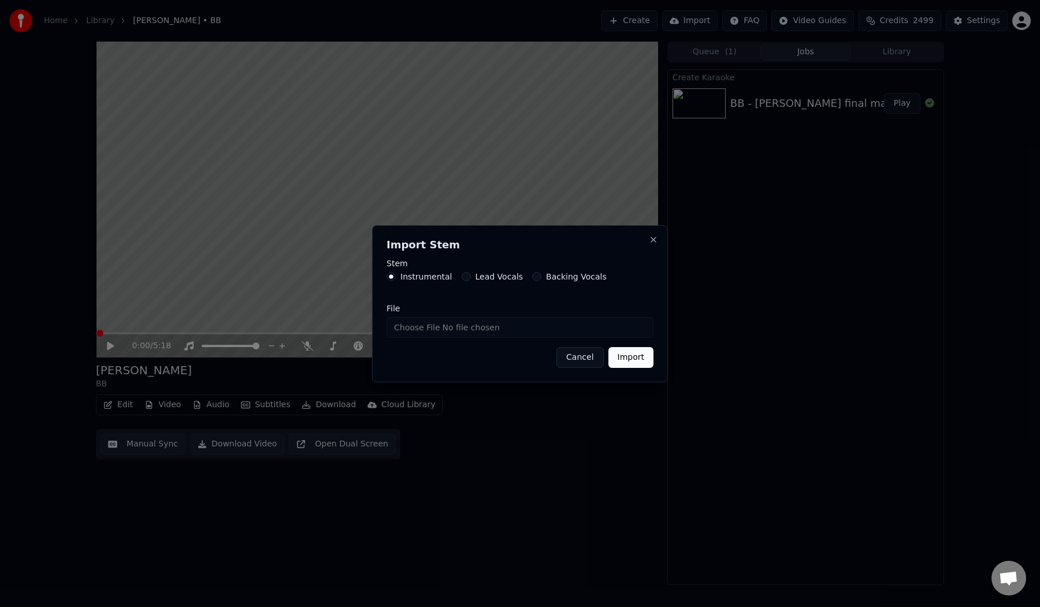
click at [418, 327] on input "File" at bounding box center [520, 327] width 267 height 21
type input "**********"
click at [628, 355] on button "Import" at bounding box center [631, 357] width 45 height 21
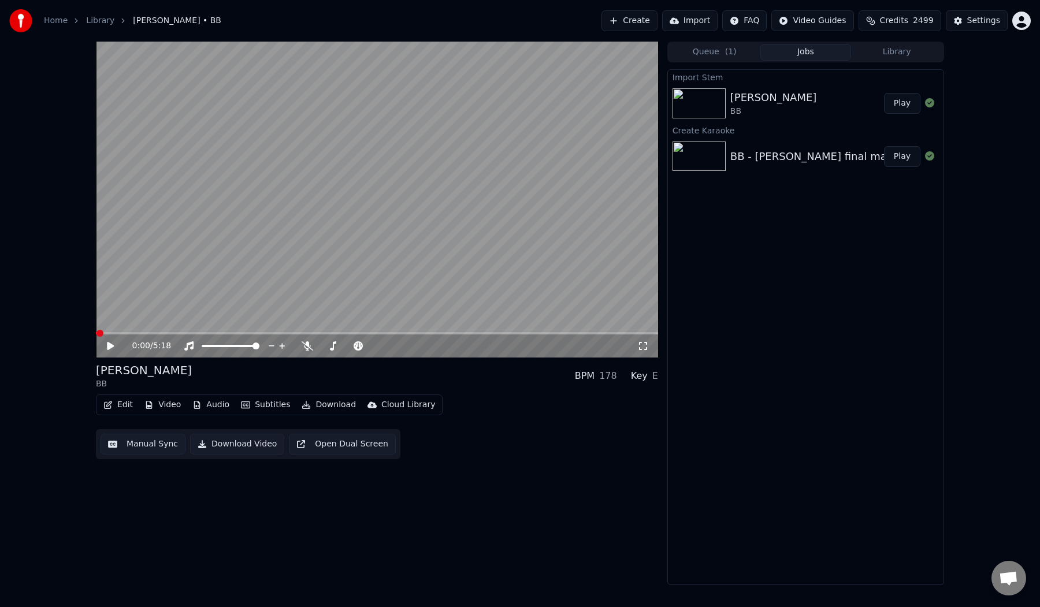
click at [898, 109] on button "Play" at bounding box center [902, 103] width 36 height 21
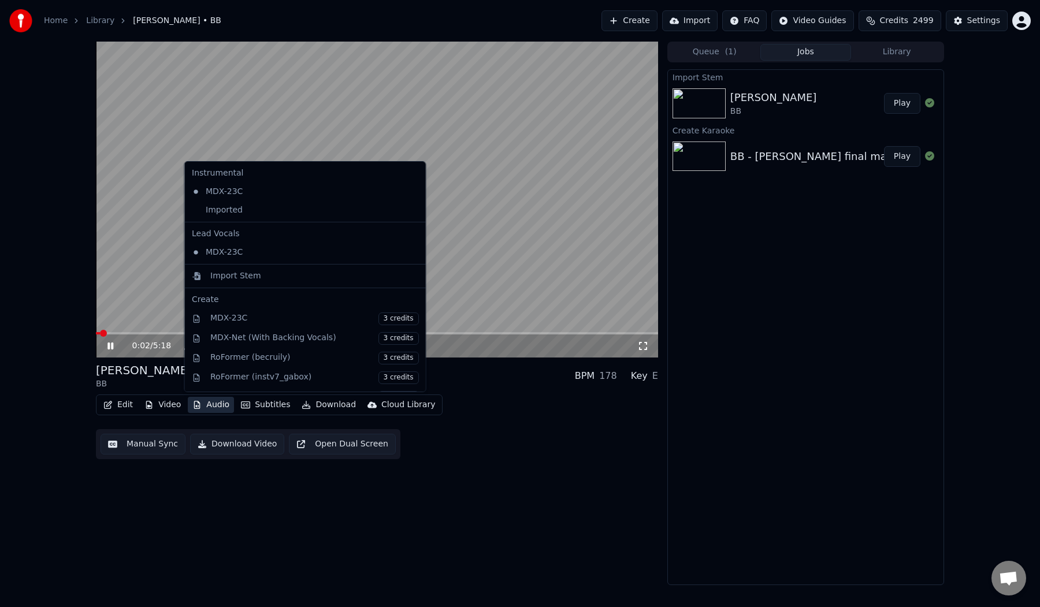
click at [217, 411] on button "Audio" at bounding box center [211, 405] width 46 height 16
click at [229, 213] on div "Imported" at bounding box center [296, 210] width 219 height 18
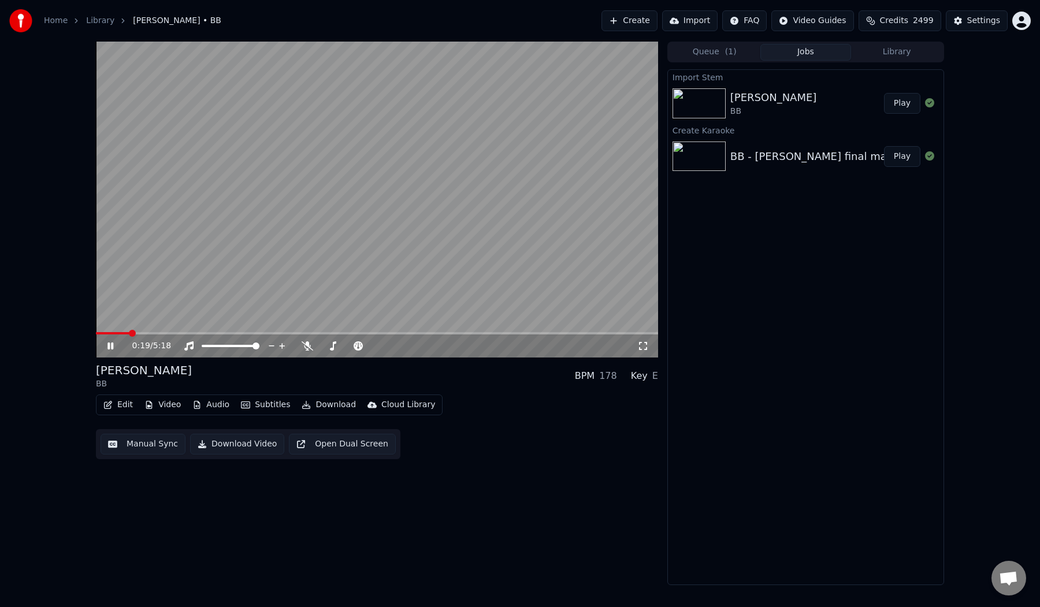
click at [129, 332] on span at bounding box center [377, 333] width 562 height 2
click at [220, 228] on video at bounding box center [377, 200] width 562 height 316
click at [125, 434] on button "Manual Sync" at bounding box center [143, 444] width 85 height 21
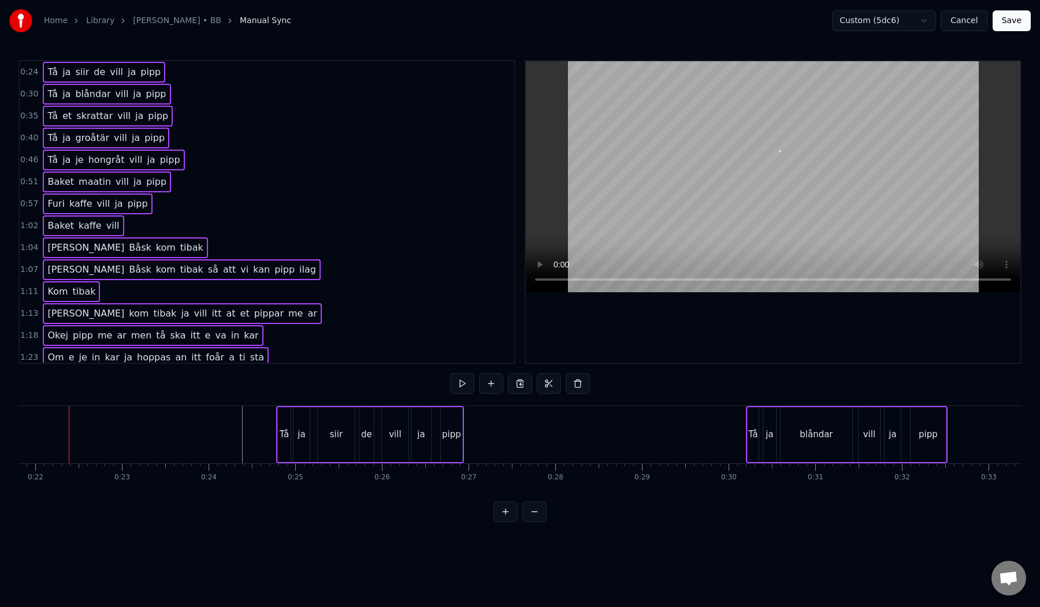
scroll to position [0, 1883]
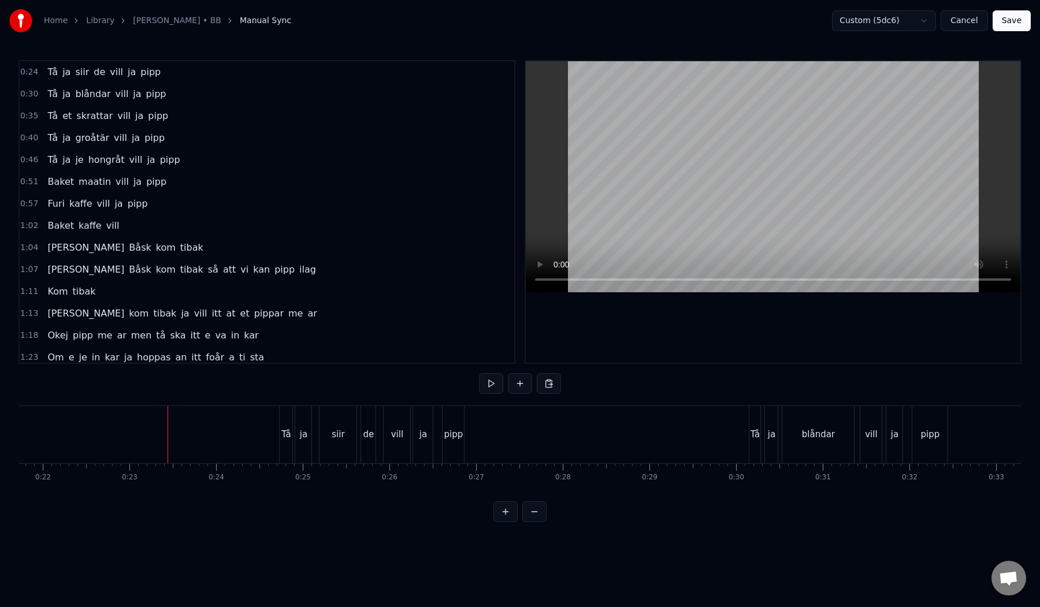
click at [1010, 26] on button "Save" at bounding box center [1012, 20] width 38 height 21
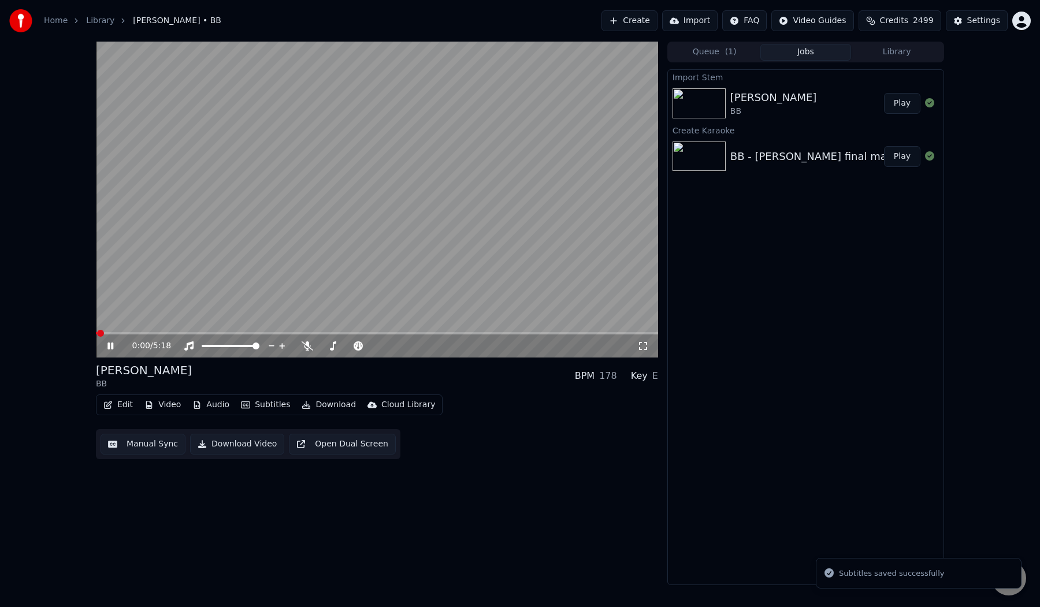
click at [124, 333] on span at bounding box center [377, 333] width 562 height 2
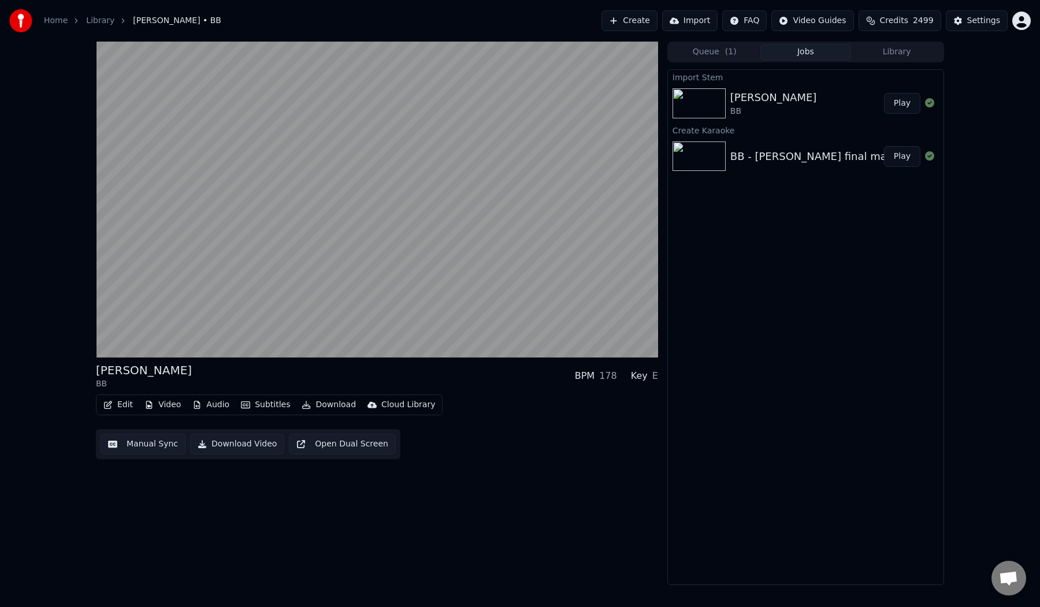
click at [58, 302] on div "[PERSON_NAME] BB BPM 178 Key E Edit Video Audio Subtitles Download Cloud Librar…" at bounding box center [520, 314] width 1040 height 544
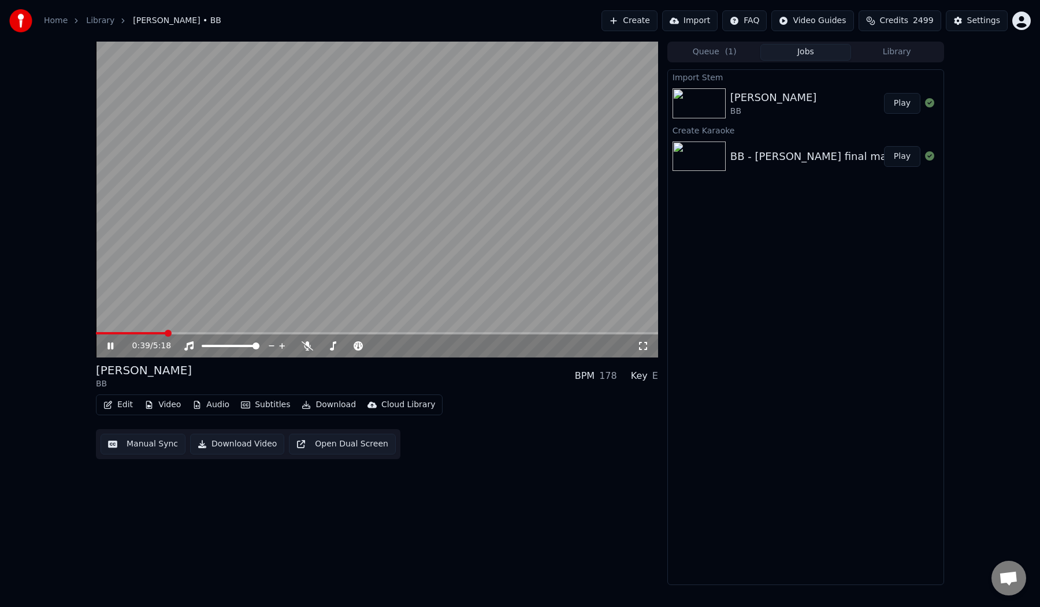
click at [116, 441] on button "Manual Sync" at bounding box center [143, 444] width 85 height 21
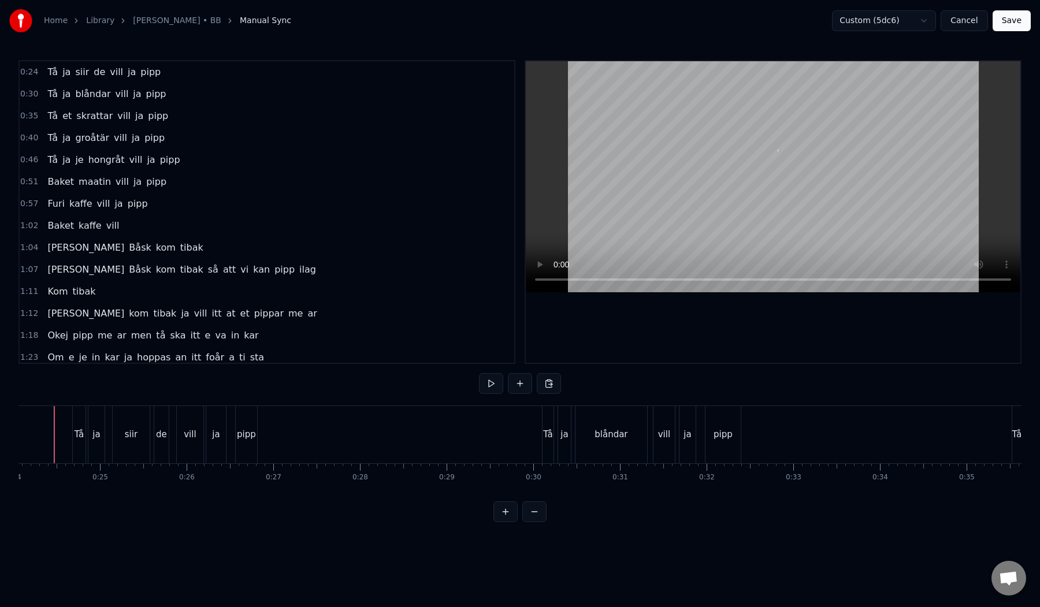
scroll to position [0, 2063]
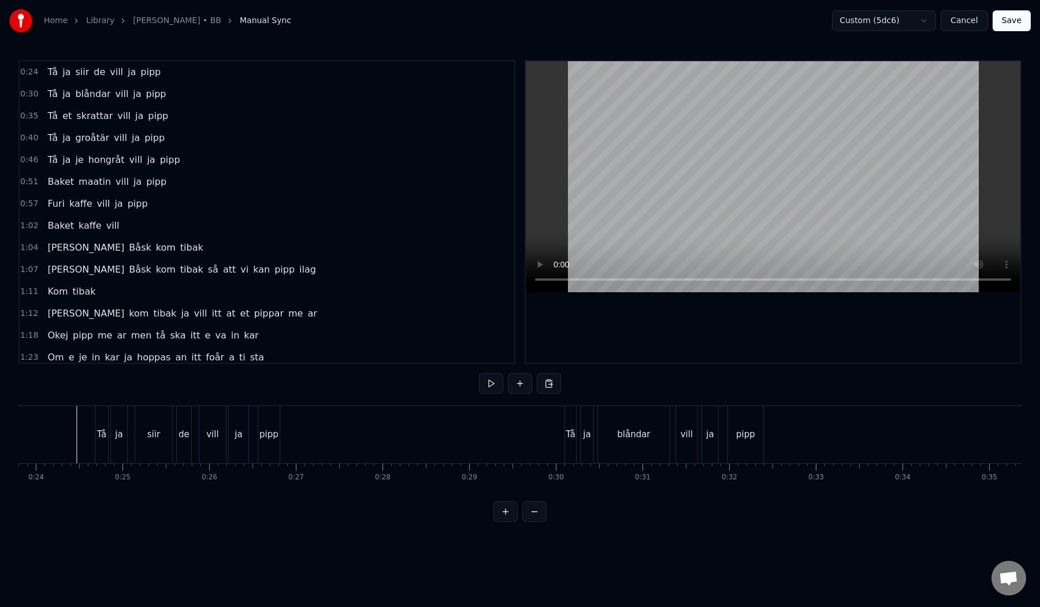
click at [1015, 17] on button "Save" at bounding box center [1012, 20] width 38 height 21
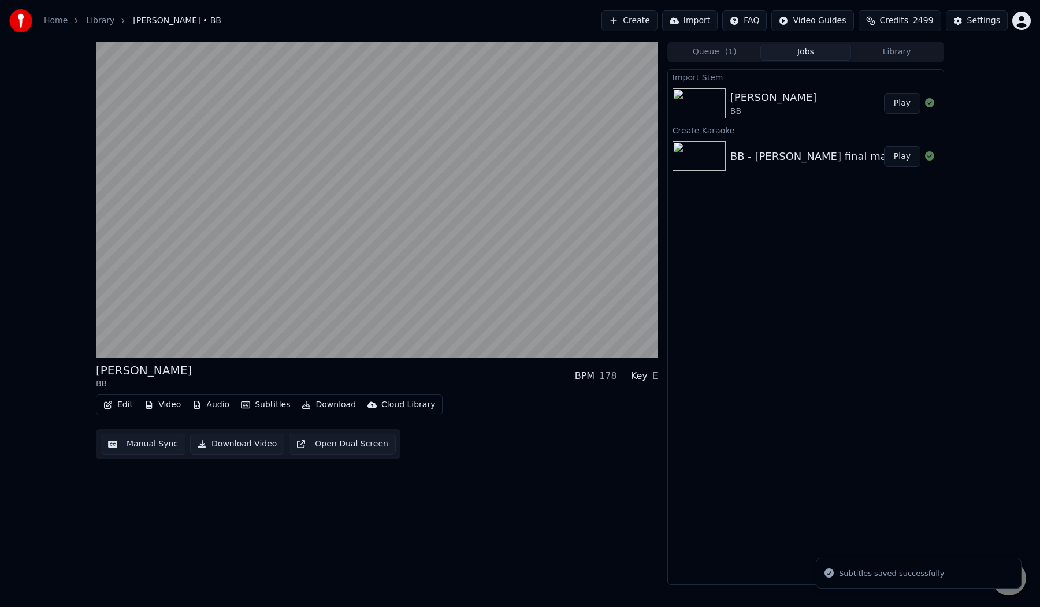
click at [530, 480] on div "[PERSON_NAME] BB BPM 178 Key E Edit Video Audio Subtitles Download Cloud Librar…" at bounding box center [377, 314] width 562 height 544
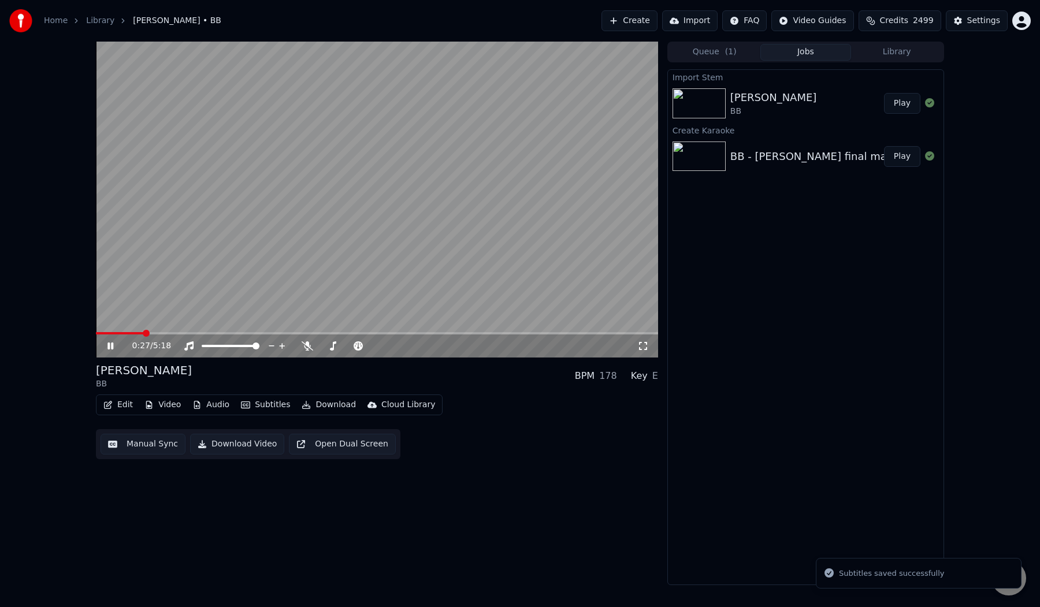
click at [144, 332] on span at bounding box center [377, 333] width 562 height 2
click at [187, 333] on span at bounding box center [377, 333] width 562 height 2
click at [222, 331] on video at bounding box center [377, 200] width 562 height 316
click at [235, 333] on span at bounding box center [377, 333] width 562 height 2
click at [257, 287] on video at bounding box center [377, 200] width 562 height 316
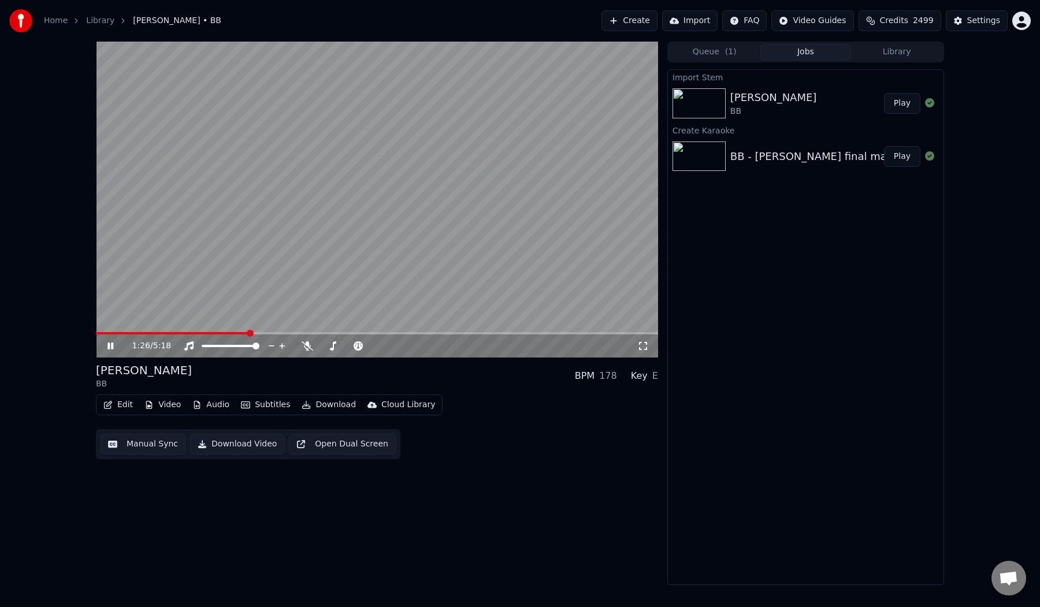
click at [250, 259] on video at bounding box center [377, 200] width 562 height 316
click at [150, 443] on button "Manual Sync" at bounding box center [143, 444] width 85 height 21
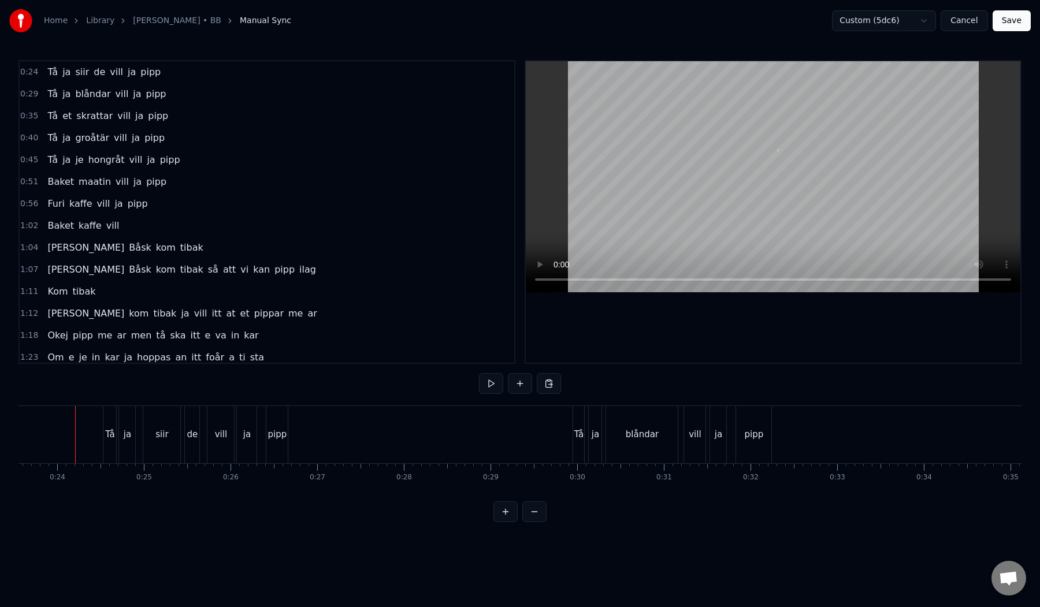
scroll to position [0, 2041]
click at [1018, 27] on button "Save" at bounding box center [1012, 20] width 38 height 21
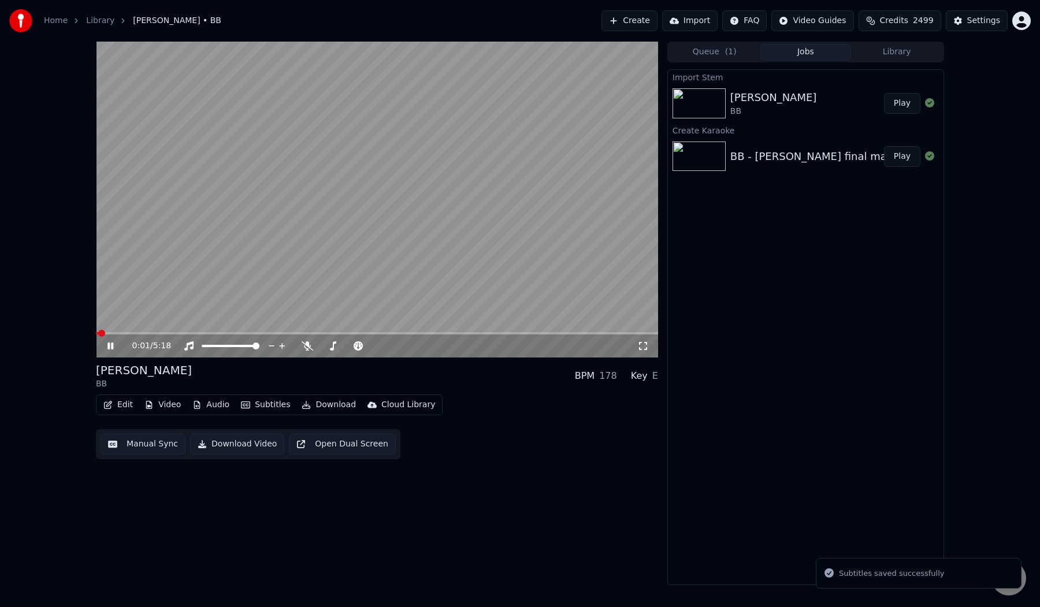
click at [131, 333] on span at bounding box center [377, 333] width 562 height 2
click at [75, 380] on div "0:21 / 5:18 [PERSON_NAME] BB BPM 178 Key E Edit Video Audio Subtitles Download …" at bounding box center [520, 314] width 1040 height 544
click at [136, 333] on span at bounding box center [120, 333] width 48 height 2
click at [126, 333] on span at bounding box center [111, 333] width 30 height 2
click at [49, 372] on div "0:18 / 5:18 [PERSON_NAME] BB BPM 178 Key E Edit Video Audio Subtitles Download …" at bounding box center [520, 314] width 1040 height 544
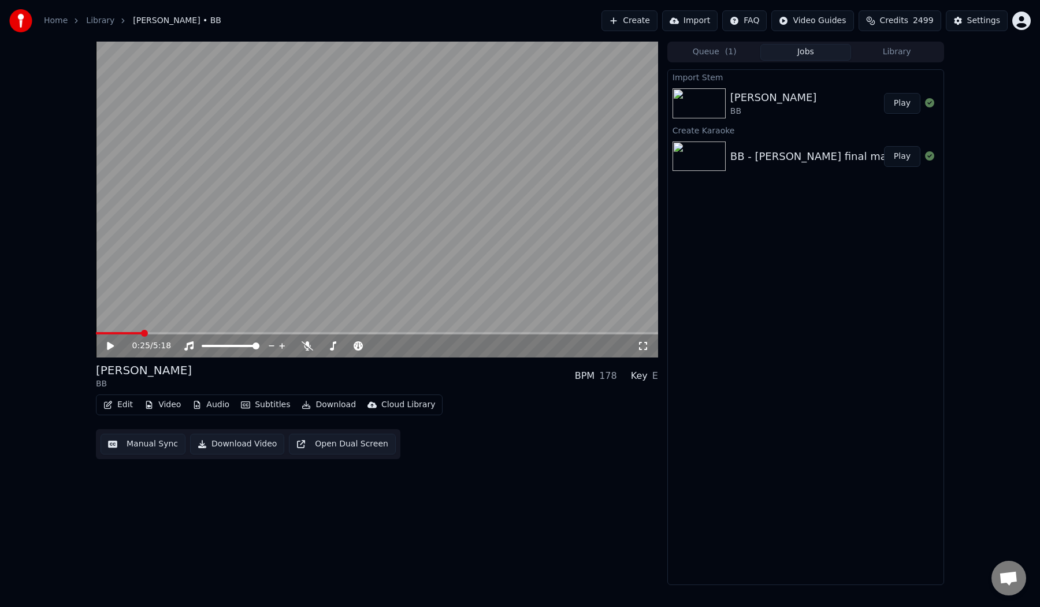
click at [131, 446] on button "Manual Sync" at bounding box center [143, 444] width 85 height 21
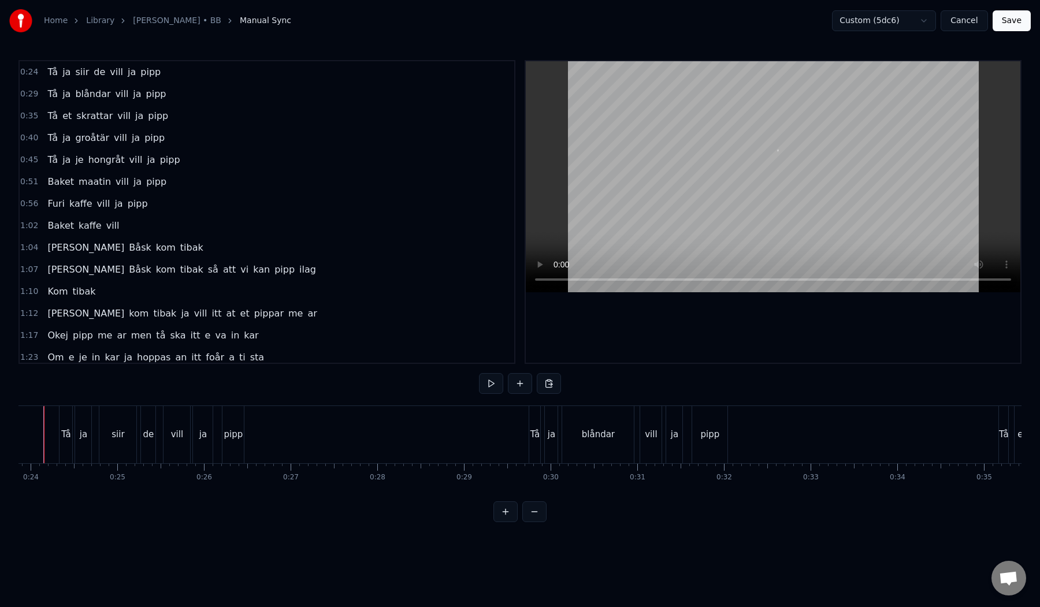
scroll to position [0, 2035]
click at [1006, 21] on button "Save" at bounding box center [1012, 20] width 38 height 21
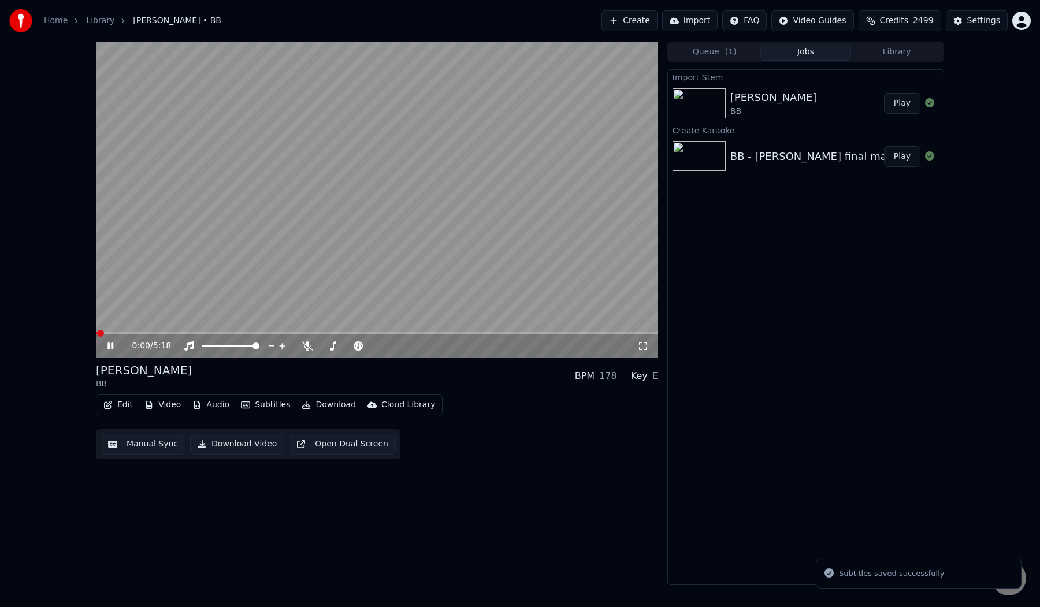
click at [481, 411] on div "Edit Video Audio Subtitles Download Cloud Library Manual Sync Download Video Op…" at bounding box center [377, 427] width 562 height 65
click at [136, 333] on span at bounding box center [377, 333] width 562 height 2
click at [125, 453] on button "Manual Sync" at bounding box center [143, 444] width 85 height 21
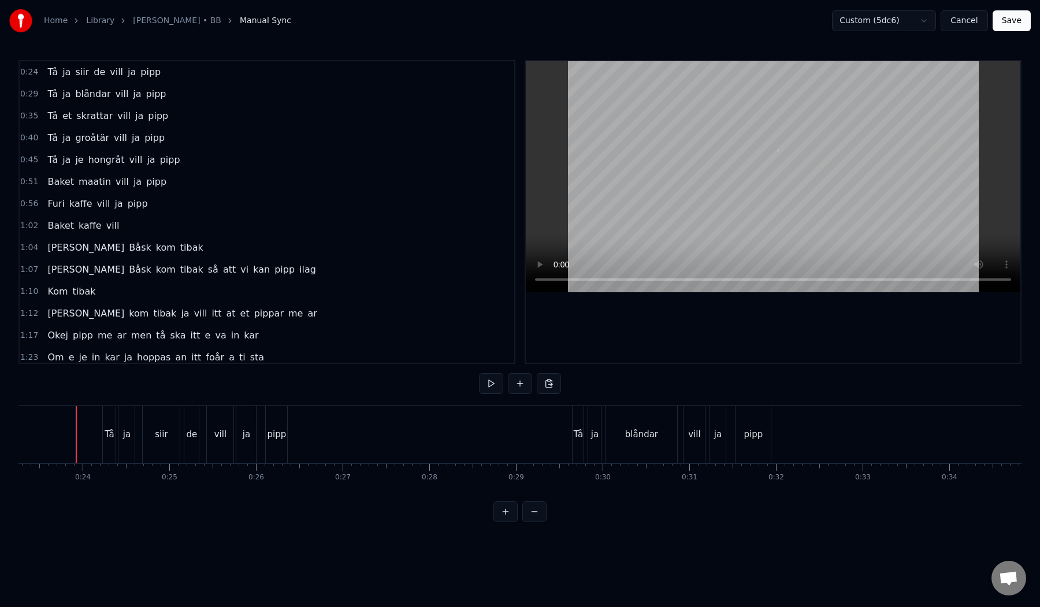
scroll to position [0, 2016]
click at [1019, 23] on button "Save" at bounding box center [1012, 20] width 38 height 21
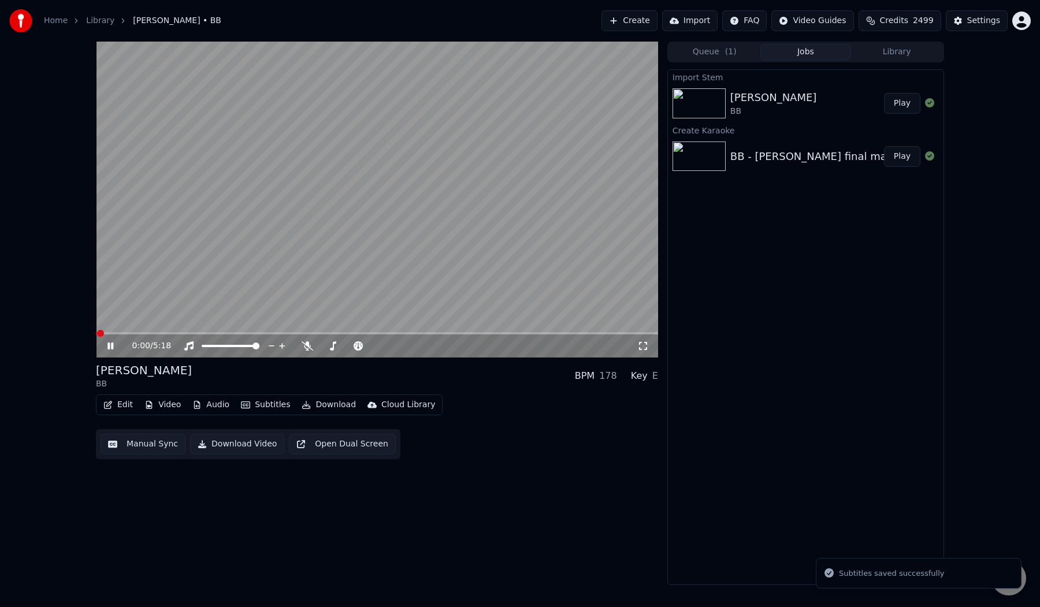
click at [107, 382] on div "BB" at bounding box center [144, 385] width 96 height 12
click at [130, 332] on span at bounding box center [377, 333] width 562 height 2
click at [173, 239] on video at bounding box center [377, 200] width 562 height 316
click at [138, 448] on button "Manual Sync" at bounding box center [143, 444] width 85 height 21
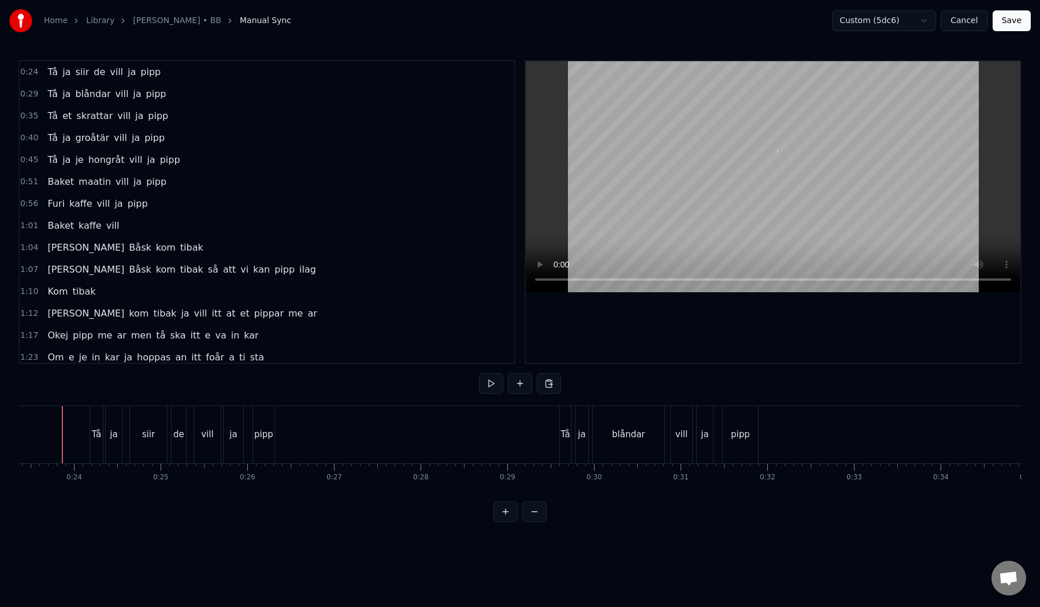
scroll to position [0, 2011]
click at [1010, 24] on button "Save" at bounding box center [1012, 20] width 38 height 21
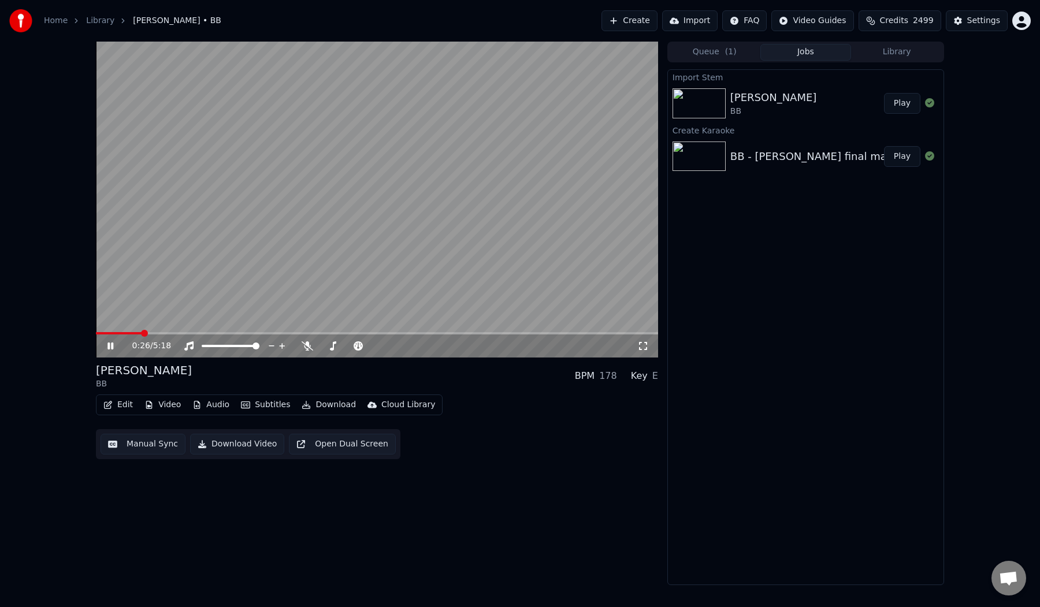
click at [142, 334] on span at bounding box center [377, 333] width 562 height 2
click at [205, 225] on video at bounding box center [377, 200] width 562 height 316
click at [409, 383] on div "[PERSON_NAME] BB BPM 178 Key E" at bounding box center [377, 376] width 562 height 28
click at [130, 443] on button "Manual Sync" at bounding box center [143, 444] width 85 height 21
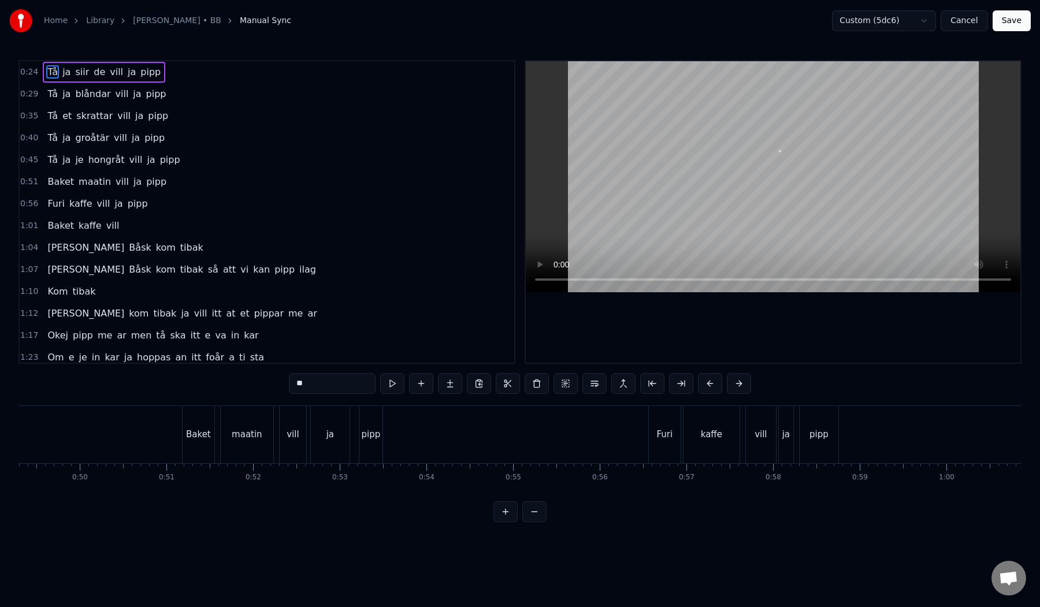
scroll to position [0, 4451]
click at [962, 23] on button "Cancel" at bounding box center [964, 20] width 47 height 21
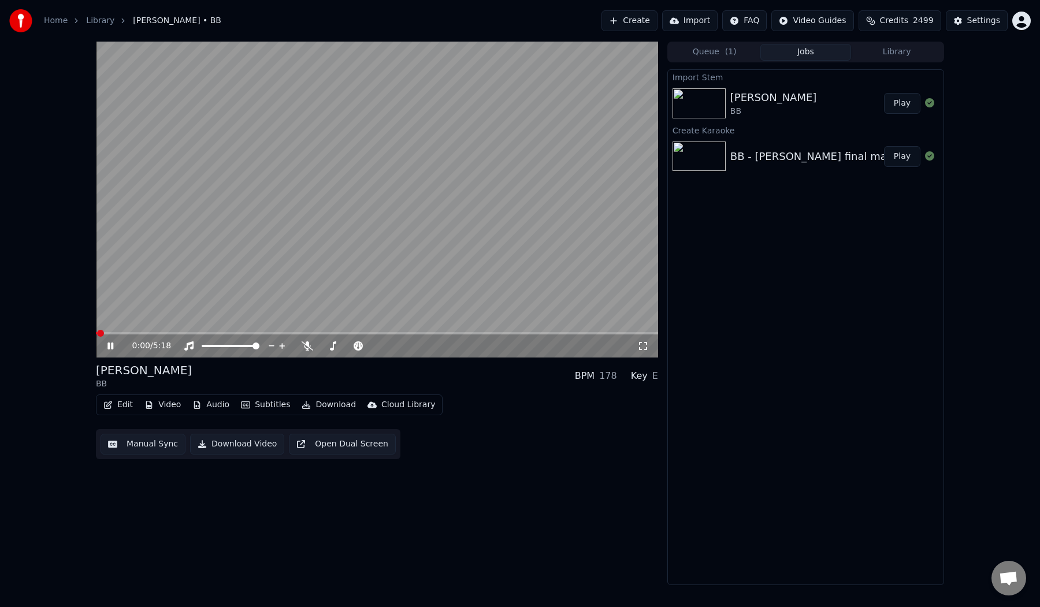
click at [371, 247] on video at bounding box center [377, 200] width 562 height 316
click at [319, 405] on button "Download" at bounding box center [329, 405] width 64 height 16
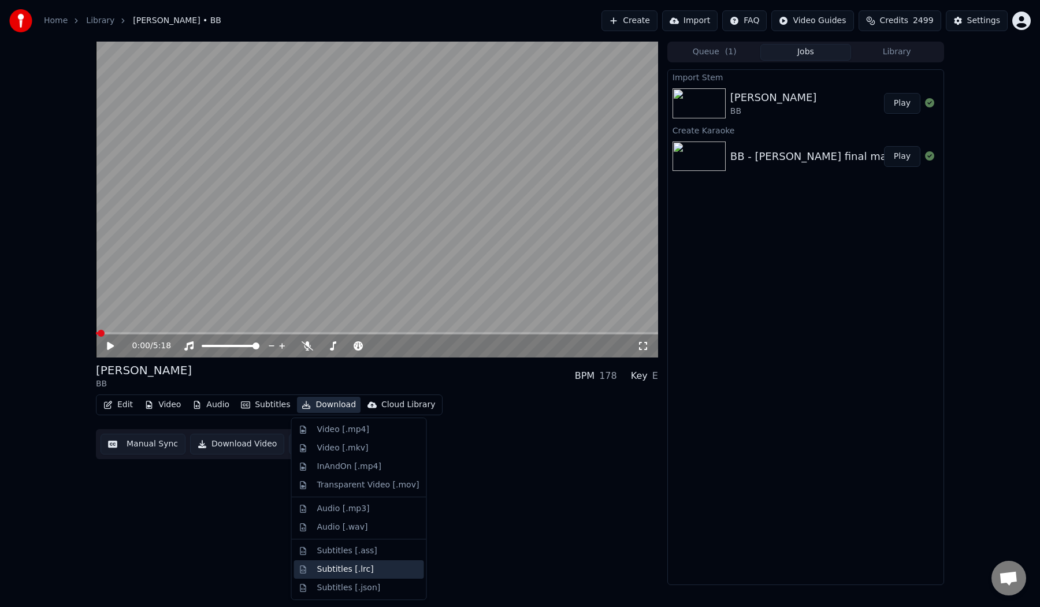
click at [345, 570] on div "Subtitles [.lrc]" at bounding box center [345, 570] width 57 height 12
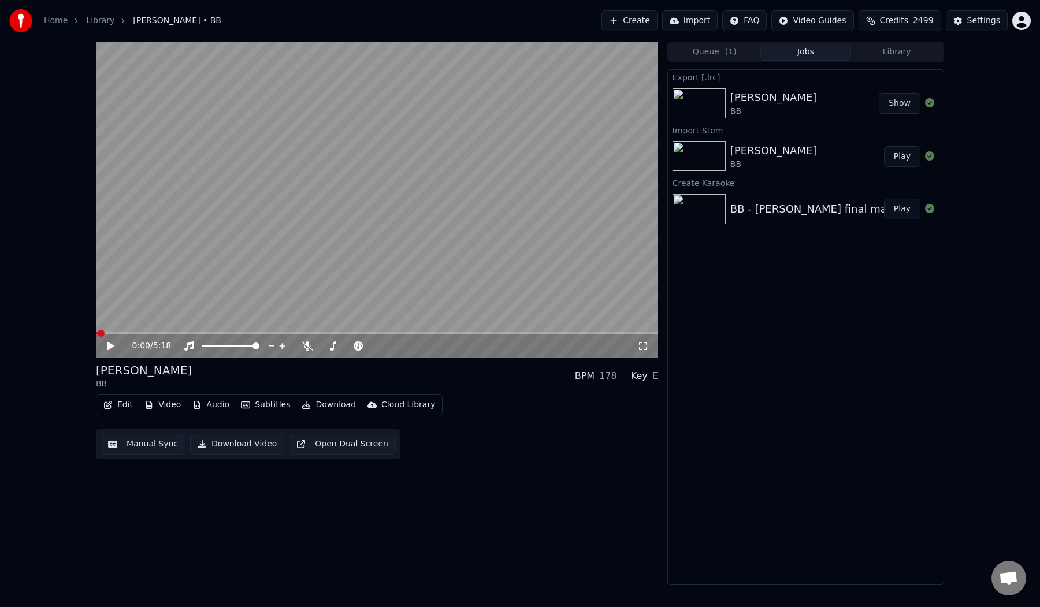
click at [333, 406] on button "Download" at bounding box center [329, 405] width 64 height 16
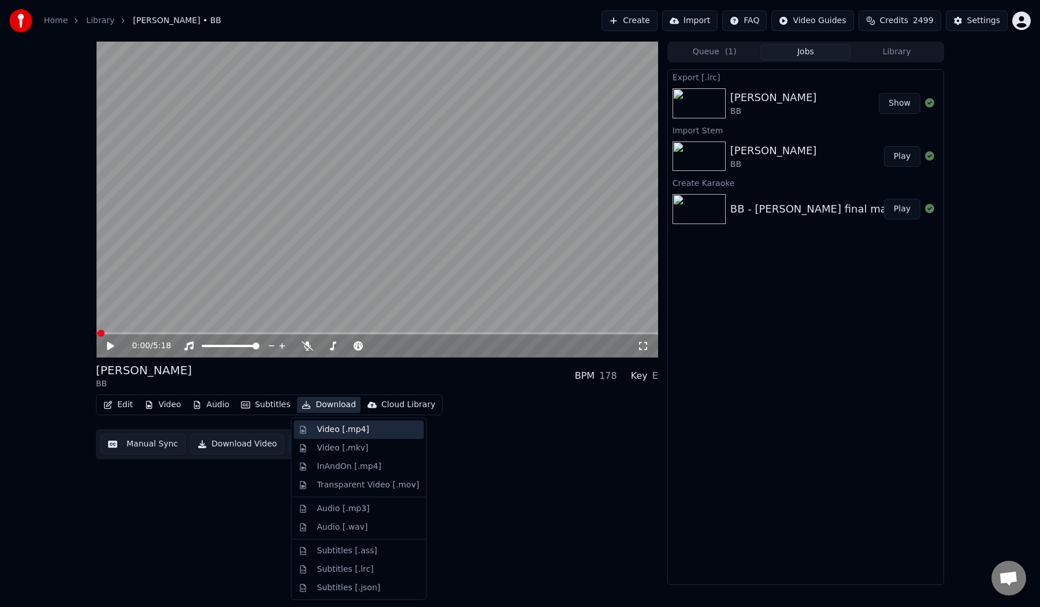
click at [340, 429] on div "Video [.mp4]" at bounding box center [343, 430] width 52 height 12
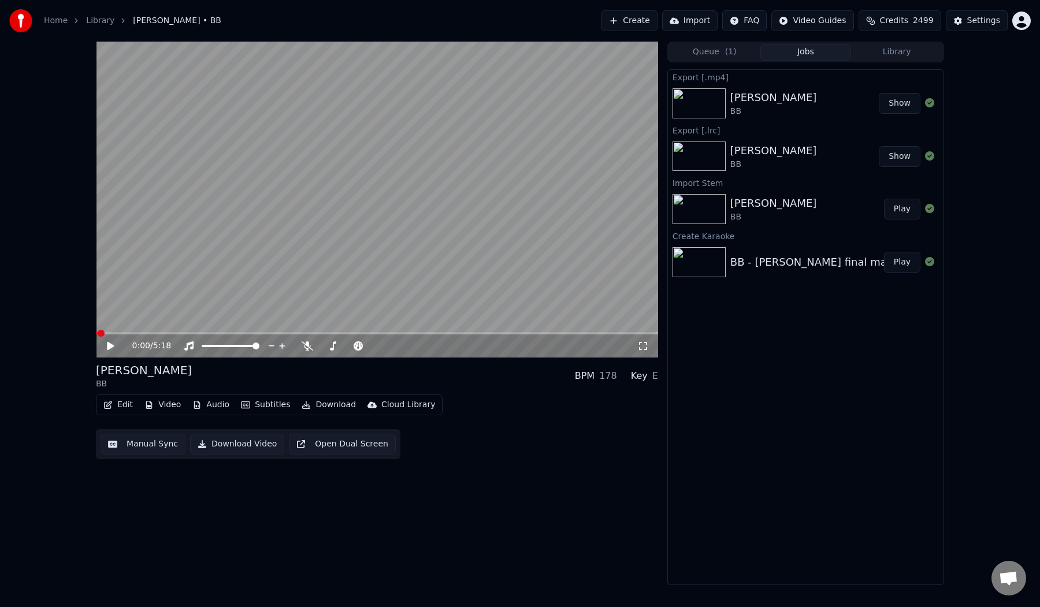
click at [905, 107] on button "Show" at bounding box center [900, 103] width 42 height 21
click at [887, 57] on button "Library" at bounding box center [896, 52] width 91 height 17
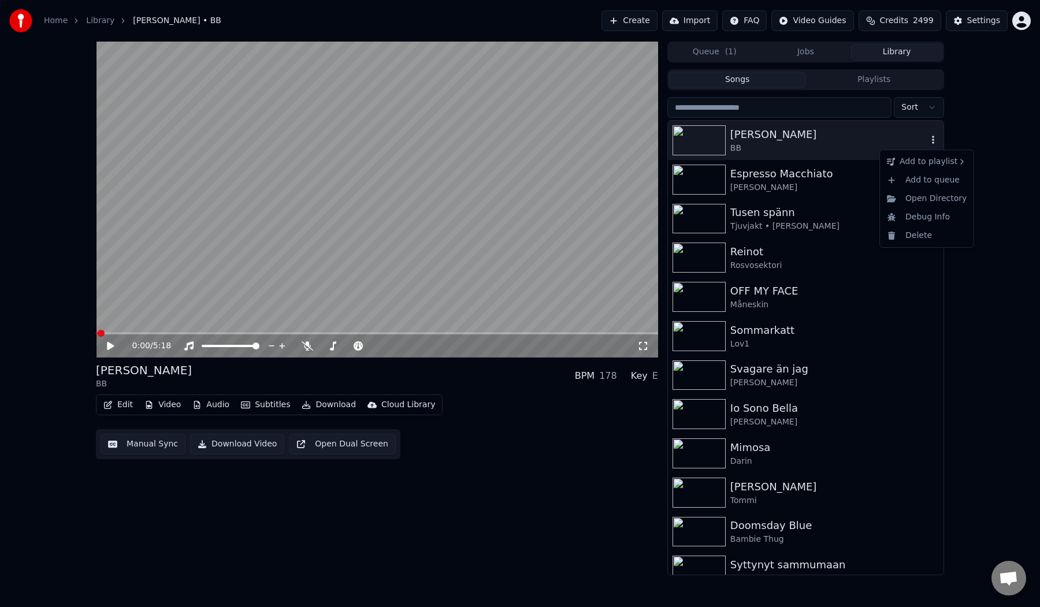
click at [932, 142] on icon "button" at bounding box center [933, 140] width 2 height 8
click at [1028, 104] on div "0:00 / 5:18 [PERSON_NAME] BB BPM 178 Key E Edit Video Audio Subtitles Download …" at bounding box center [520, 309] width 1040 height 534
click at [766, 177] on div "Espresso Macchiato" at bounding box center [828, 174] width 197 height 16
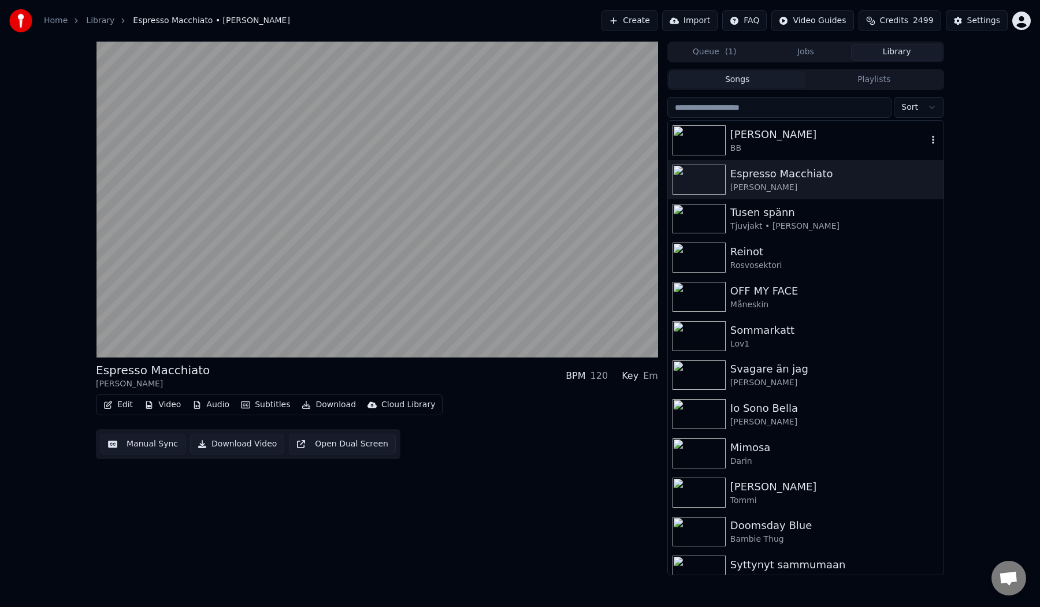
click at [754, 144] on div "BB" at bounding box center [828, 149] width 197 height 12
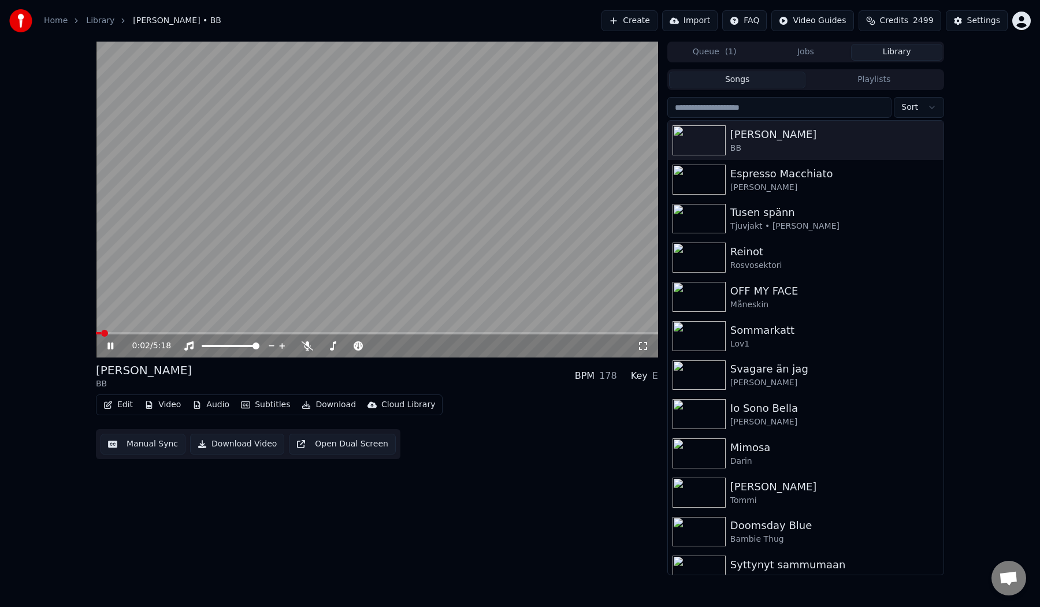
click at [137, 450] on button "Manual Sync" at bounding box center [143, 444] width 85 height 21
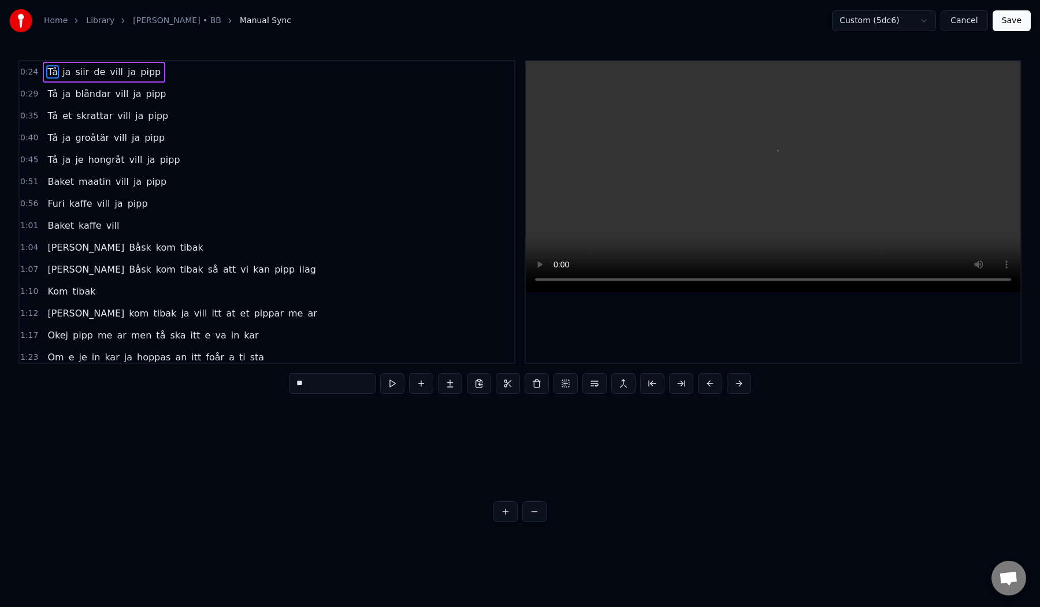
scroll to position [0, 170]
